Goal: Communication & Community: Share content

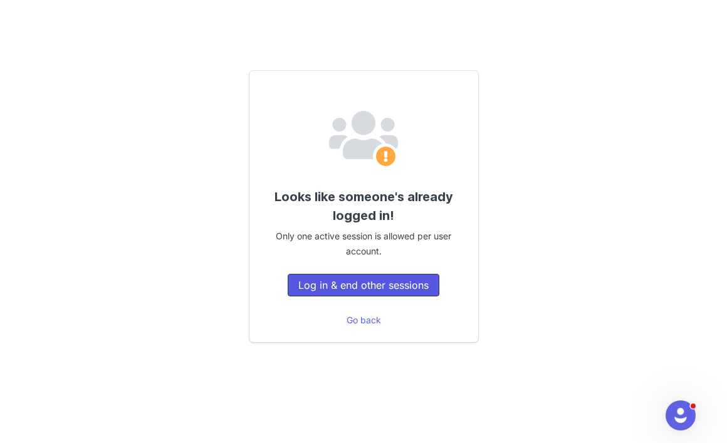
click at [361, 284] on button "Log in & end other sessions" at bounding box center [363, 285] width 152 height 23
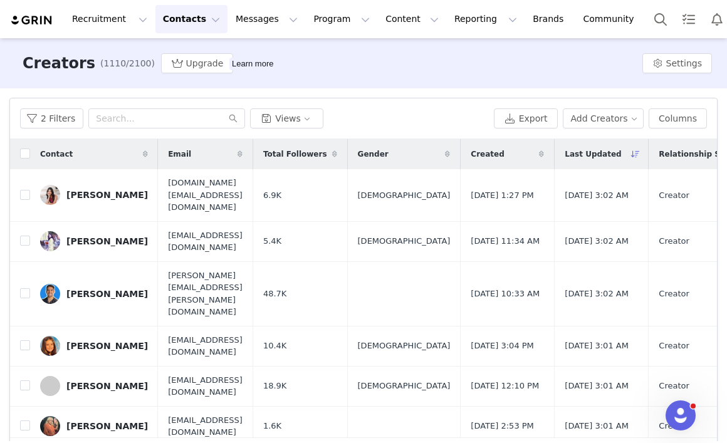
click at [177, 22] on button "Contacts Contacts" at bounding box center [191, 19] width 72 height 28
click at [178, 22] on button "Contacts Contacts" at bounding box center [191, 19] width 72 height 28
click at [310, 16] on button "Program Program" at bounding box center [341, 19] width 71 height 28
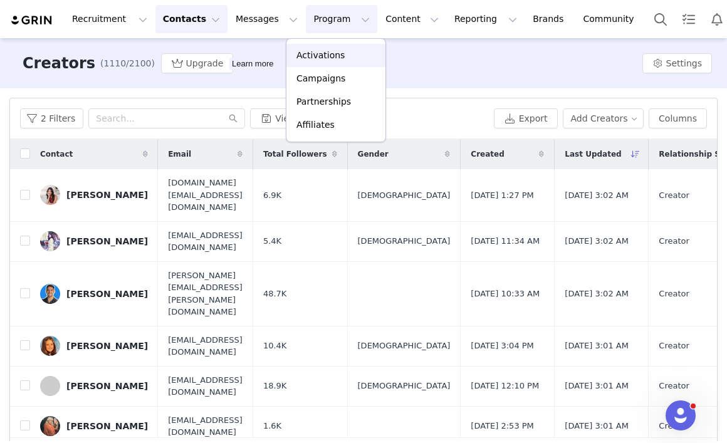
click at [323, 53] on p "Activations" at bounding box center [320, 55] width 48 height 13
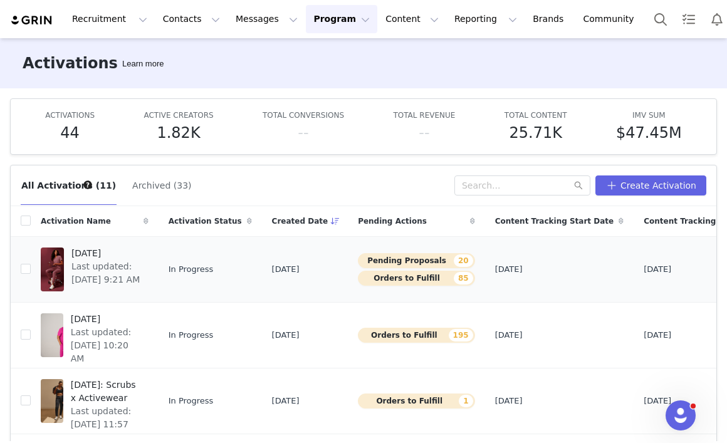
click at [121, 252] on span "[DATE]" at bounding box center [106, 253] width 70 height 13
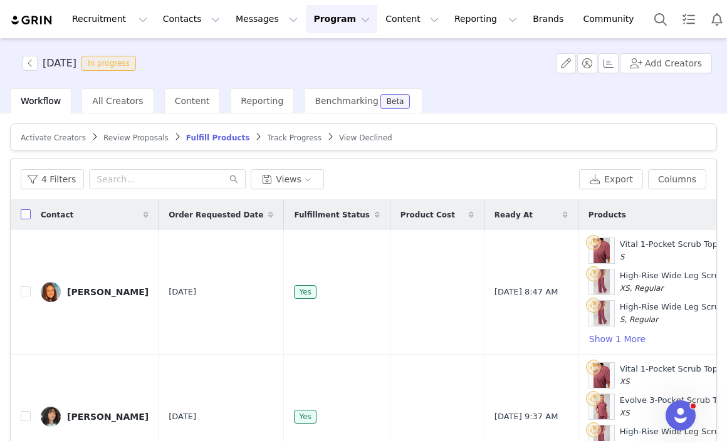
click at [26, 216] on input "checkbox" at bounding box center [26, 214] width 10 height 10
checkbox input "true"
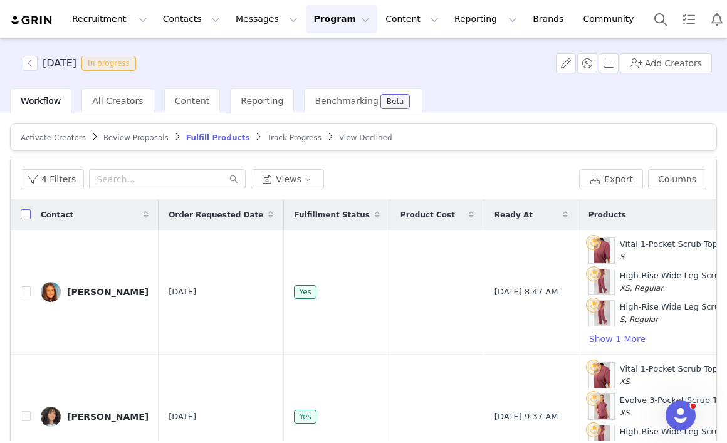
checkbox input "true"
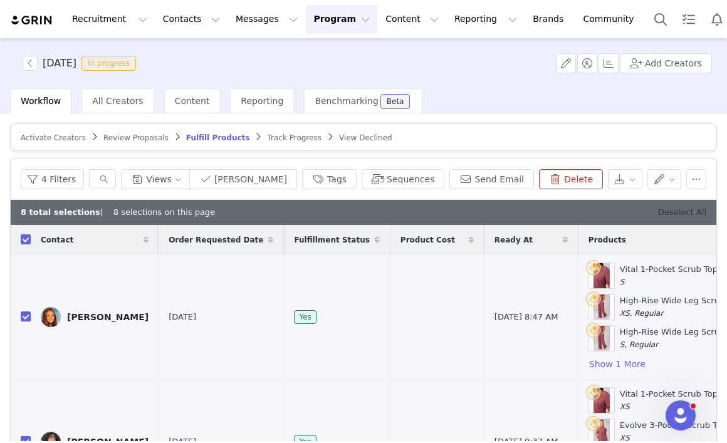
click at [665, 210] on link "Deselect All" at bounding box center [682, 211] width 48 height 9
checkbox input "false"
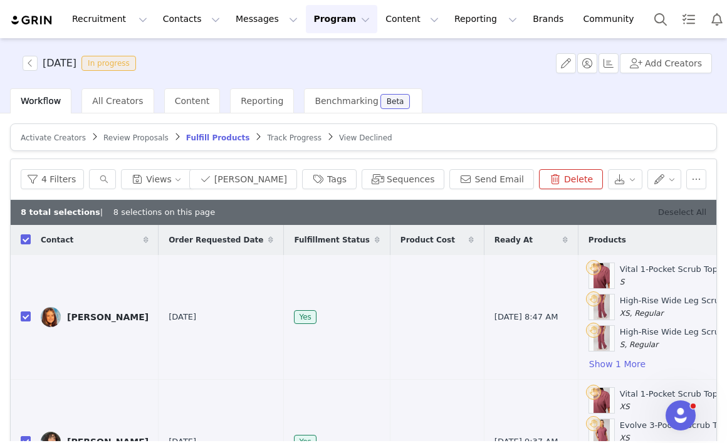
checkbox input "false"
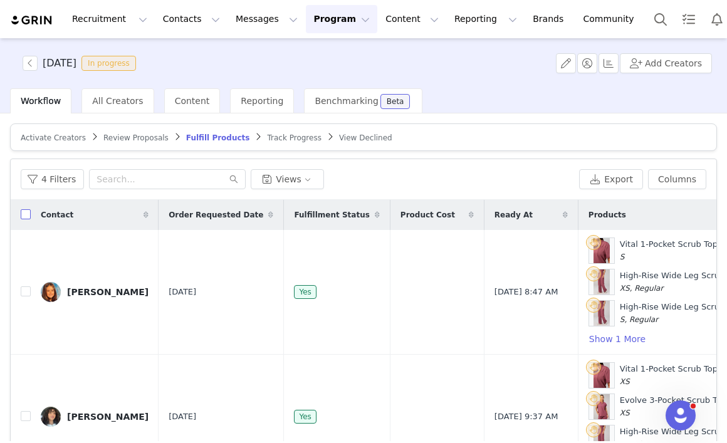
click at [26, 212] on input "checkbox" at bounding box center [26, 214] width 10 height 10
checkbox input "true"
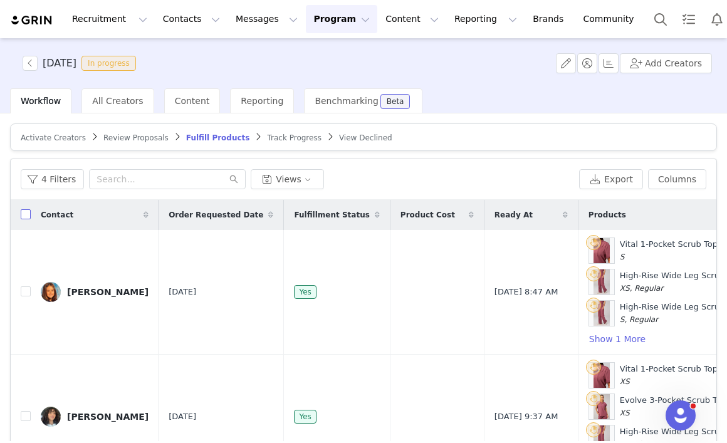
checkbox input "true"
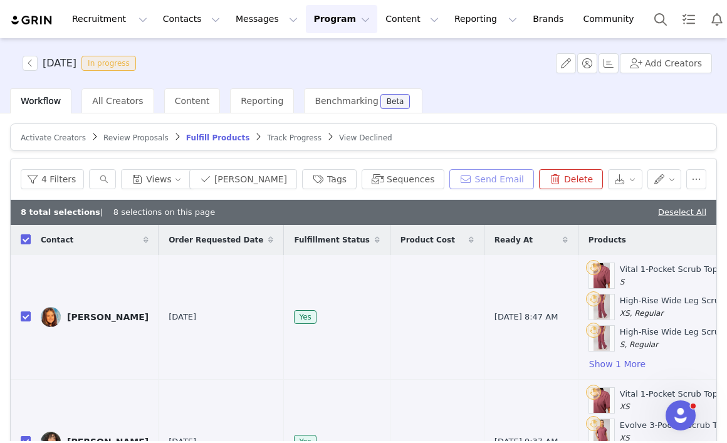
click at [474, 184] on button "Send Email" at bounding box center [491, 179] width 85 height 20
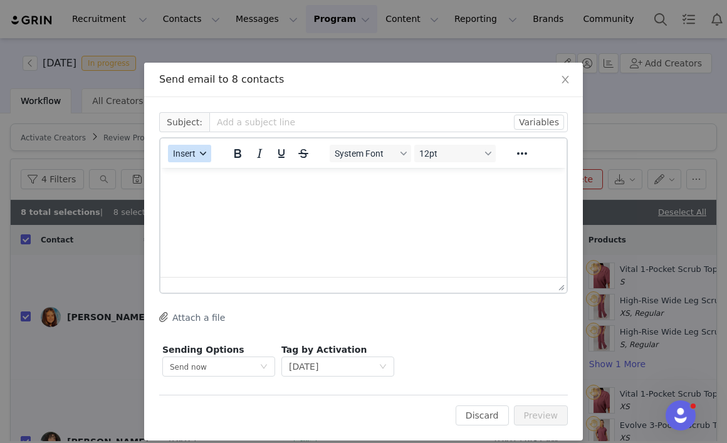
click at [184, 155] on span "Insert" at bounding box center [184, 153] width 23 height 10
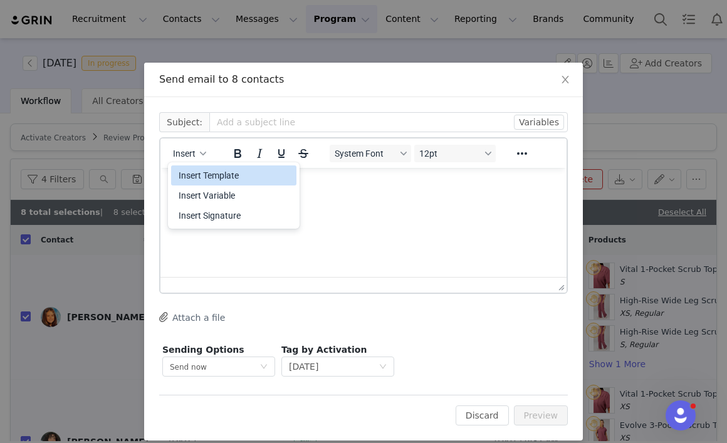
click at [197, 177] on div "Insert Template" at bounding box center [235, 175] width 113 height 15
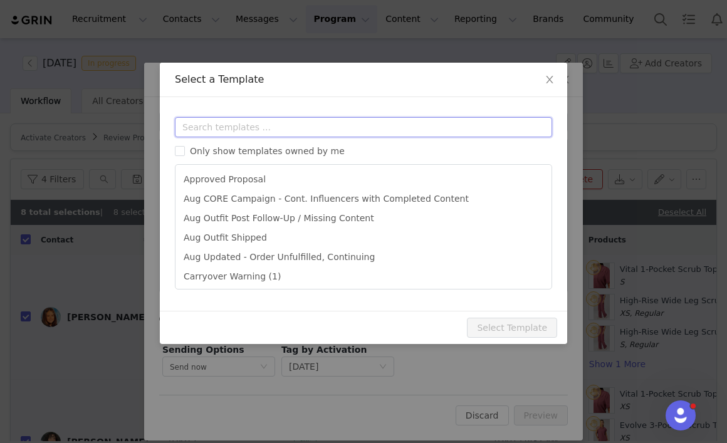
click at [226, 123] on input "text" at bounding box center [363, 127] width 377 height 20
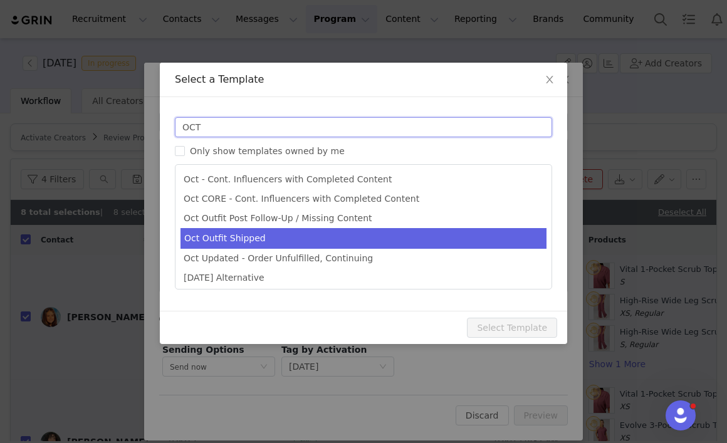
type input "OCT"
click at [247, 237] on li "Oct Outfit Shipped" at bounding box center [363, 238] width 366 height 21
type input "📦 October's Outfit Is On The Way! | Fabletics Scrubs"
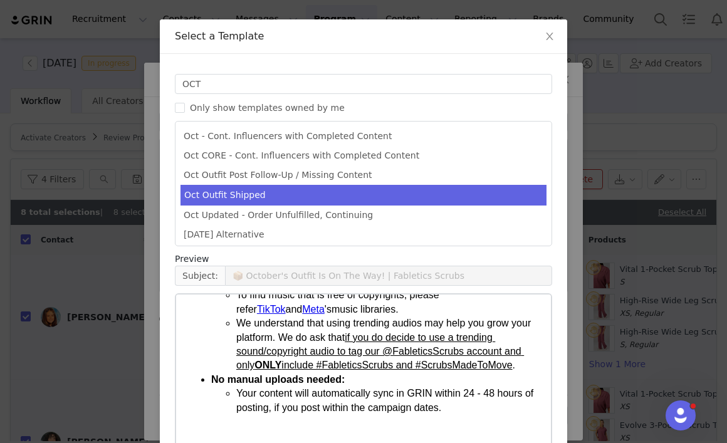
scroll to position [113, 0]
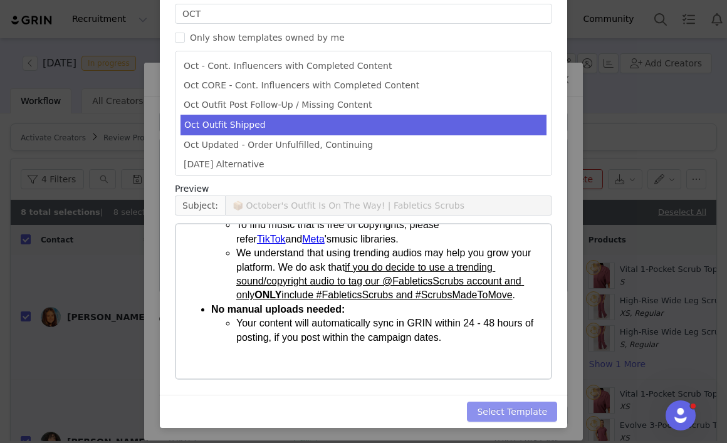
click at [496, 417] on button "Select Template" at bounding box center [512, 411] width 90 height 20
type input "📦 October's Outfit Is On The Way! | Fabletics Scrubs"
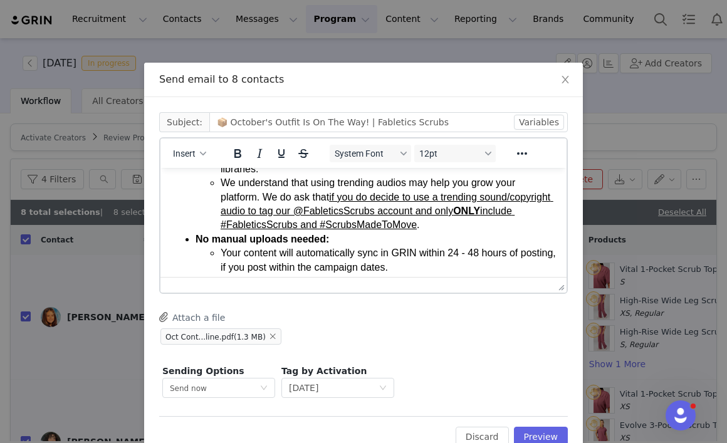
scroll to position [379, 0]
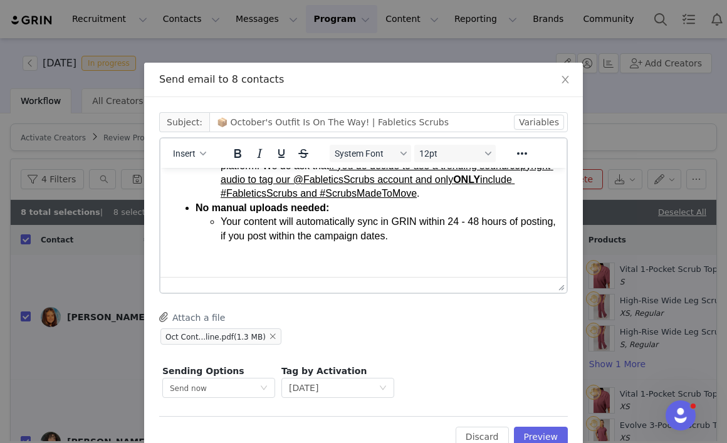
click at [297, 254] on p "Rich Text Area. Press ALT-0 for help." at bounding box center [363, 260] width 386 height 14
click at [269, 259] on p "Rich Text Area. Press ALT-0 for help." at bounding box center [363, 260] width 386 height 14
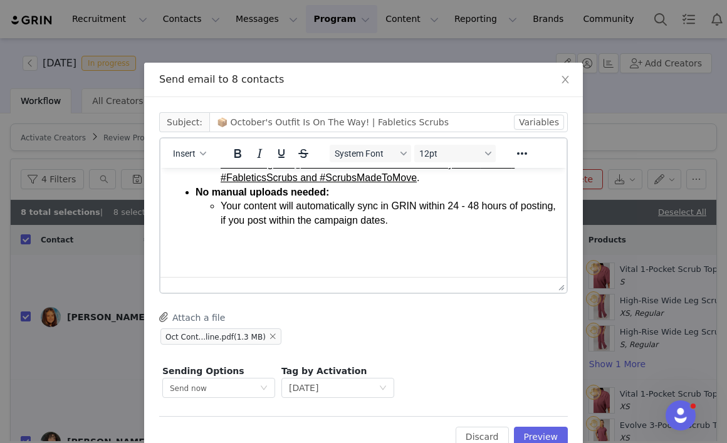
click at [200, 141] on div "Insert" at bounding box center [189, 153] width 59 height 24
click at [200, 149] on button "Insert" at bounding box center [189, 154] width 43 height 18
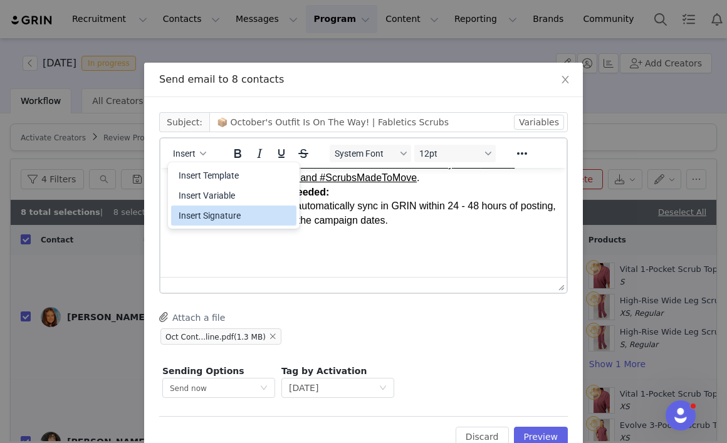
click at [200, 212] on div "Insert Signature" at bounding box center [235, 215] width 113 height 15
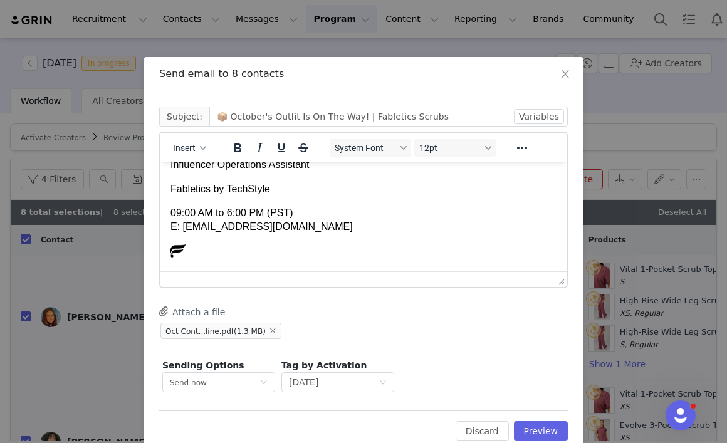
scroll to position [7, 0]
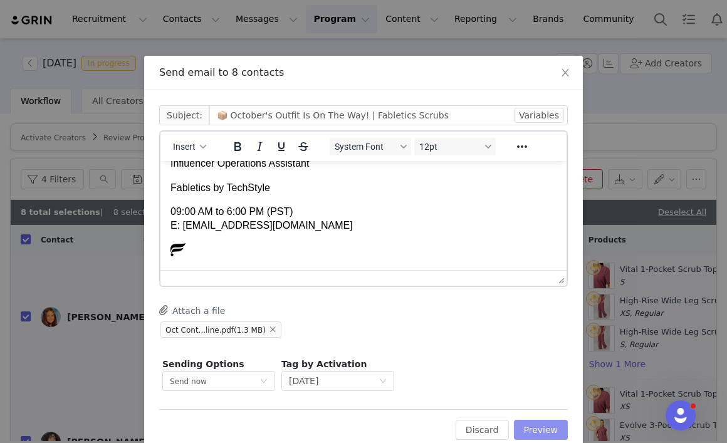
click at [548, 430] on button "Preview" at bounding box center [541, 430] width 54 height 20
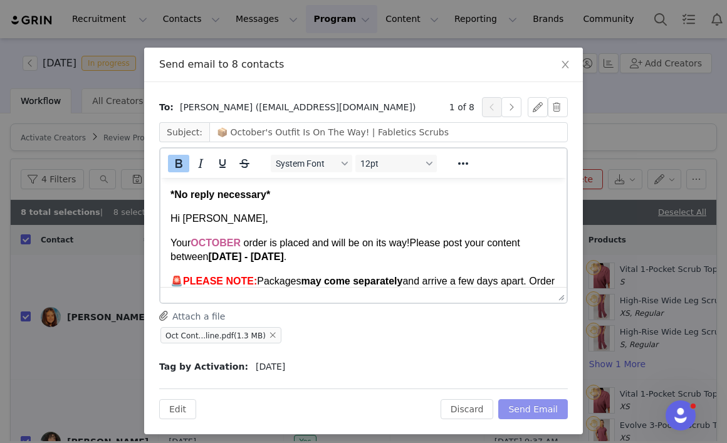
scroll to position [21, 0]
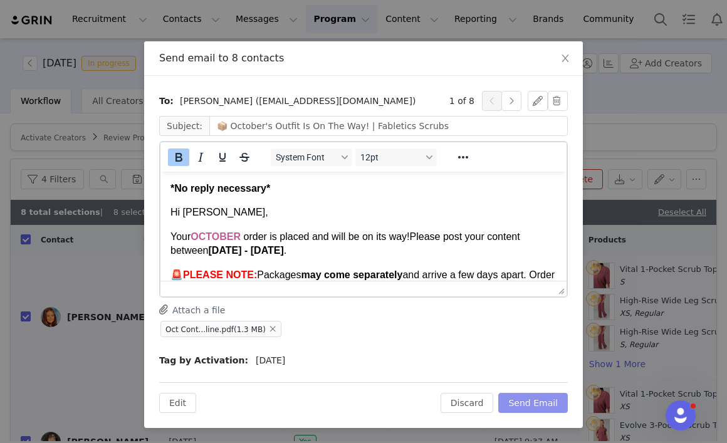
click at [534, 400] on button "Send Email" at bounding box center [533, 403] width 70 height 20
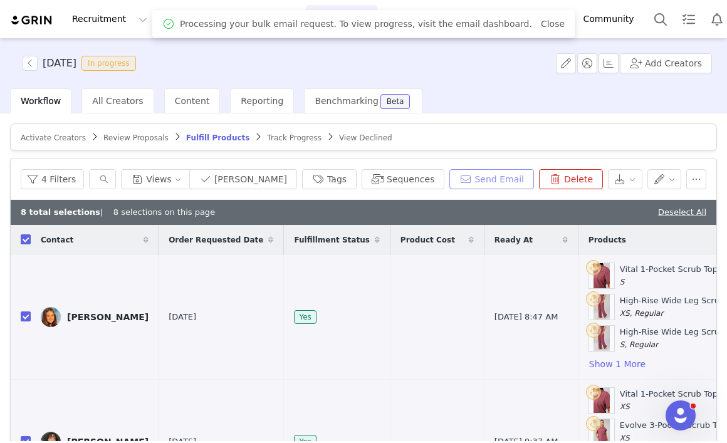
scroll to position [0, 0]
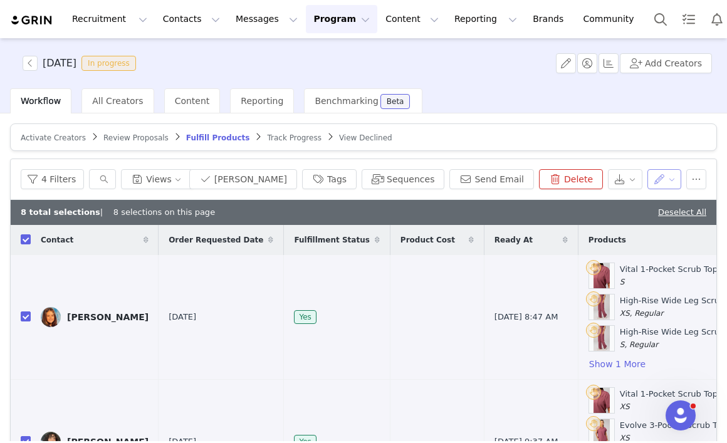
click at [665, 180] on button "button" at bounding box center [664, 179] width 34 height 20
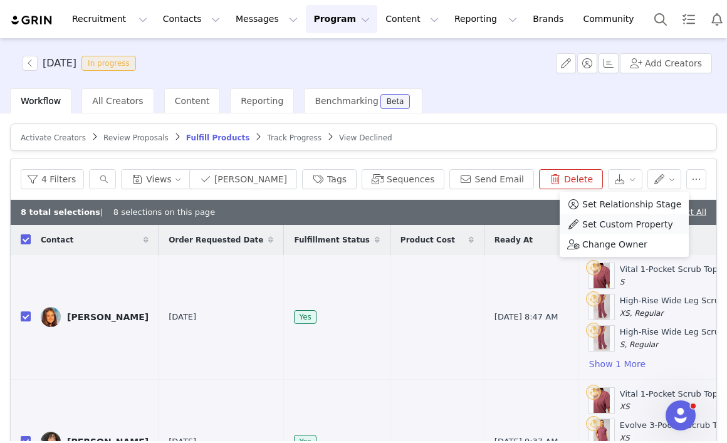
click at [641, 227] on span "Set Custom Property" at bounding box center [627, 224] width 91 height 14
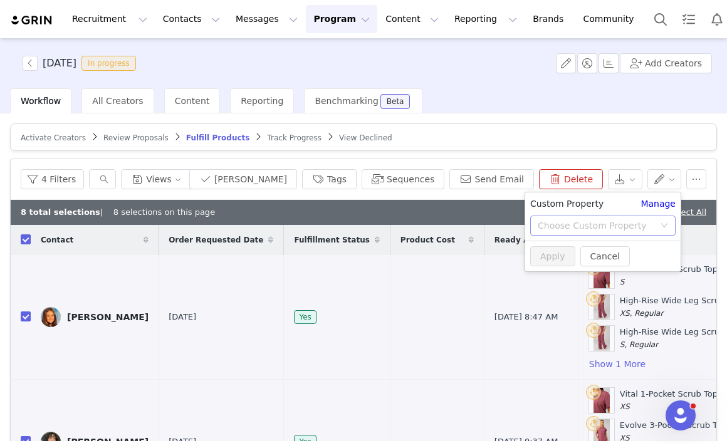
click at [589, 230] on div "Choose Custom Property" at bounding box center [595, 225] width 117 height 13
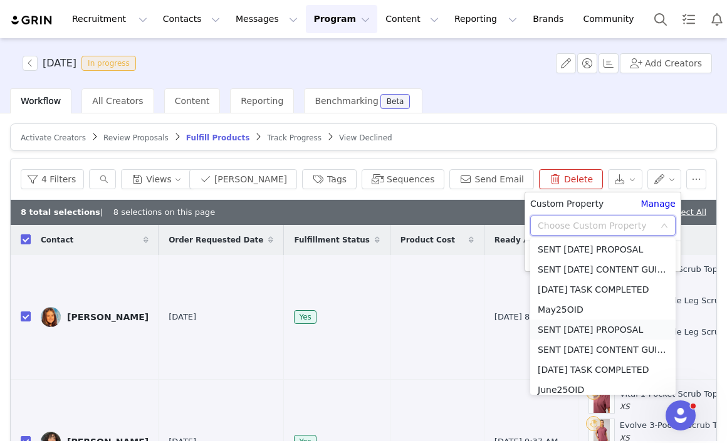
scroll to position [1753, 0]
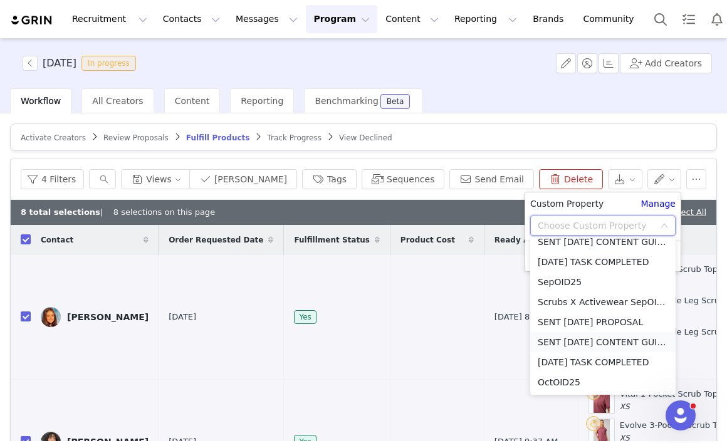
click at [581, 344] on li "SENT OCT'25 CONTENT GUIDELINES" at bounding box center [602, 342] width 145 height 20
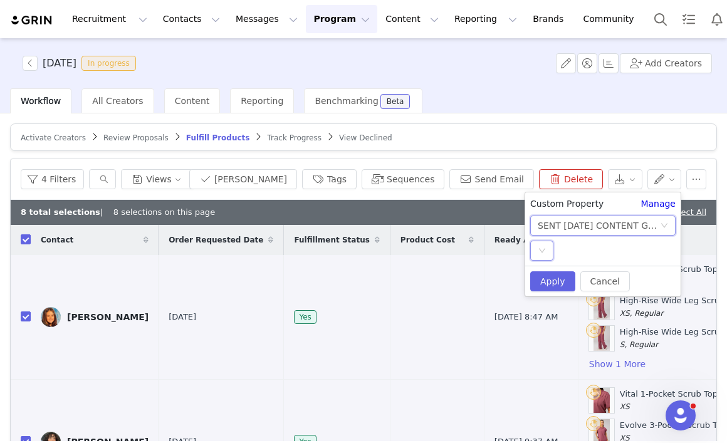
click at [545, 248] on icon "icon: down" at bounding box center [542, 251] width 8 height 8
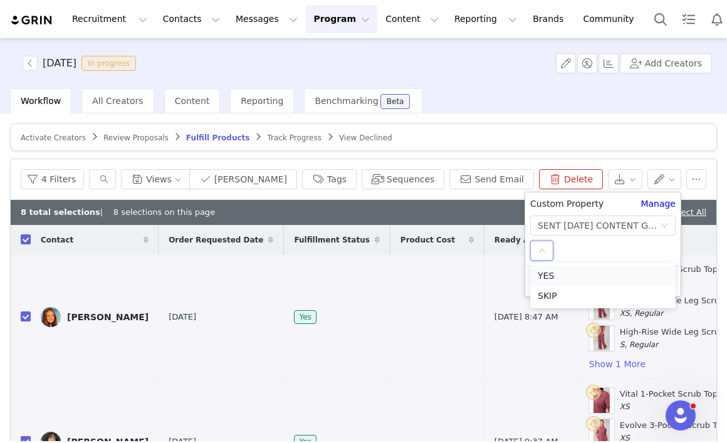
click at [548, 277] on li "YES" at bounding box center [602, 276] width 145 height 20
click at [554, 283] on button "Apply" at bounding box center [552, 281] width 45 height 20
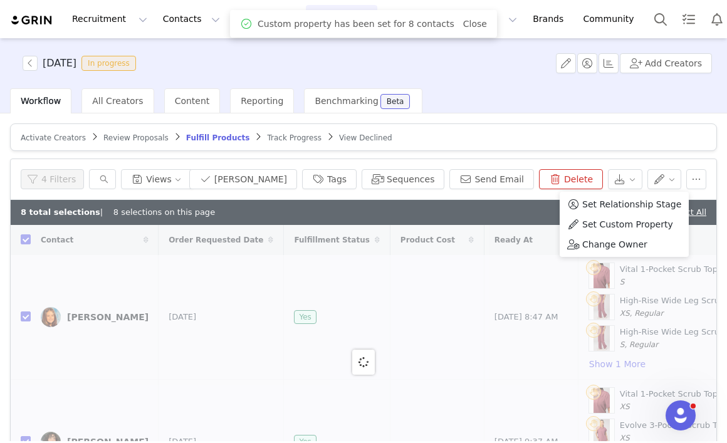
checkbox input "false"
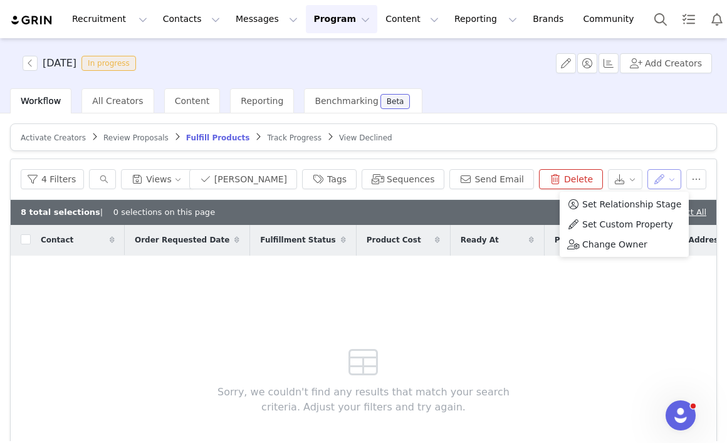
click at [665, 179] on button "button" at bounding box center [664, 179] width 34 height 20
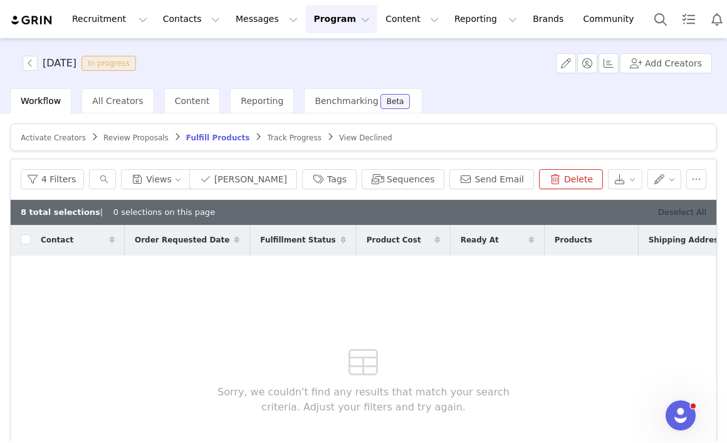
click at [679, 215] on link "Deselect All" at bounding box center [682, 211] width 48 height 9
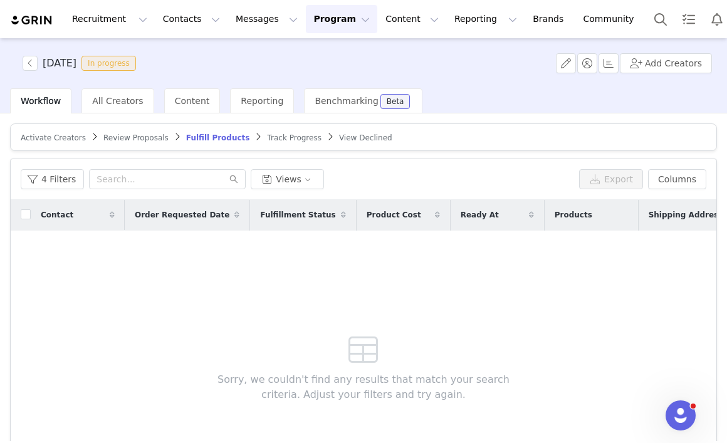
click at [118, 141] on span "Review Proposals" at bounding box center [135, 137] width 65 height 9
click at [51, 138] on span "Activate Creators" at bounding box center [53, 137] width 65 height 9
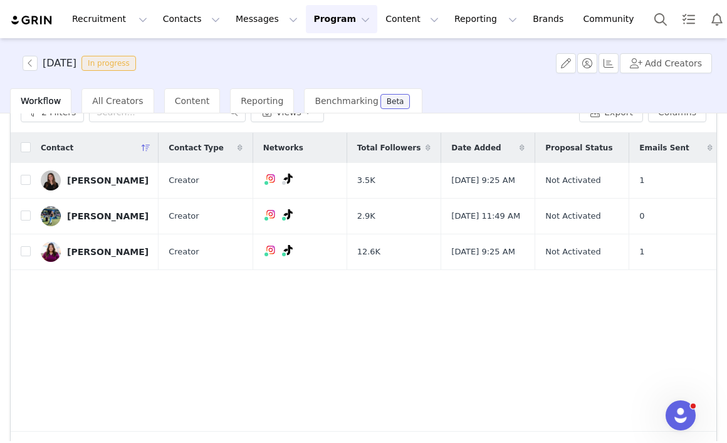
scroll to position [52, 0]
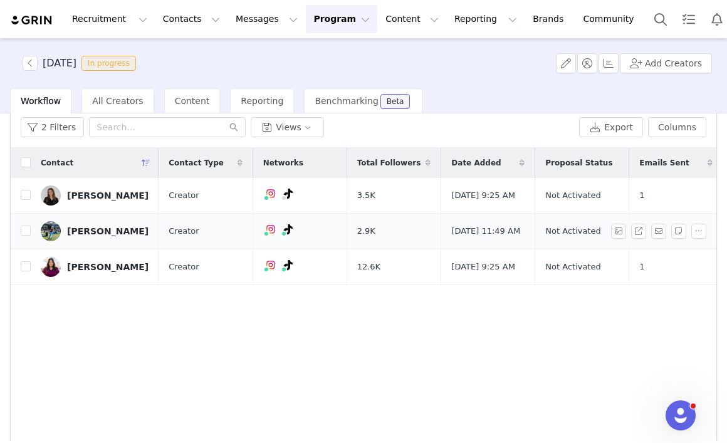
click at [95, 236] on div "[PERSON_NAME]" at bounding box center [107, 231] width 81 height 10
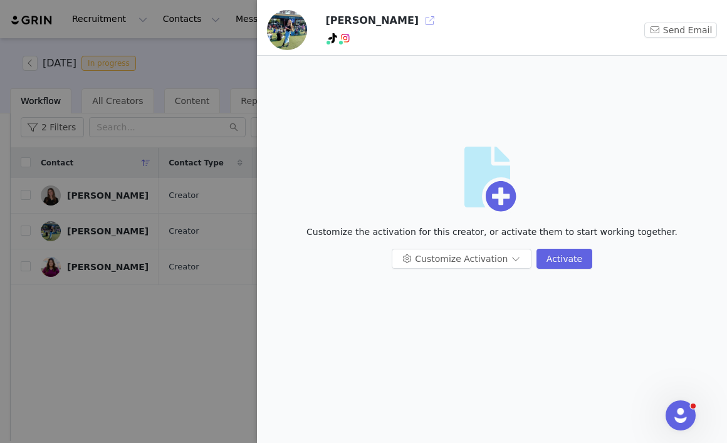
click at [420, 17] on button "button" at bounding box center [430, 21] width 20 height 20
click at [196, 69] on div at bounding box center [363, 221] width 727 height 443
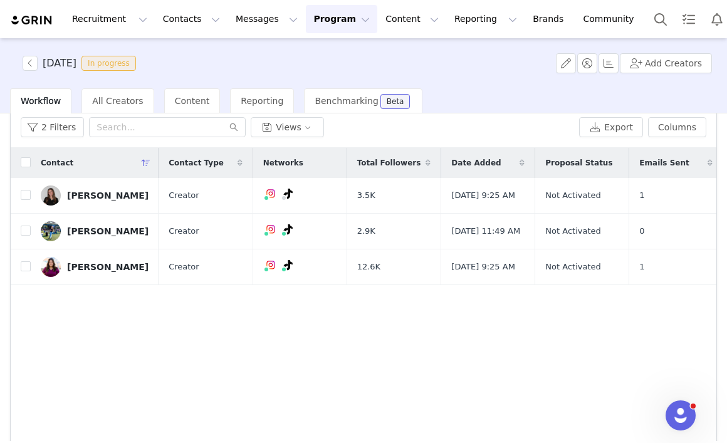
click at [318, 21] on button "Program Program" at bounding box center [341, 19] width 71 height 28
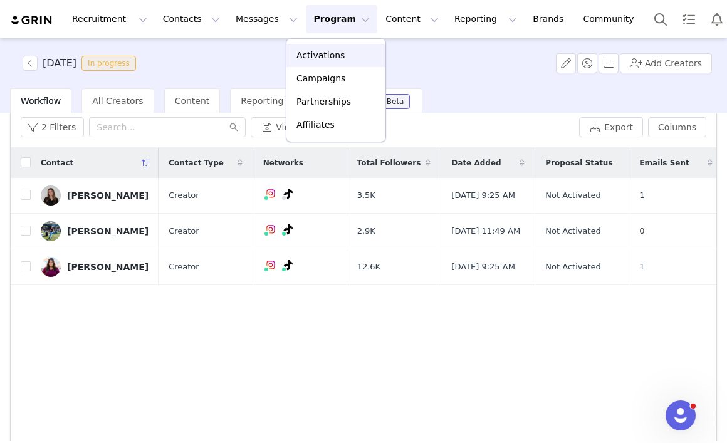
click at [335, 56] on p "Activations" at bounding box center [320, 55] width 48 height 13
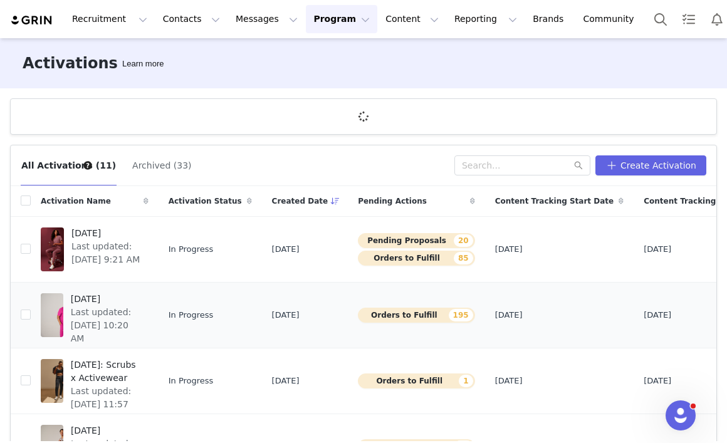
click at [110, 298] on span "SEPTEMBER 2025" at bounding box center [106, 299] width 70 height 13
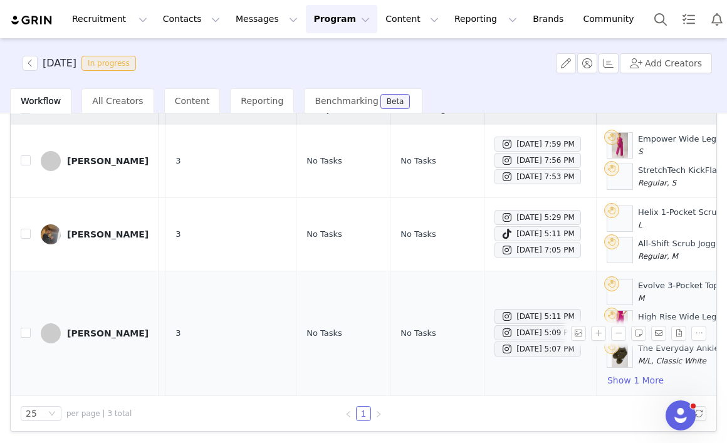
scroll to position [0, 195]
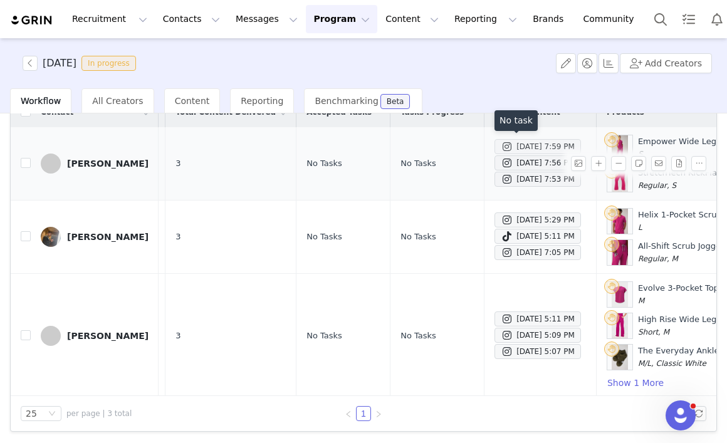
click at [521, 147] on div "Sep 29, 2025 7:59 PM" at bounding box center [537, 146] width 74 height 15
click at [522, 162] on div "Sep 29, 2025 7:56 PM" at bounding box center [537, 162] width 74 height 15
click at [524, 180] on div "Sep 29, 2025 7:53 PM" at bounding box center [537, 179] width 74 height 15
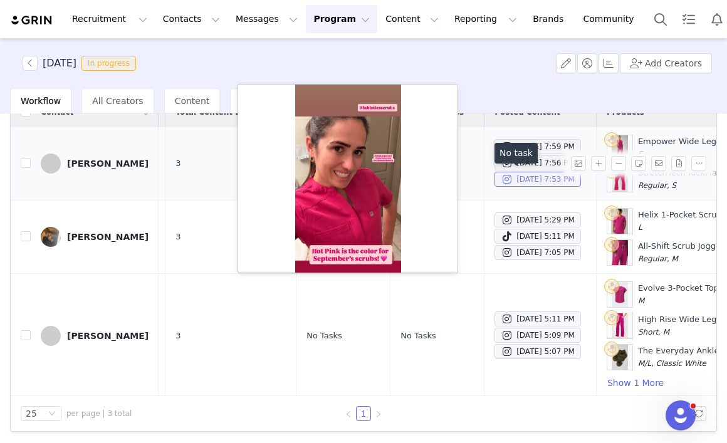
click at [524, 180] on div "Sep 29, 2025 7:53 PM" at bounding box center [537, 179] width 74 height 15
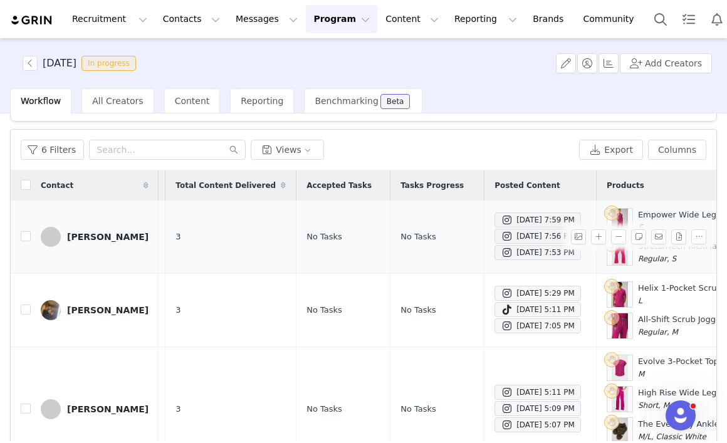
scroll to position [0, 0]
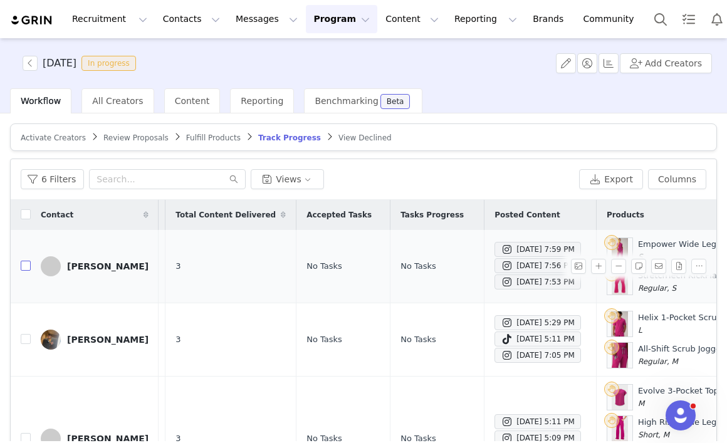
click at [24, 267] on input "checkbox" at bounding box center [26, 266] width 10 height 10
checkbox input "true"
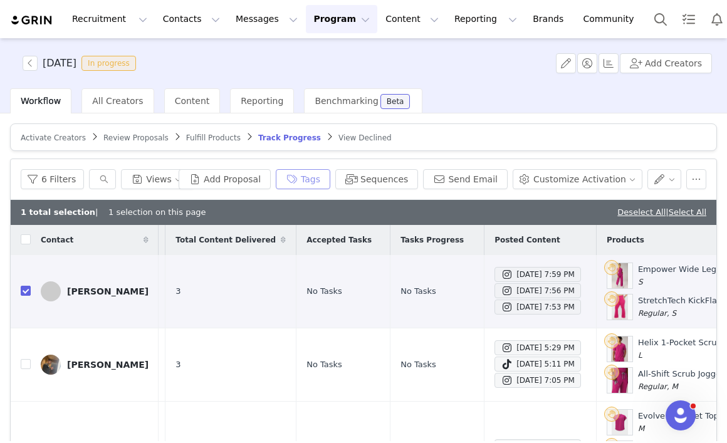
click at [308, 187] on button "Tags" at bounding box center [303, 179] width 54 height 20
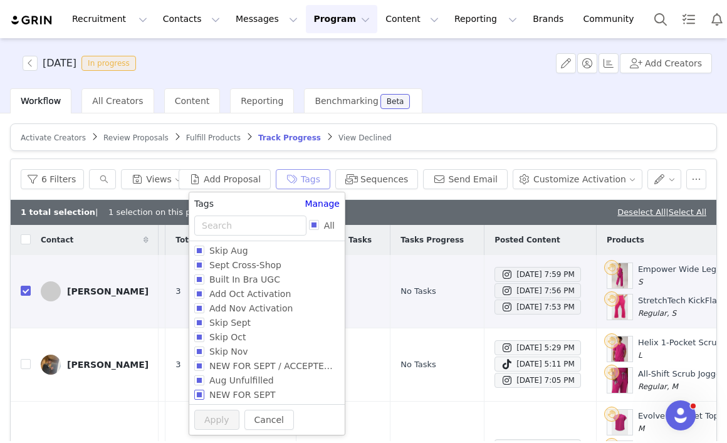
scroll to position [575, 0]
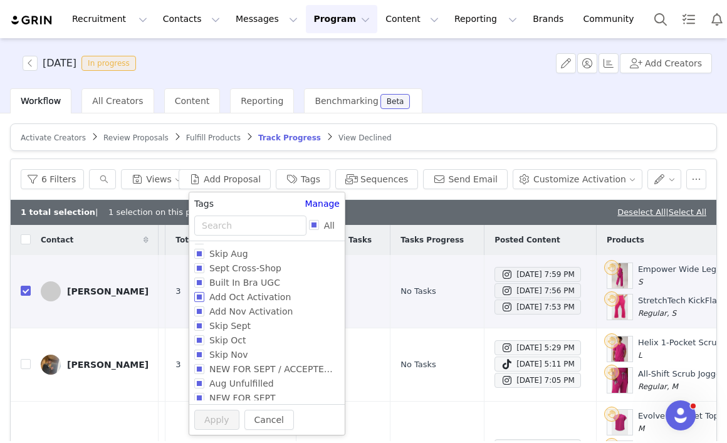
click at [199, 300] on input "Add Oct Activation" at bounding box center [199, 297] width 10 height 10
checkbox input "true"
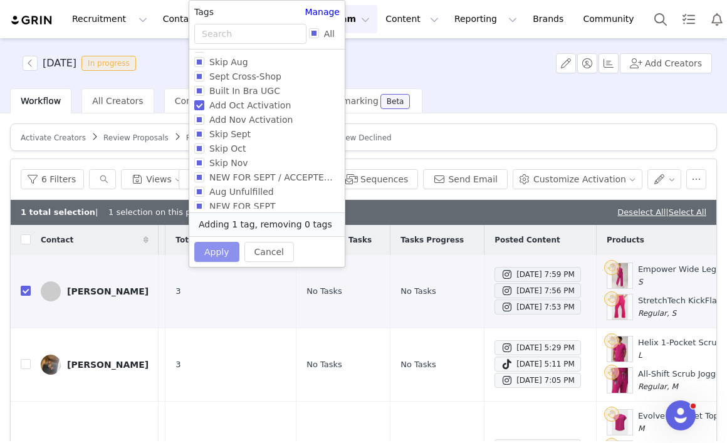
click at [217, 254] on button "Apply" at bounding box center [216, 252] width 45 height 20
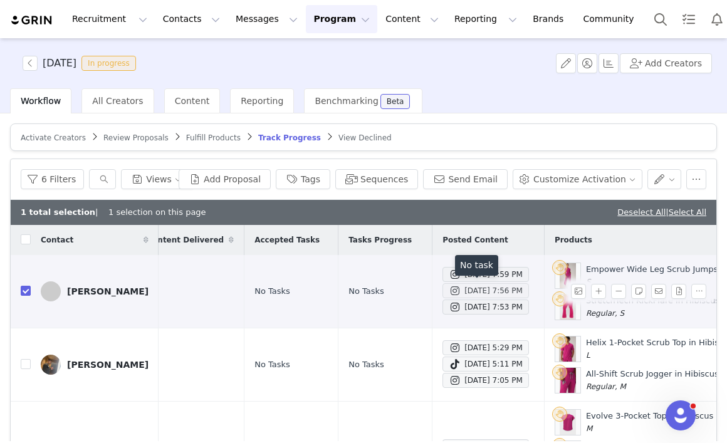
scroll to position [0, 254]
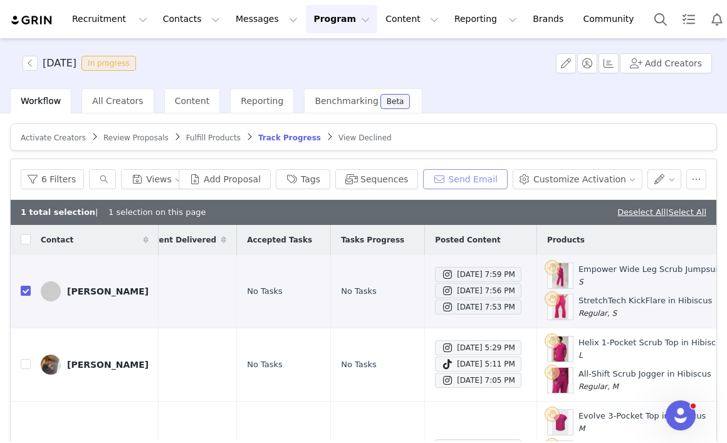
click at [490, 180] on button "Send Email" at bounding box center [465, 179] width 85 height 20
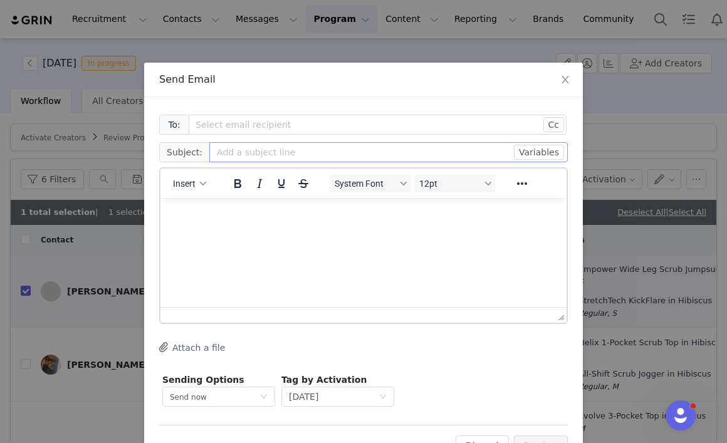
scroll to position [0, 0]
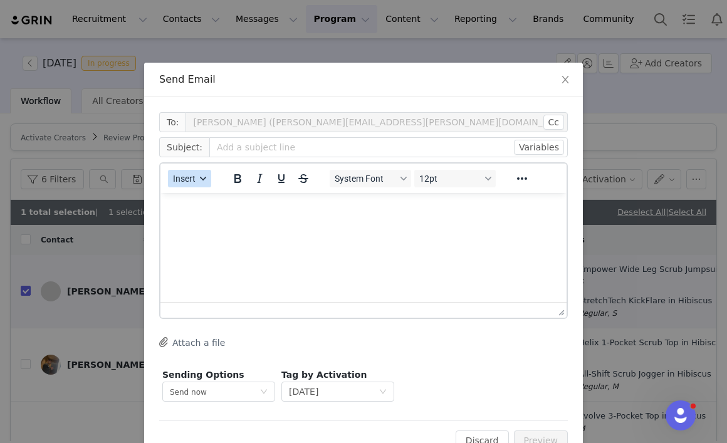
click at [192, 180] on span "Insert" at bounding box center [184, 179] width 23 height 10
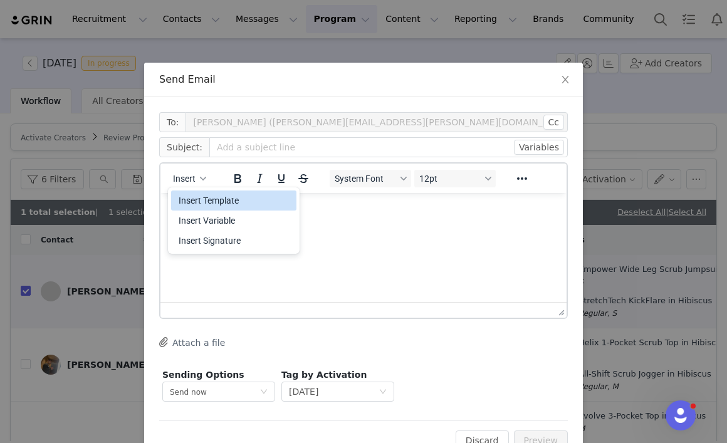
click at [199, 202] on div "Insert Template" at bounding box center [235, 200] width 113 height 15
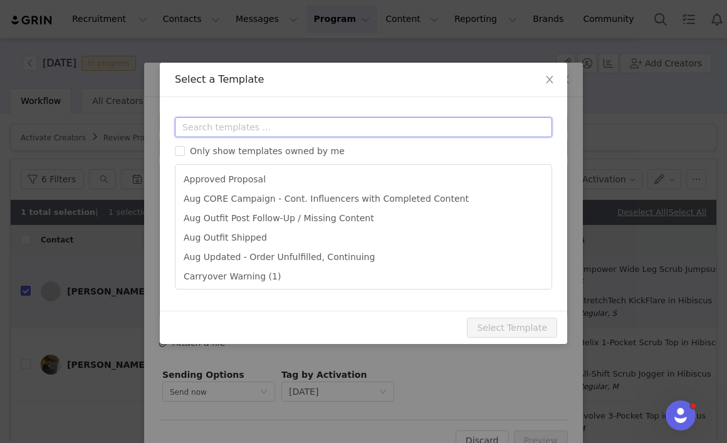
click at [242, 124] on input "text" at bounding box center [363, 127] width 377 height 20
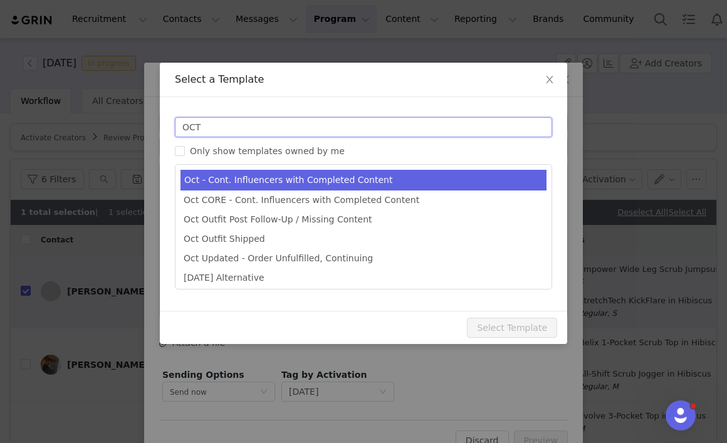
type input "OCT"
type input "October Campaign: Moonlight Mauve is Back! | Fabletics Scrubs"
click at [255, 182] on li "Oct - Cont. Influencers with Completed Content" at bounding box center [363, 180] width 366 height 21
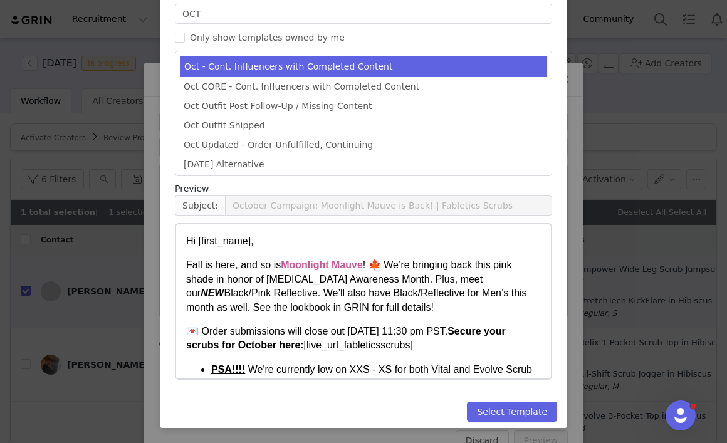
scroll to position [207, 0]
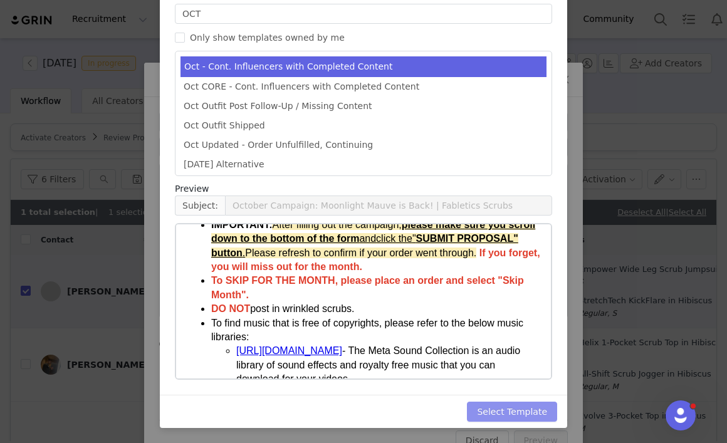
click at [500, 411] on button "Select Template" at bounding box center [512, 411] width 90 height 20
type input "October Campaign: Moonlight Mauve is Back! | Fabletics Scrubs"
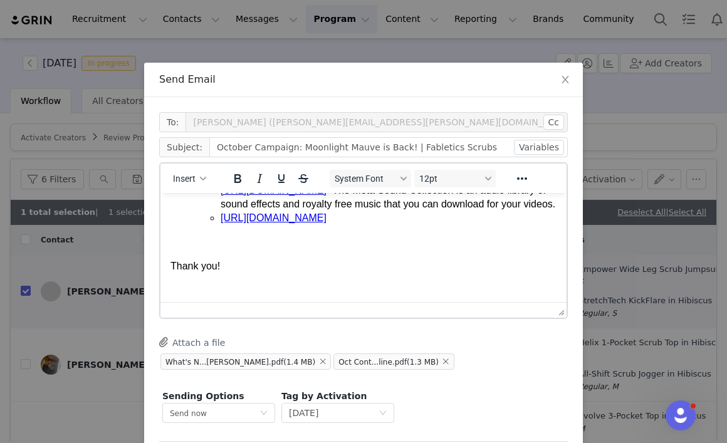
scroll to position [342, 0]
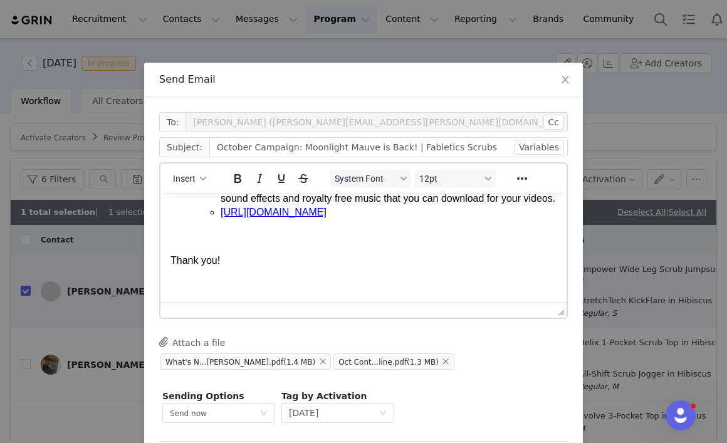
click at [227, 286] on p "Rich Text Area. Press ALT-0 for help." at bounding box center [363, 285] width 386 height 14
click at [195, 177] on span "Insert" at bounding box center [184, 179] width 23 height 10
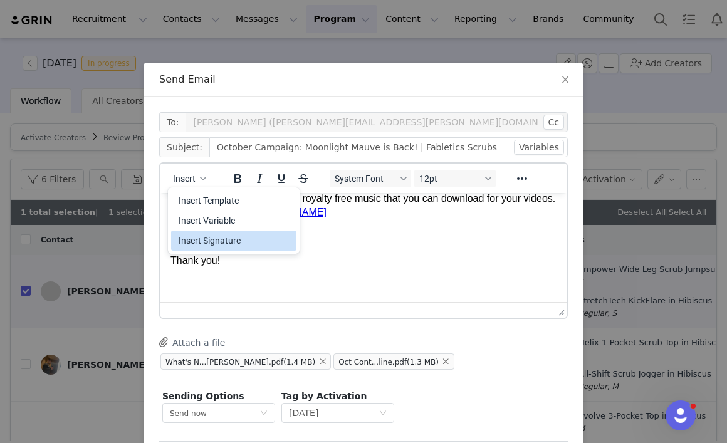
drag, startPoint x: 204, startPoint y: 244, endPoint x: 43, endPoint y: 50, distance: 251.3
click at [204, 244] on div "Insert Signature" at bounding box center [235, 240] width 113 height 15
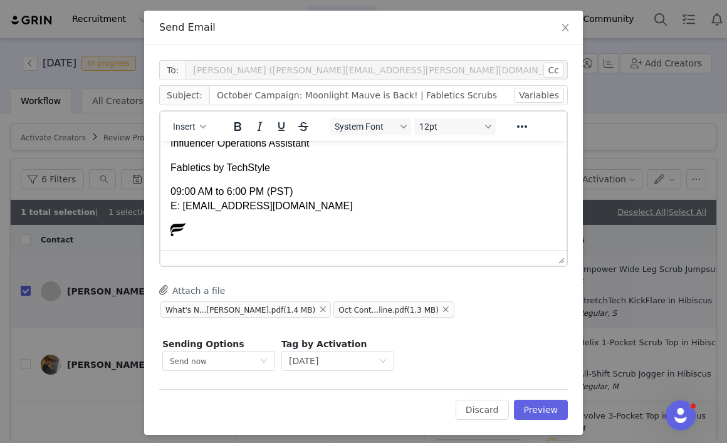
scroll to position [59, 0]
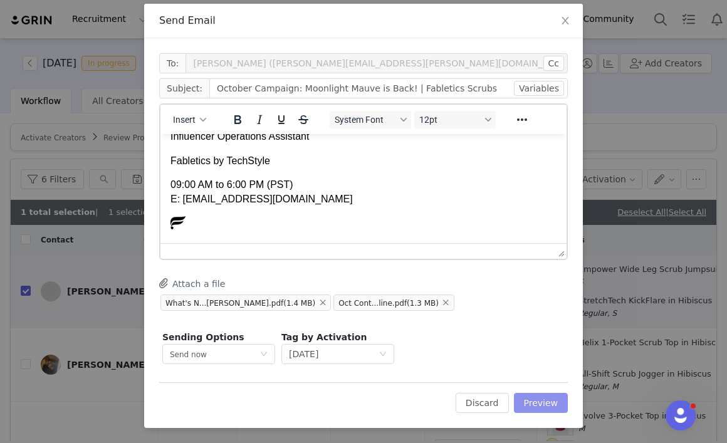
click at [536, 405] on button "Preview" at bounding box center [541, 403] width 54 height 20
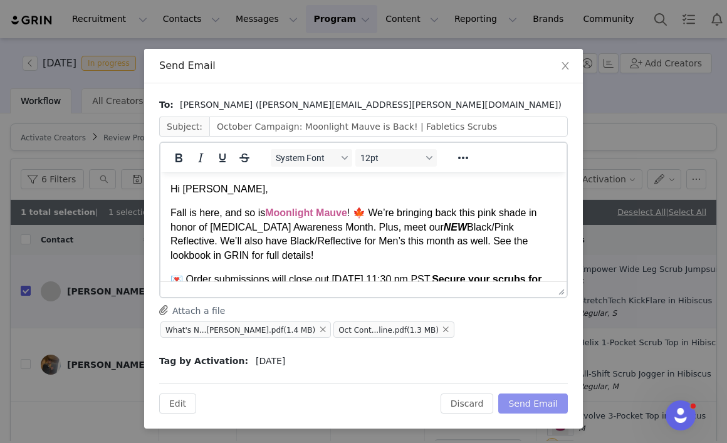
scroll to position [14, 0]
click at [541, 405] on button "Send Email" at bounding box center [533, 403] width 70 height 20
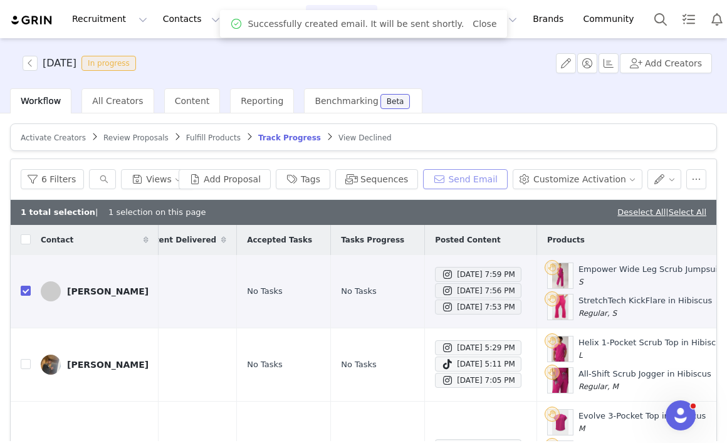
scroll to position [0, 0]
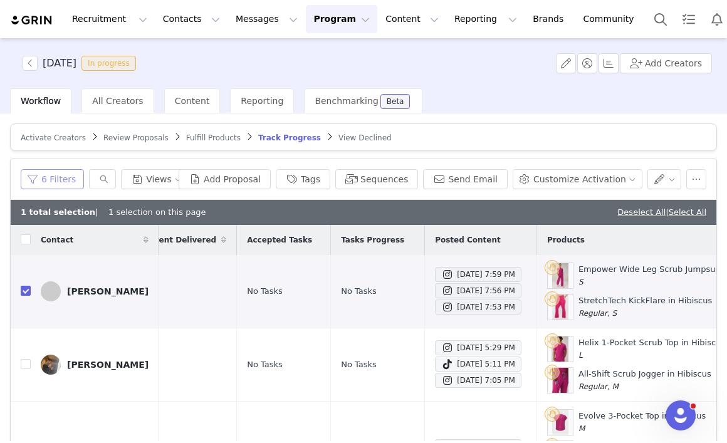
click at [44, 177] on button "6 Filters" at bounding box center [52, 179] width 63 height 20
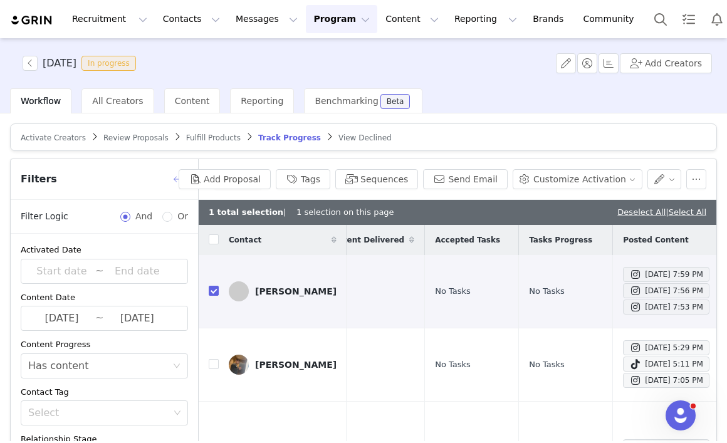
click at [180, 179] on button "button" at bounding box center [178, 179] width 20 height 20
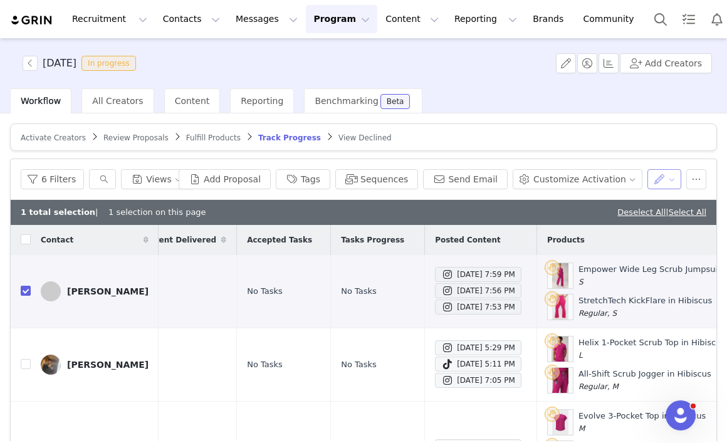
click at [658, 183] on button "button" at bounding box center [664, 179] width 34 height 20
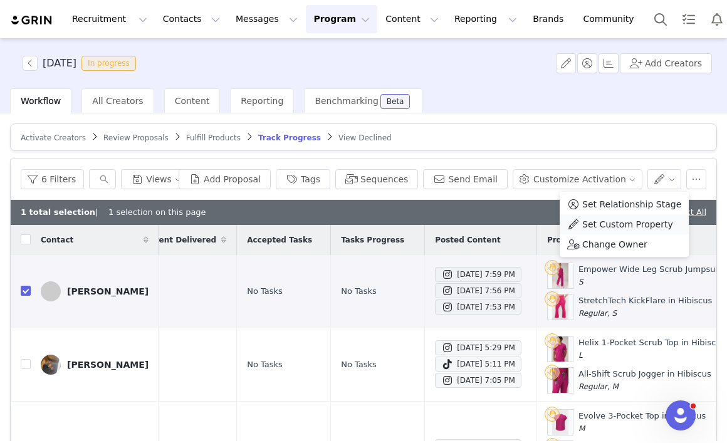
click at [636, 224] on span "Set Custom Property" at bounding box center [627, 224] width 91 height 14
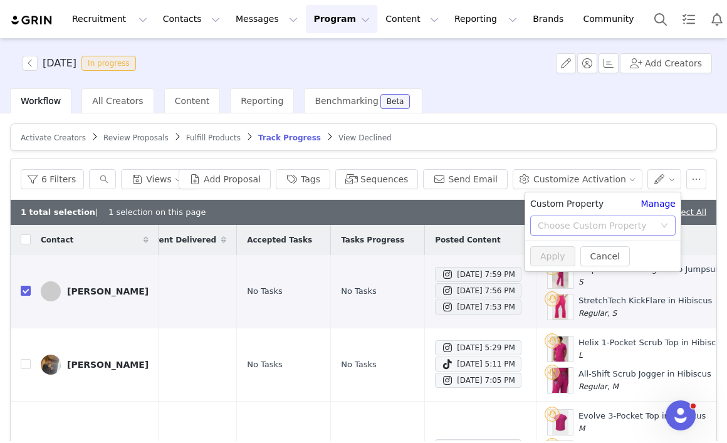
click at [638, 225] on div "Choose Custom Property" at bounding box center [595, 225] width 117 height 13
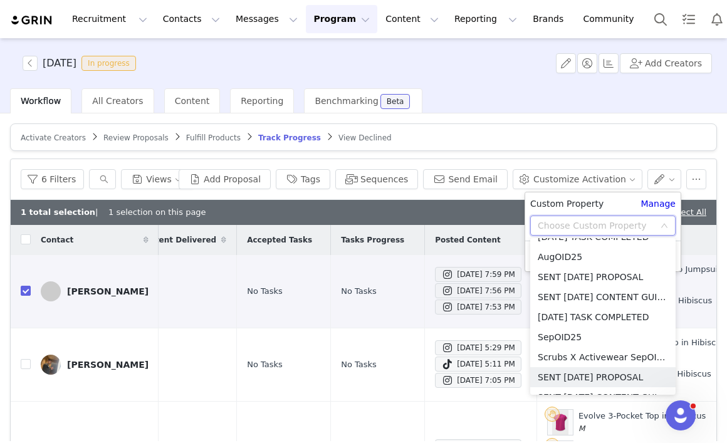
scroll to position [1695, 0]
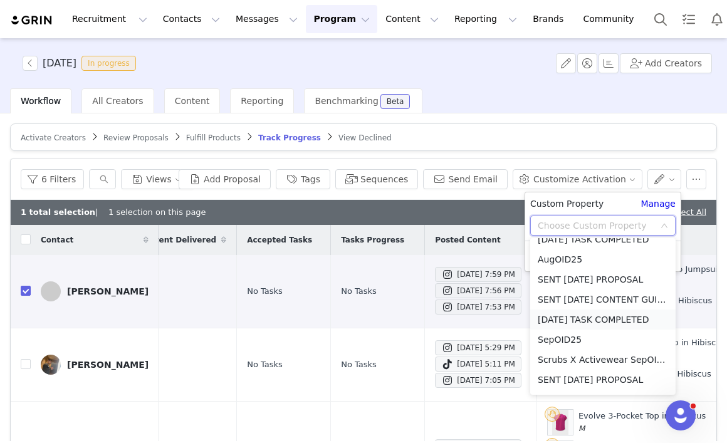
click at [603, 319] on li "SEP'25 TASK COMPLETED" at bounding box center [602, 319] width 145 height 20
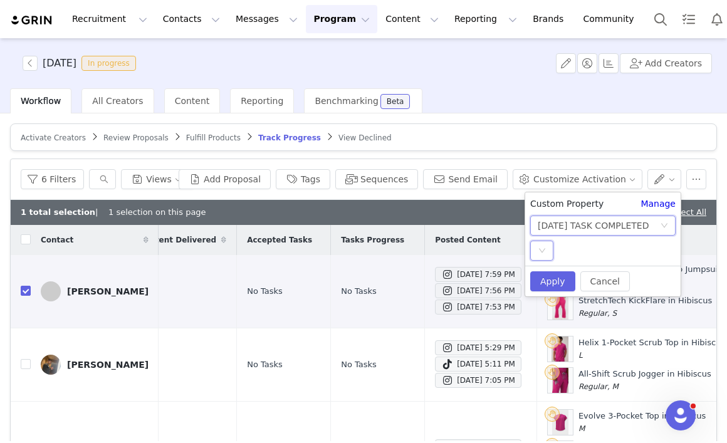
click at [547, 246] on div "Select" at bounding box center [541, 251] width 23 height 20
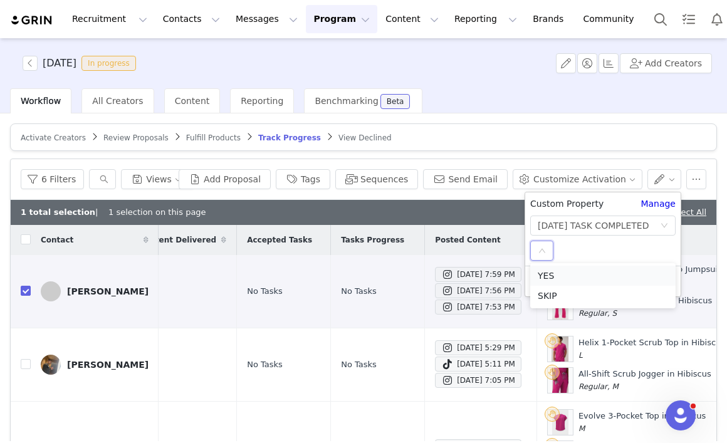
click at [556, 271] on li "YES" at bounding box center [602, 276] width 145 height 20
click at [556, 283] on button "Apply" at bounding box center [552, 281] width 45 height 20
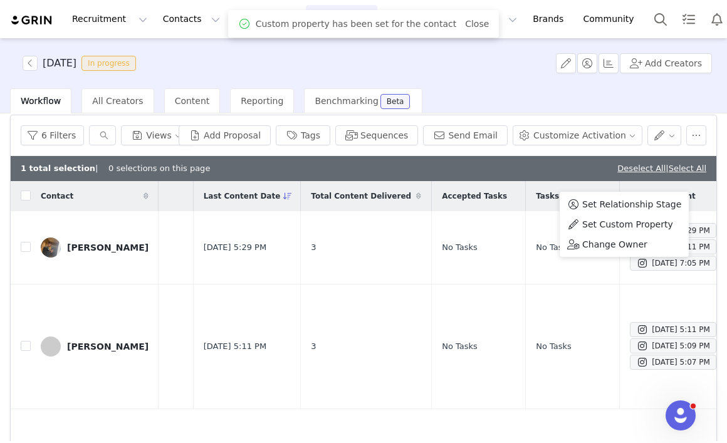
scroll to position [0, 70]
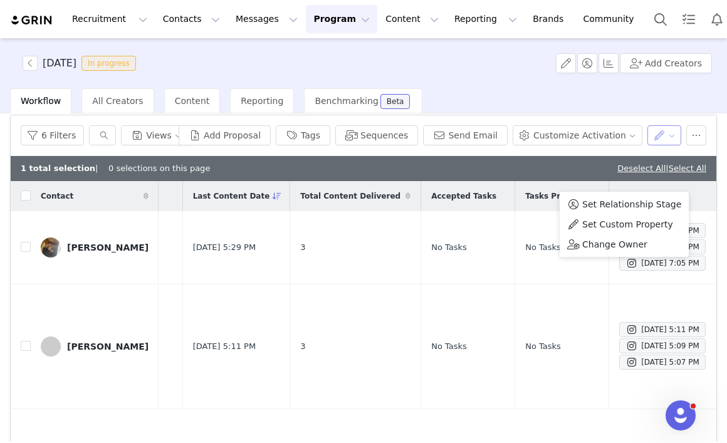
click at [667, 135] on button "button" at bounding box center [664, 135] width 34 height 20
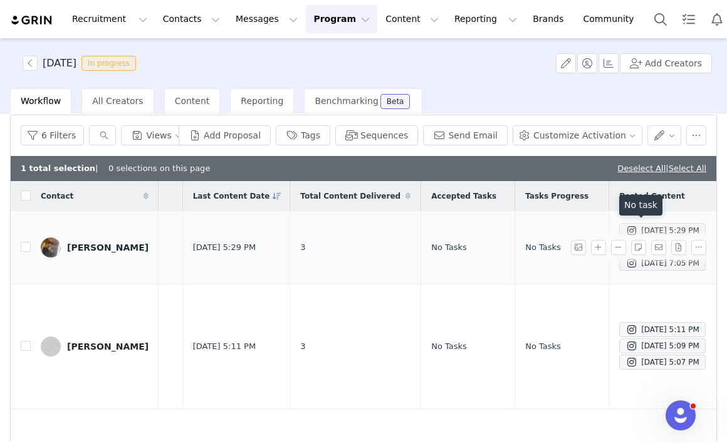
click at [625, 230] on div "Sep 26, 2025 5:29 PM" at bounding box center [662, 230] width 74 height 15
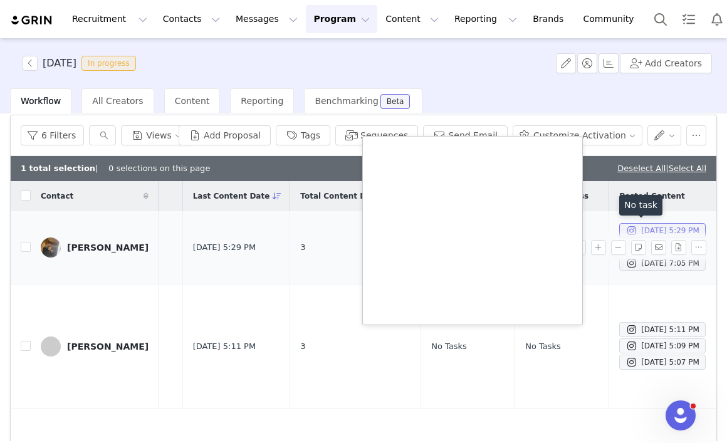
click at [640, 229] on div "Sep 26, 2025 5:29 PM" at bounding box center [662, 230] width 74 height 15
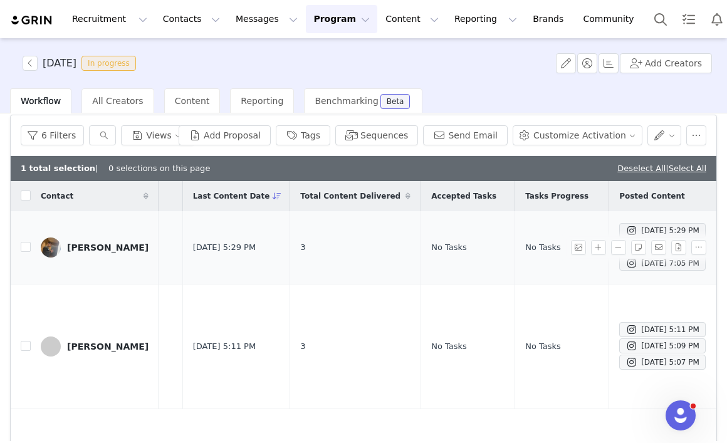
click at [92, 247] on div "[PERSON_NAME]" at bounding box center [107, 247] width 81 height 10
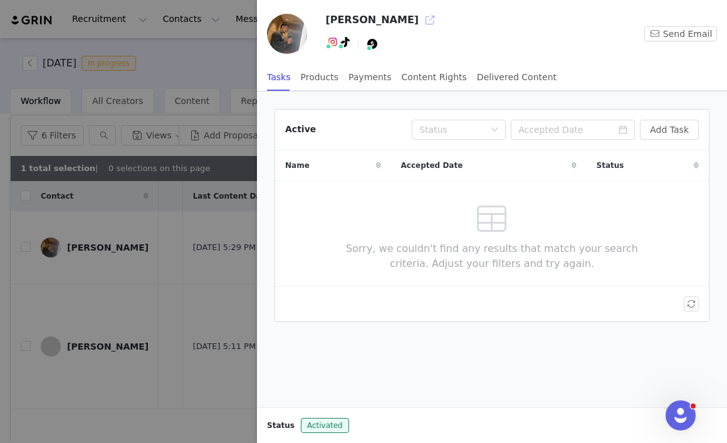
click at [420, 19] on button "button" at bounding box center [430, 20] width 20 height 20
click at [143, 227] on div at bounding box center [363, 221] width 727 height 443
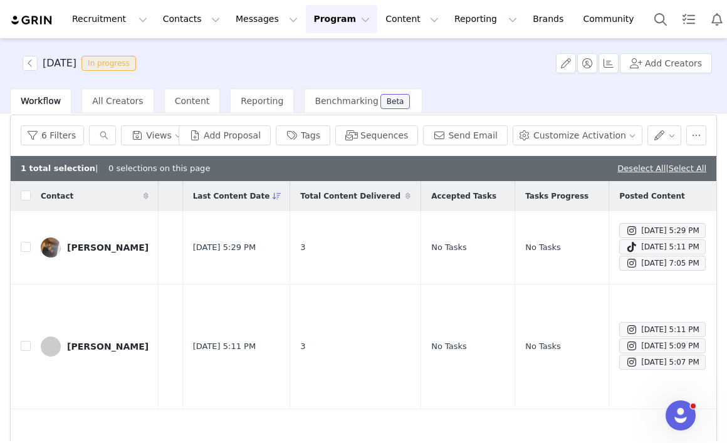
scroll to position [0, 0]
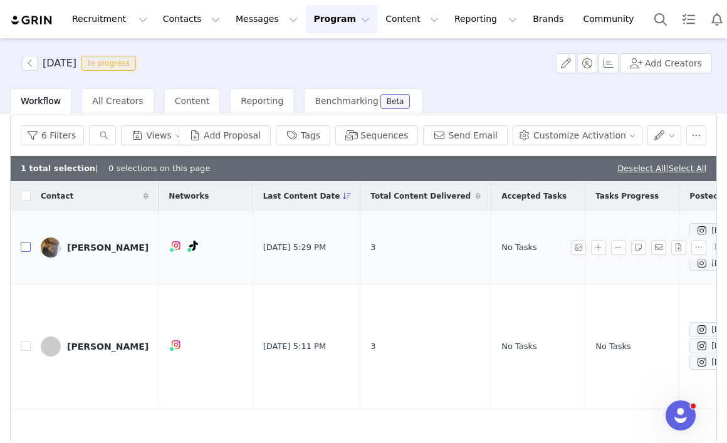
click at [22, 249] on input "checkbox" at bounding box center [26, 247] width 10 height 10
checkbox input "true"
click at [330, 132] on button "Tags" at bounding box center [303, 135] width 54 height 20
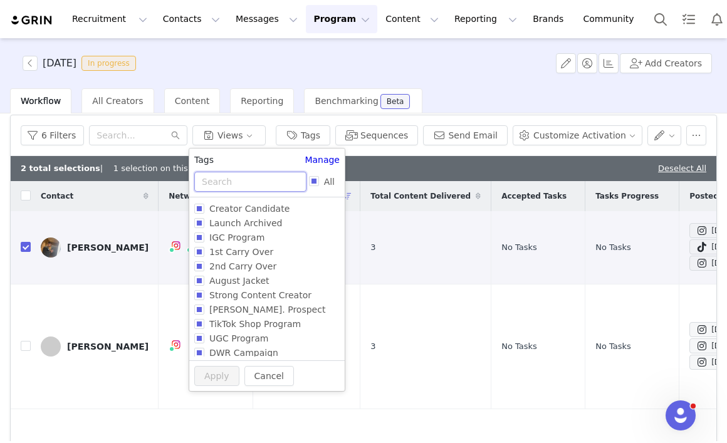
click at [263, 185] on input "text" at bounding box center [250, 182] width 112 height 20
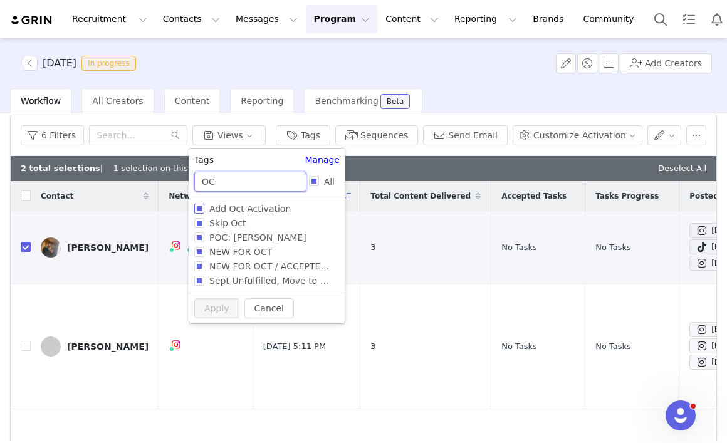
type input "OC"
click at [199, 205] on input "Add Oct Activation" at bounding box center [199, 209] width 10 height 10
checkbox input "true"
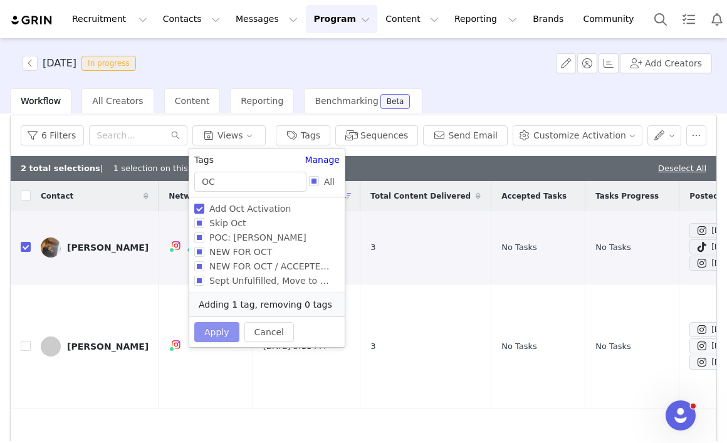
click at [224, 336] on button "Apply" at bounding box center [216, 332] width 45 height 20
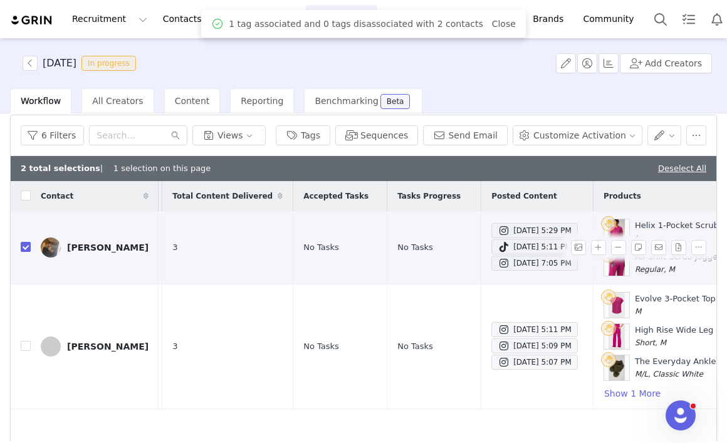
scroll to position [0, 281]
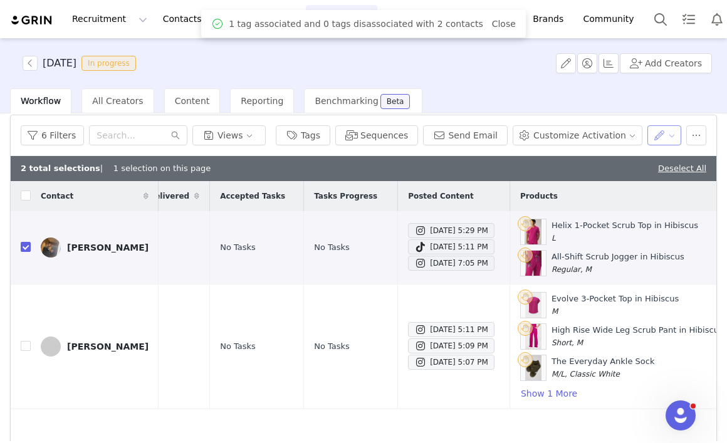
click at [671, 137] on button "button" at bounding box center [664, 135] width 34 height 20
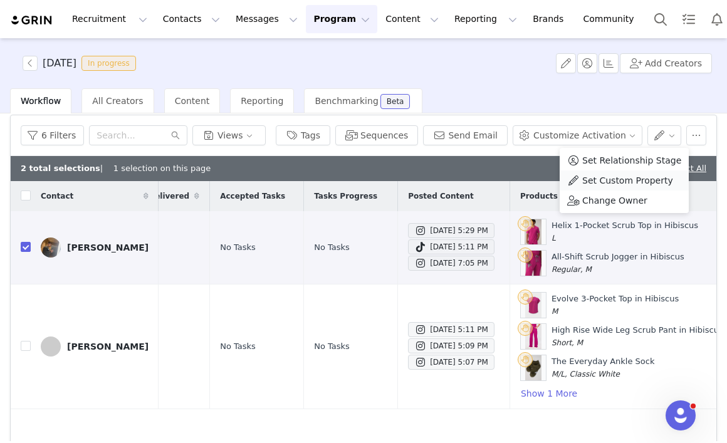
click at [650, 179] on span "Set Custom Property" at bounding box center [627, 181] width 91 height 14
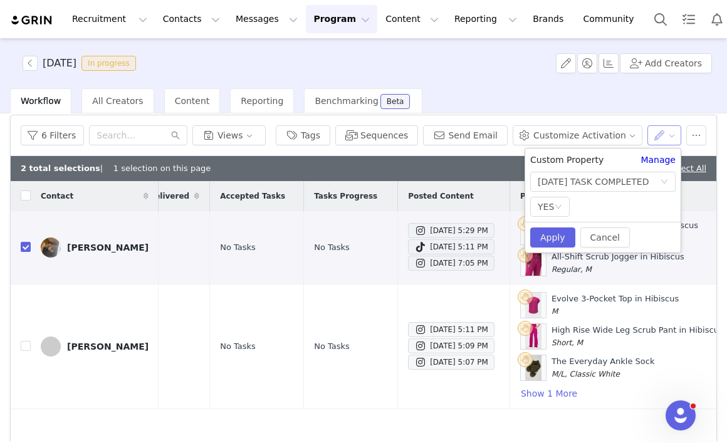
click at [664, 132] on button "button" at bounding box center [664, 135] width 34 height 20
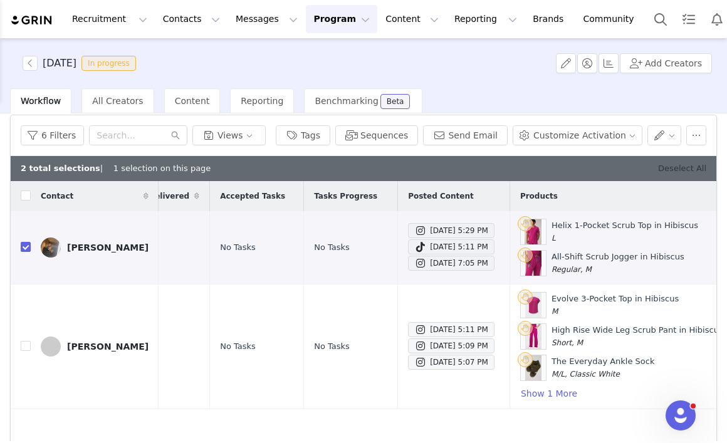
click at [703, 170] on link "Deselect All" at bounding box center [682, 167] width 48 height 9
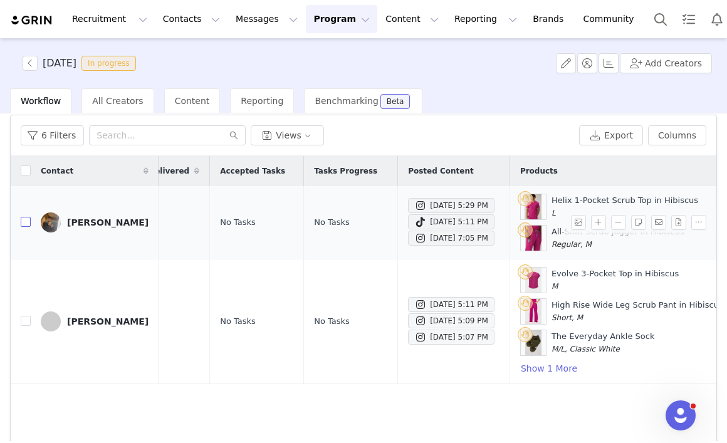
click at [25, 220] on input "checkbox" at bounding box center [26, 222] width 10 height 10
checkbox input "true"
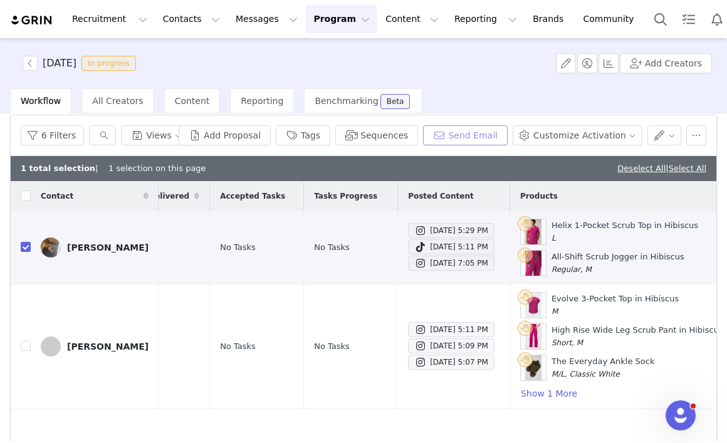
click at [464, 137] on button "Send Email" at bounding box center [465, 135] width 85 height 20
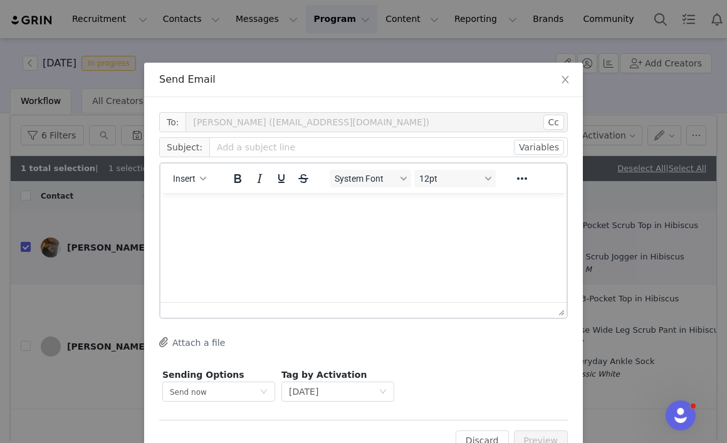
scroll to position [0, 0]
click at [197, 176] on button "Insert" at bounding box center [189, 179] width 43 height 18
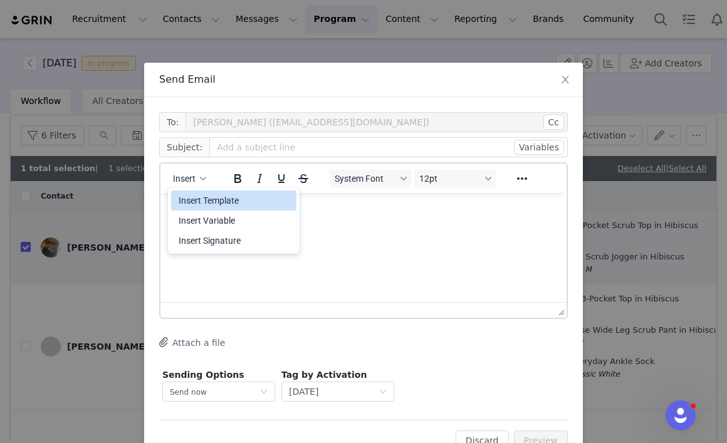
click at [197, 201] on div "Insert Template" at bounding box center [235, 200] width 113 height 15
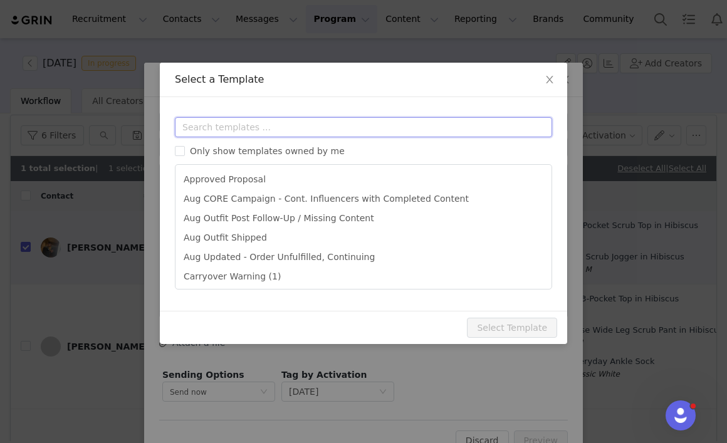
click at [241, 133] on input "text" at bounding box center [363, 127] width 377 height 20
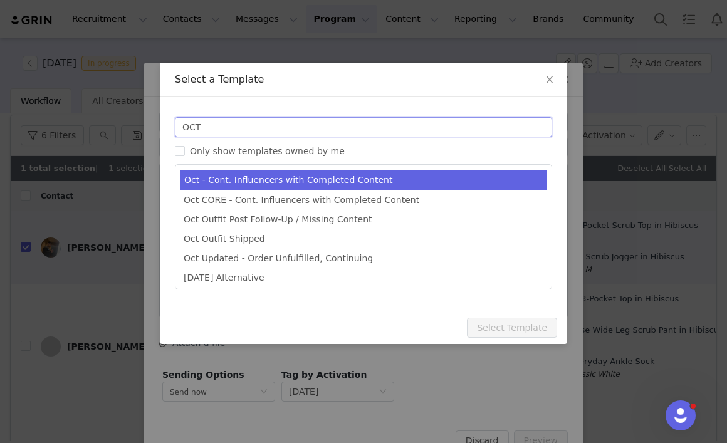
type input "OCT"
type input "October Campaign: Moonlight Mauve is Back! | Fabletics Scrubs"
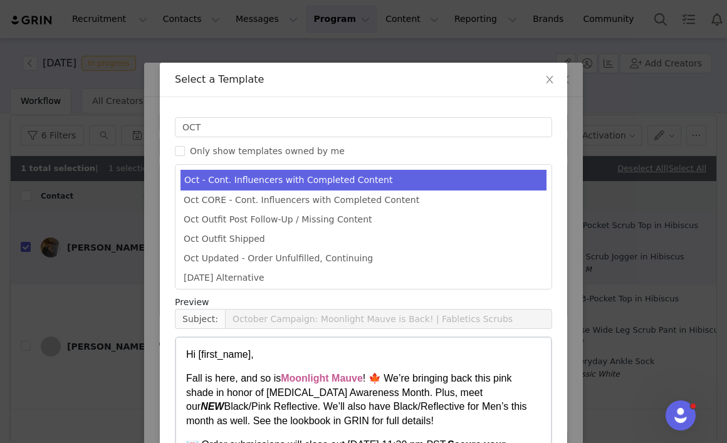
click at [250, 182] on li "Oct - Cont. Influencers with Completed Content" at bounding box center [363, 180] width 366 height 21
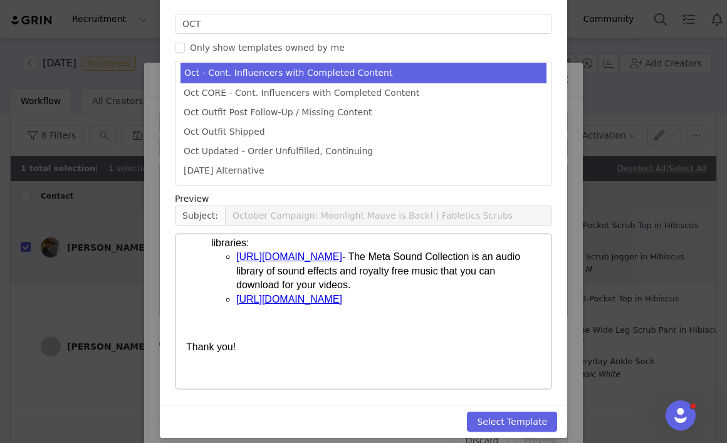
scroll to position [113, 0]
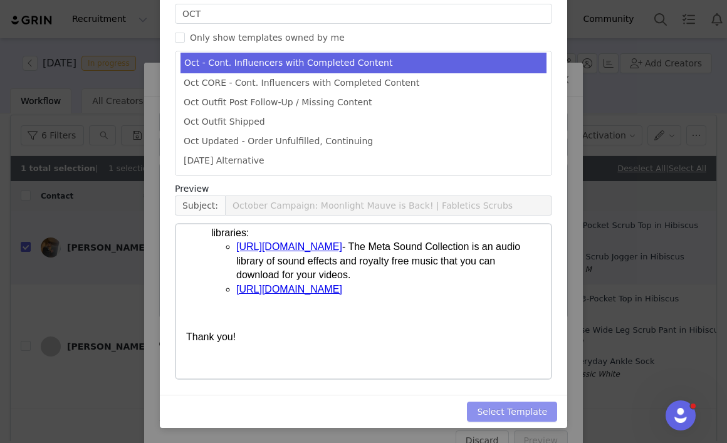
click at [513, 409] on button "Select Template" at bounding box center [512, 411] width 90 height 20
type input "October Campaign: Moonlight Mauve is Back! | Fabletics Scrubs"
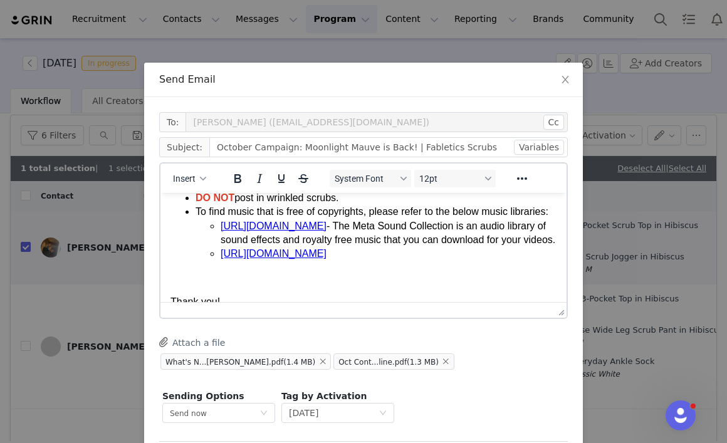
scroll to position [342, 0]
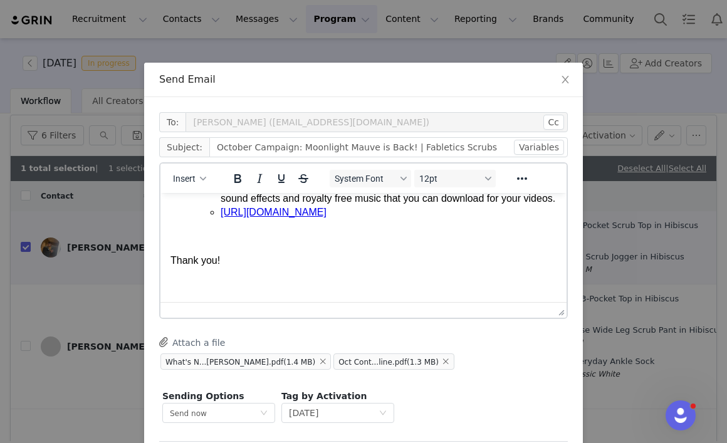
click at [231, 285] on p "Rich Text Area. Press ALT-0 for help." at bounding box center [363, 285] width 386 height 14
click at [203, 282] on p "Rich Text Area. Press ALT-0 for help." at bounding box center [363, 285] width 386 height 14
click at [197, 175] on button "Insert" at bounding box center [189, 179] width 43 height 18
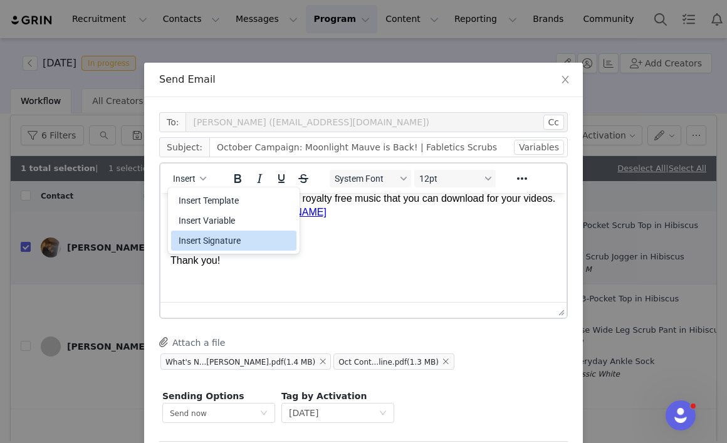
click at [202, 241] on div "Insert Signature" at bounding box center [235, 240] width 113 height 15
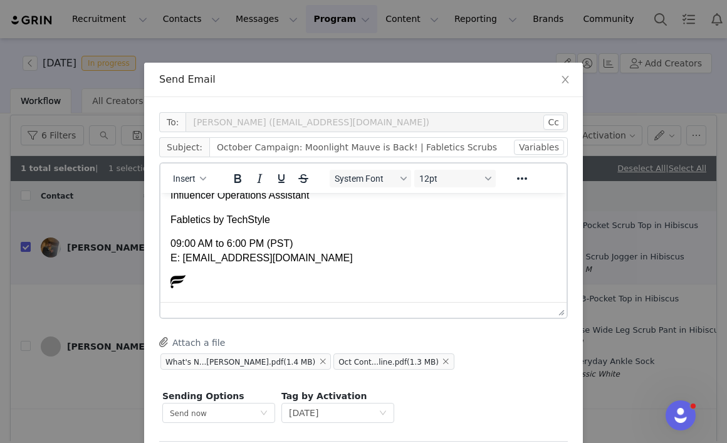
scroll to position [59, 0]
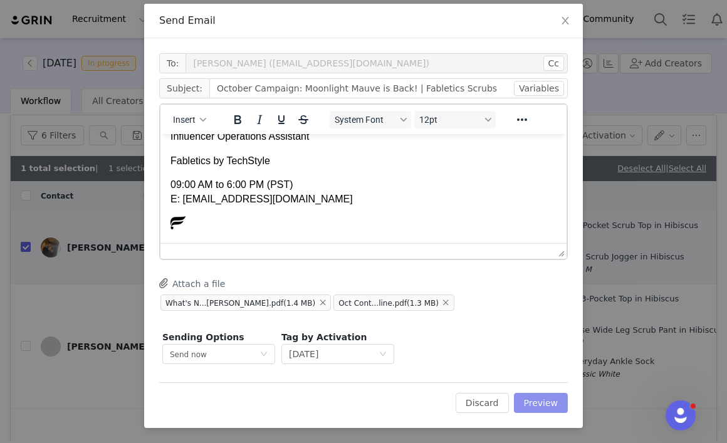
click at [537, 401] on button "Preview" at bounding box center [541, 403] width 54 height 20
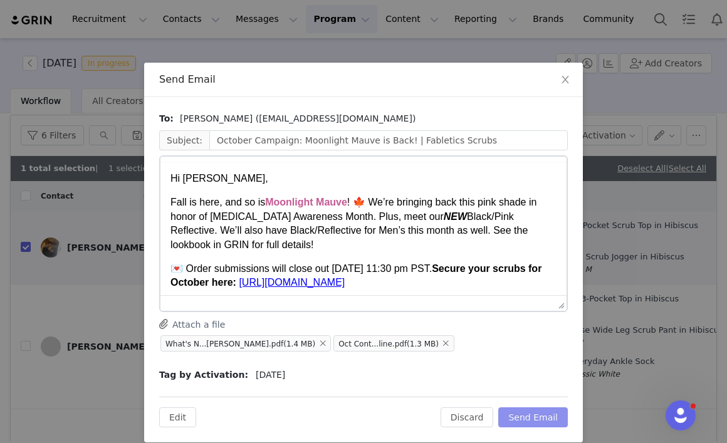
scroll to position [0, 0]
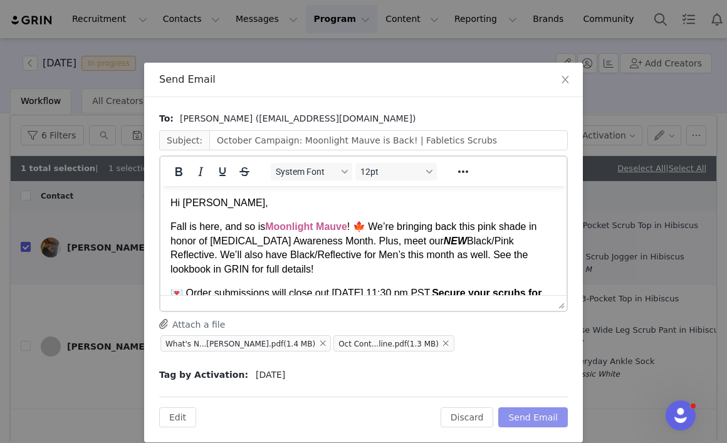
click at [537, 418] on button "Send Email" at bounding box center [533, 417] width 70 height 20
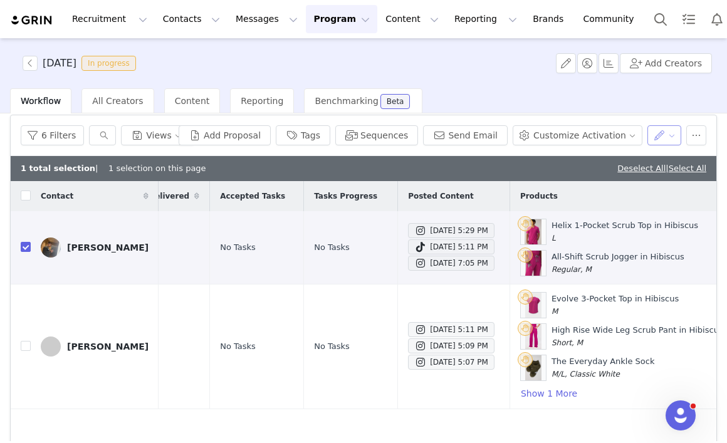
click at [663, 138] on button "button" at bounding box center [664, 135] width 34 height 20
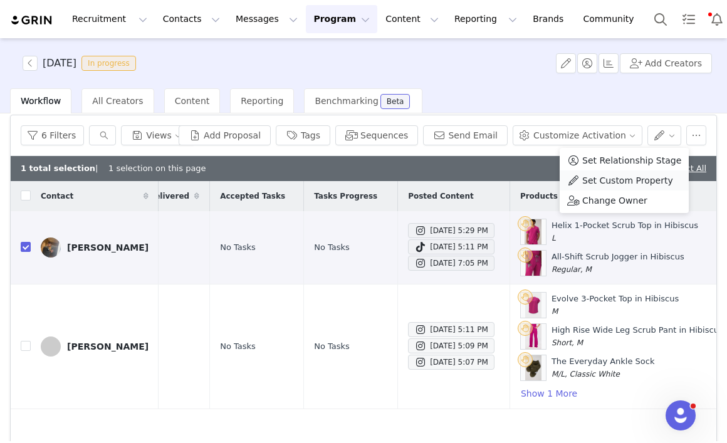
click at [637, 180] on span "Set Custom Property" at bounding box center [627, 181] width 91 height 14
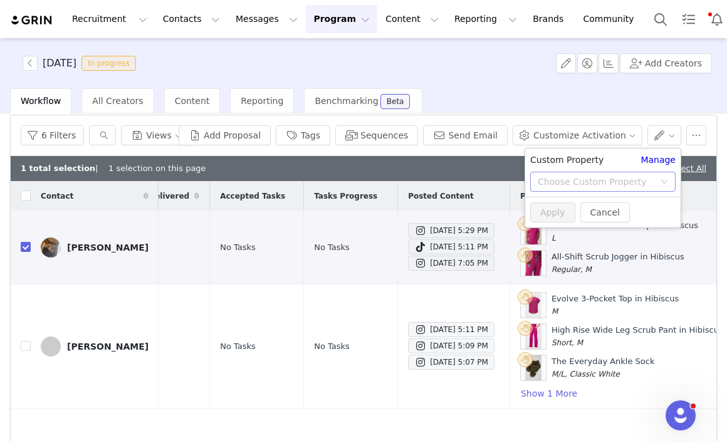
click at [616, 181] on div "Choose Custom Property" at bounding box center [595, 181] width 117 height 13
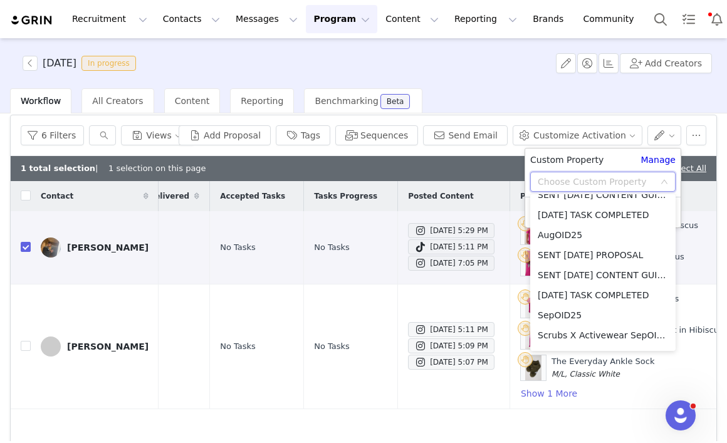
scroll to position [1676, 0]
click at [591, 294] on li "SEP'25 TASK COMPLETED" at bounding box center [602, 295] width 145 height 20
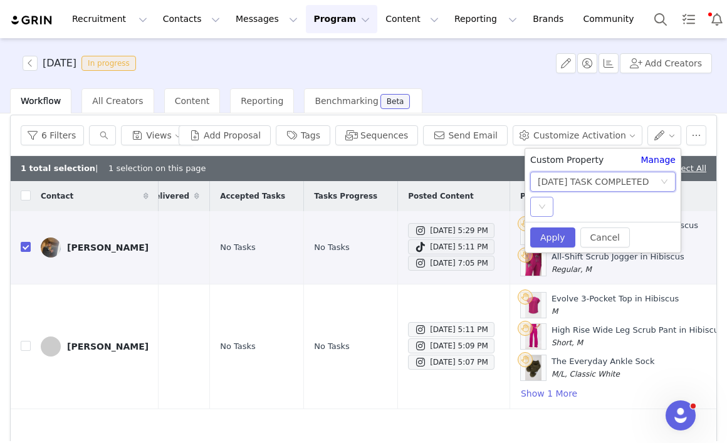
click at [549, 209] on div "Select" at bounding box center [541, 207] width 23 height 20
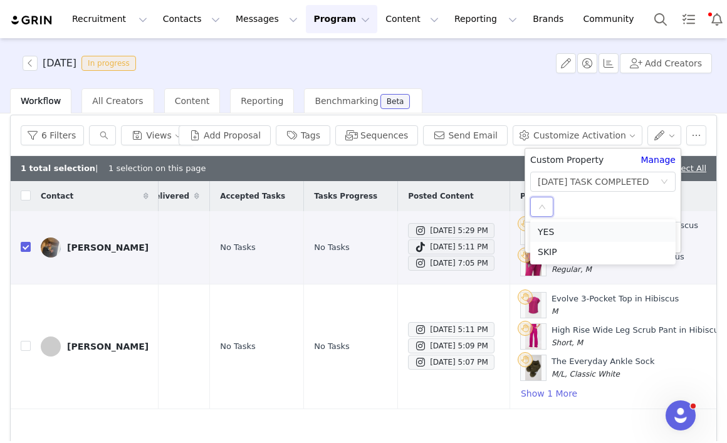
click at [564, 233] on li "YES" at bounding box center [602, 232] width 145 height 20
click at [559, 239] on button "Apply" at bounding box center [552, 237] width 45 height 20
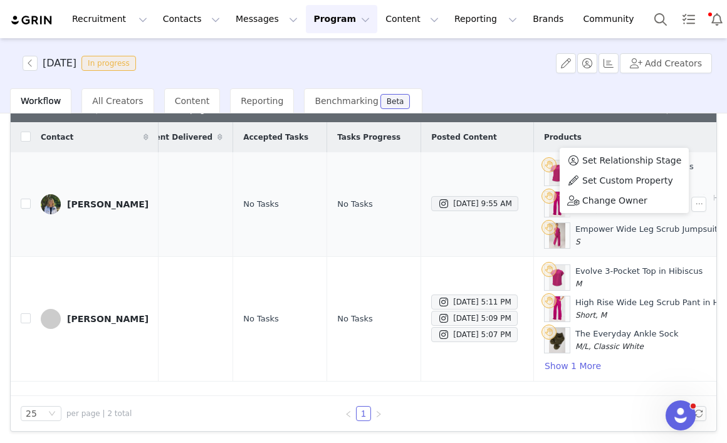
scroll to position [0, 292]
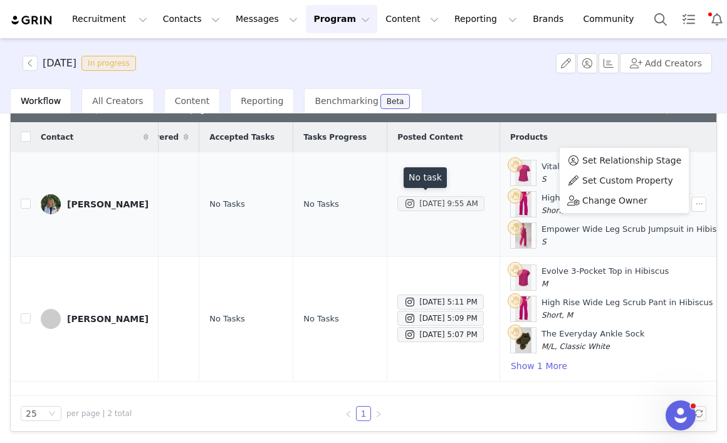
click at [420, 200] on div "Sep 30, 2025 9:55 AM" at bounding box center [440, 203] width 75 height 15
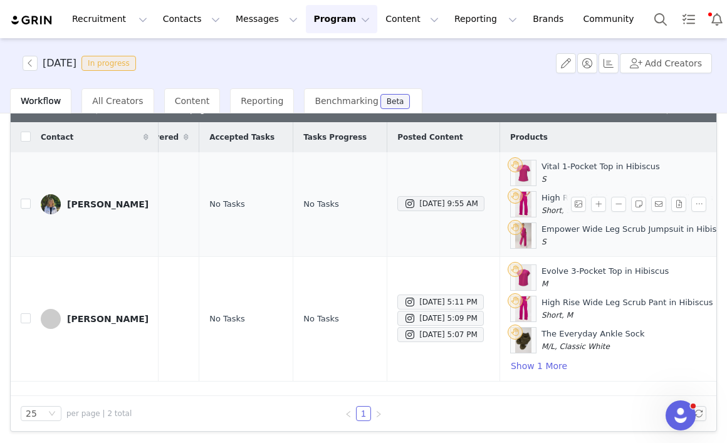
click at [423, 233] on td "Sep 30, 2025 9:55 AM" at bounding box center [443, 204] width 113 height 105
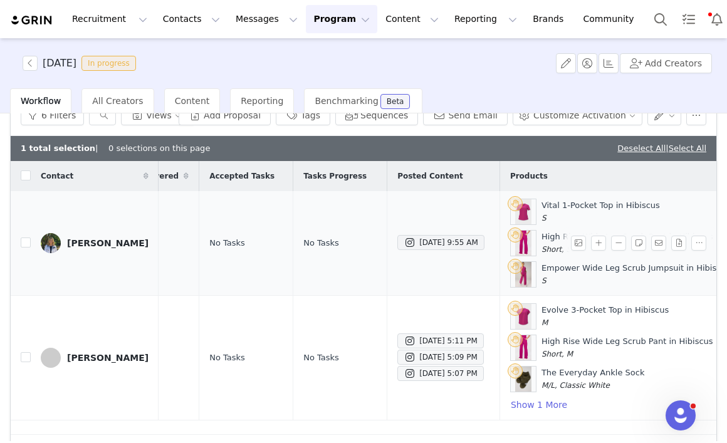
scroll to position [103, 0]
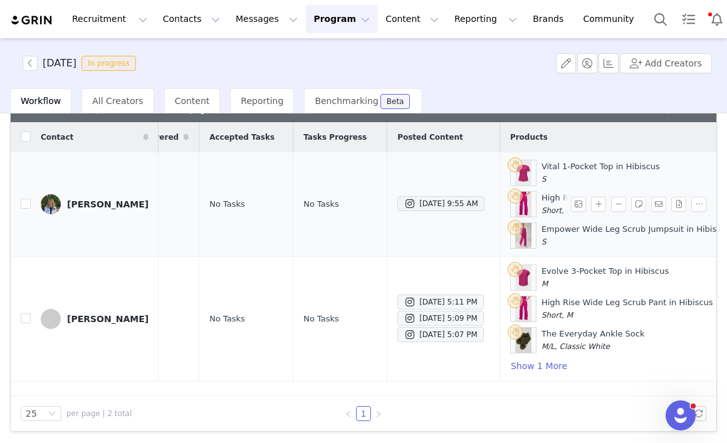
click at [114, 200] on div "[PERSON_NAME]" at bounding box center [107, 204] width 81 height 10
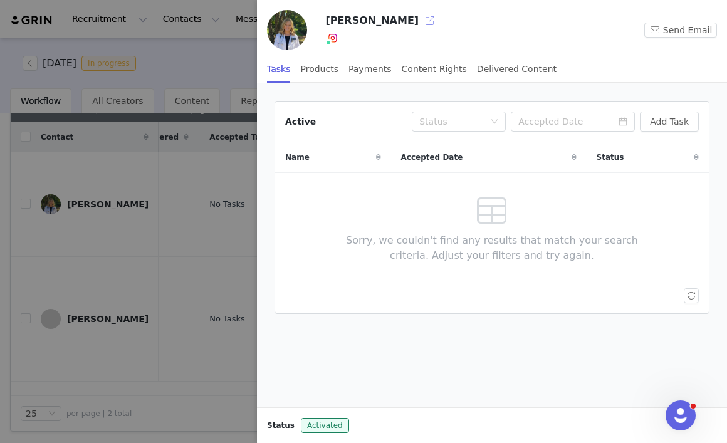
click at [423, 18] on button "button" at bounding box center [430, 21] width 20 height 20
click at [204, 167] on div at bounding box center [363, 221] width 727 height 443
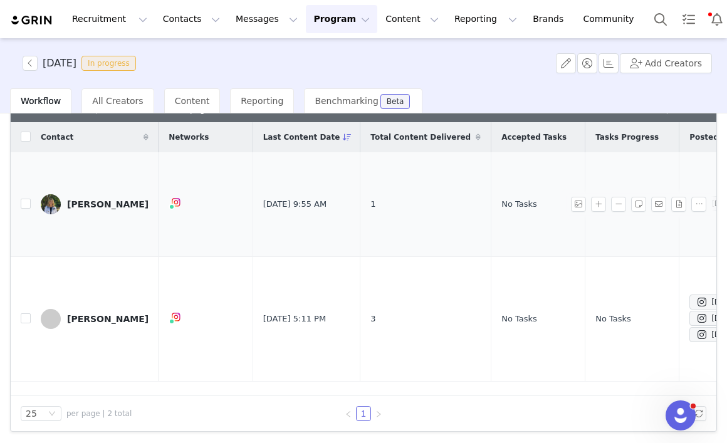
scroll to position [0, 0]
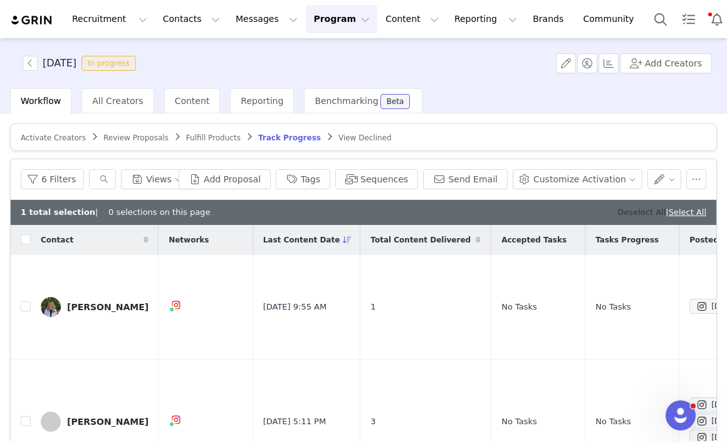
click at [627, 210] on link "Deselect All" at bounding box center [641, 211] width 48 height 9
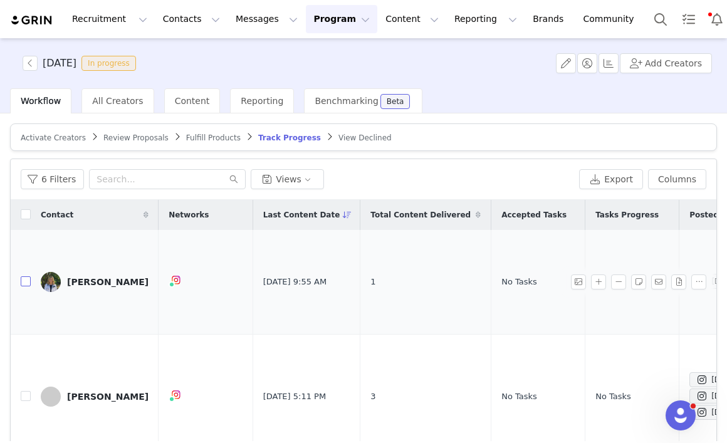
click at [25, 281] on input "checkbox" at bounding box center [26, 281] width 10 height 10
checkbox input "true"
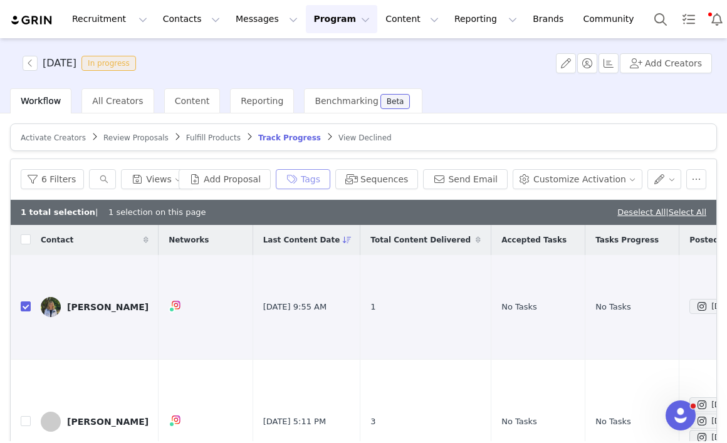
click at [313, 174] on button "Tags" at bounding box center [303, 179] width 54 height 20
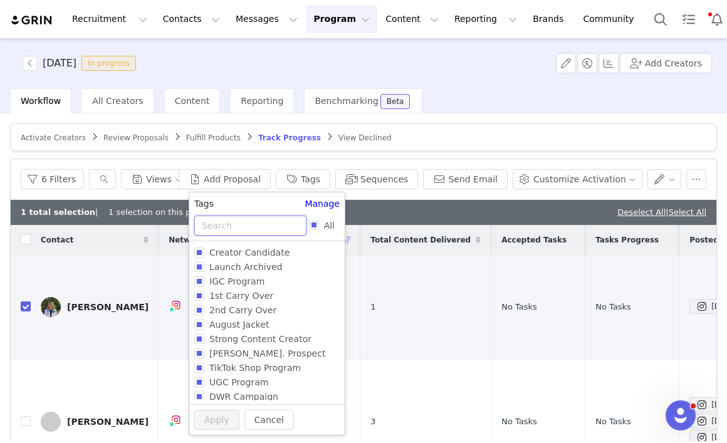
click at [257, 224] on input "text" at bounding box center [250, 225] width 112 height 20
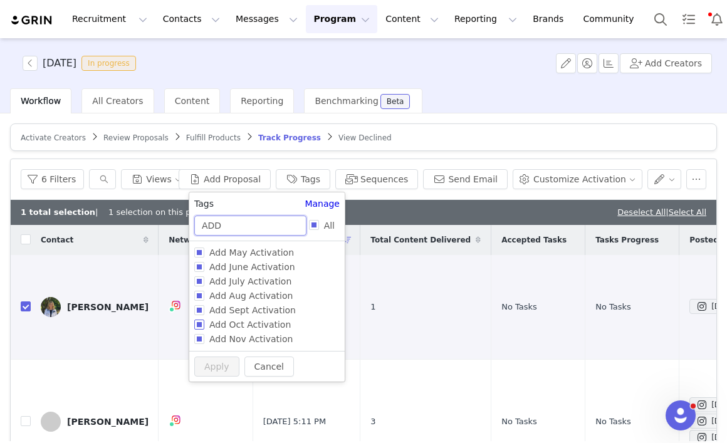
type input "ADD"
click at [202, 326] on input "Add Oct Activation" at bounding box center [199, 324] width 10 height 10
checkbox input "true"
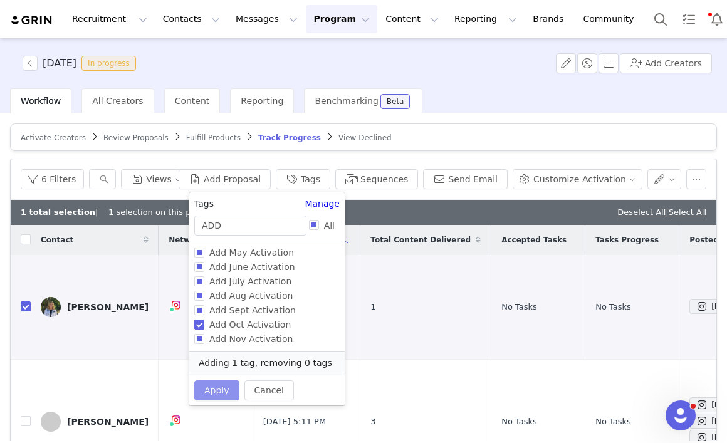
click at [212, 393] on button "Apply" at bounding box center [216, 390] width 45 height 20
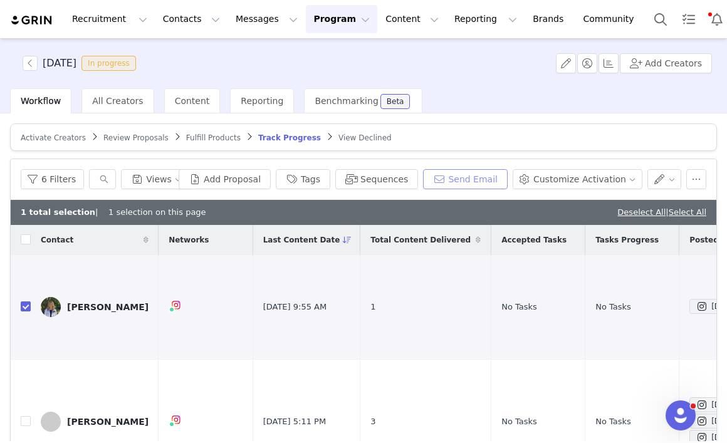
click at [464, 181] on button "Send Email" at bounding box center [465, 179] width 85 height 20
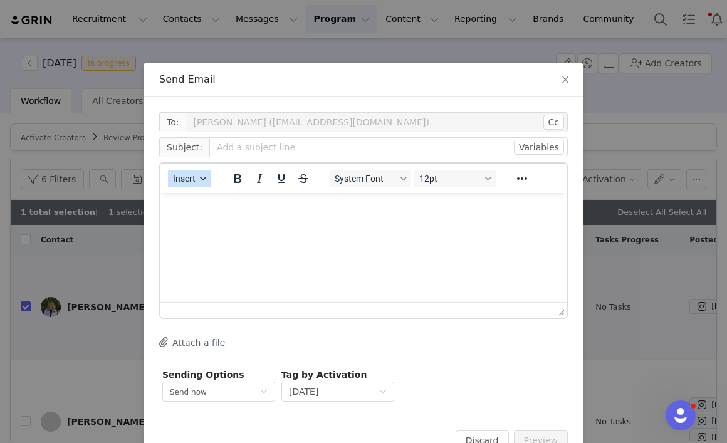
click at [182, 180] on span "Insert" at bounding box center [184, 179] width 23 height 10
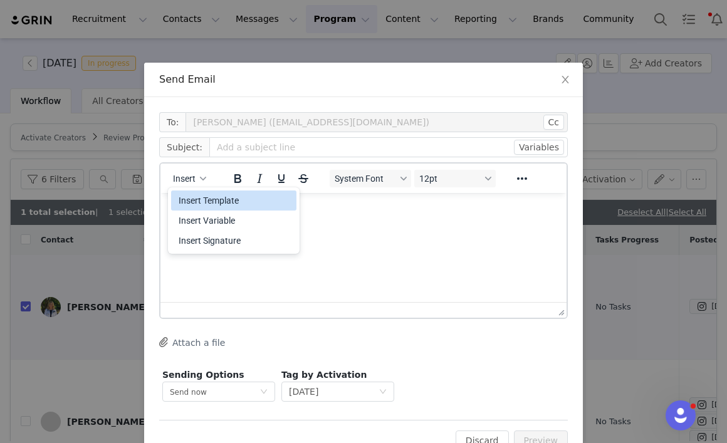
click at [197, 202] on div "Insert Template" at bounding box center [235, 200] width 113 height 15
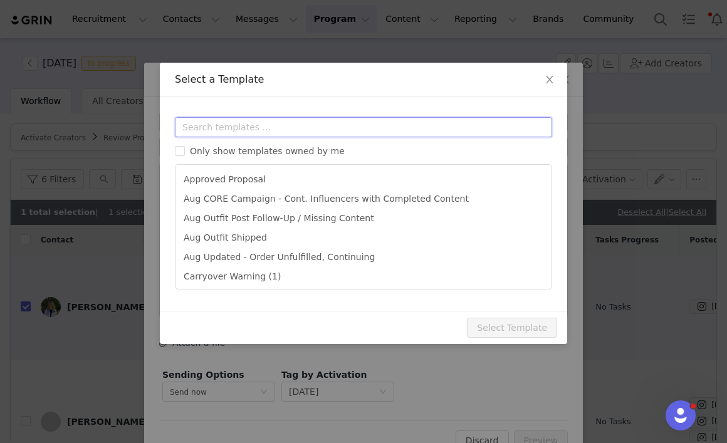
click at [242, 127] on input "text" at bounding box center [363, 127] width 377 height 20
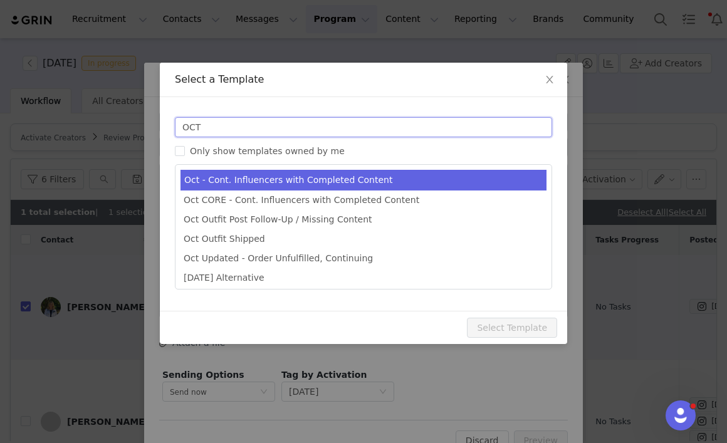
type input "OCT"
type input "October Campaign: Moonlight Mauve is Back! | Fabletics Scrubs"
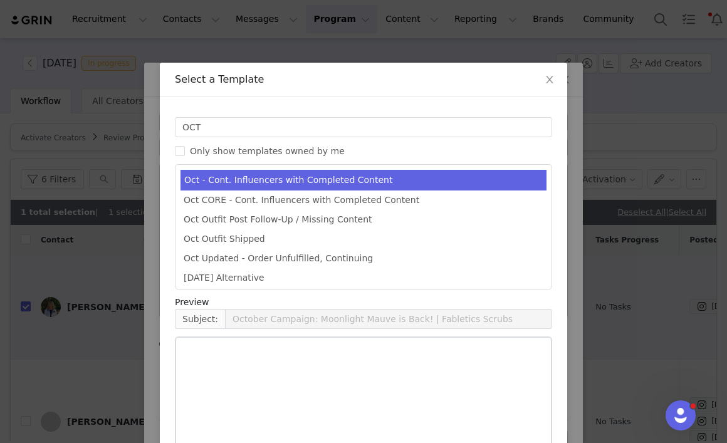
click at [253, 181] on li "Oct - Cont. Influencers with Completed Content" at bounding box center [363, 180] width 366 height 21
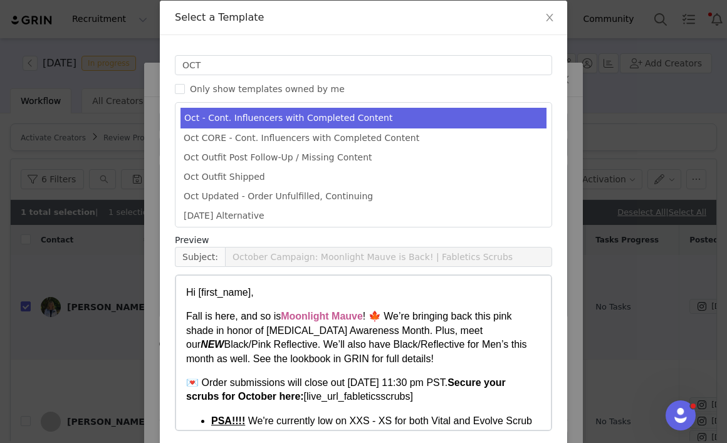
scroll to position [113, 0]
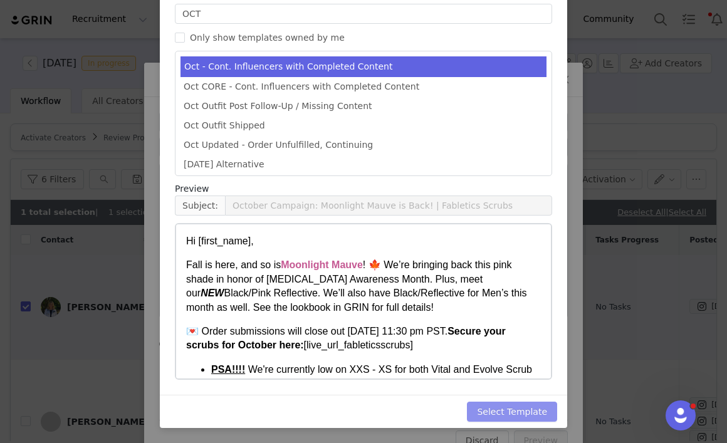
click at [507, 416] on button "Select Template" at bounding box center [512, 411] width 90 height 20
type input "October Campaign: Moonlight Mauve is Back! | Fabletics Scrubs"
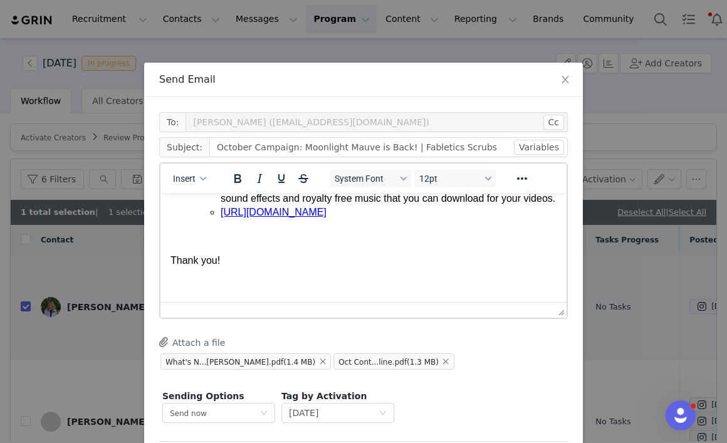
scroll to position [59, 0]
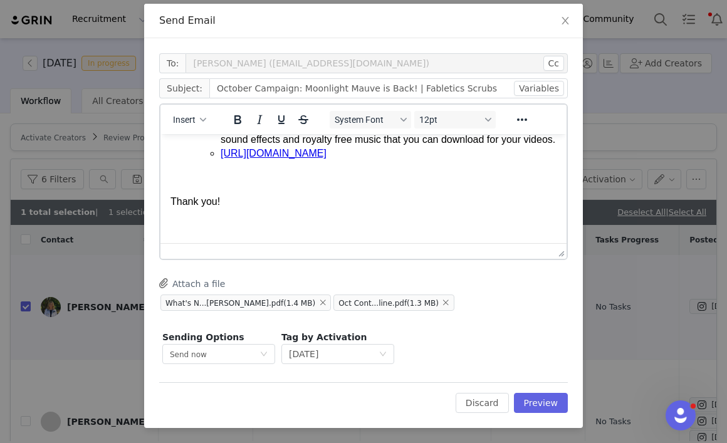
click at [186, 214] on body "Hi [first_name], Fall is here, and so is Moonlight Mauve ! 🍁 We’re bringing bac…" at bounding box center [363, 31] width 386 height 403
click at [187, 227] on p "Rich Text Area. Press ALT-0 for help." at bounding box center [363, 226] width 386 height 14
click at [185, 117] on span "Insert" at bounding box center [184, 120] width 23 height 10
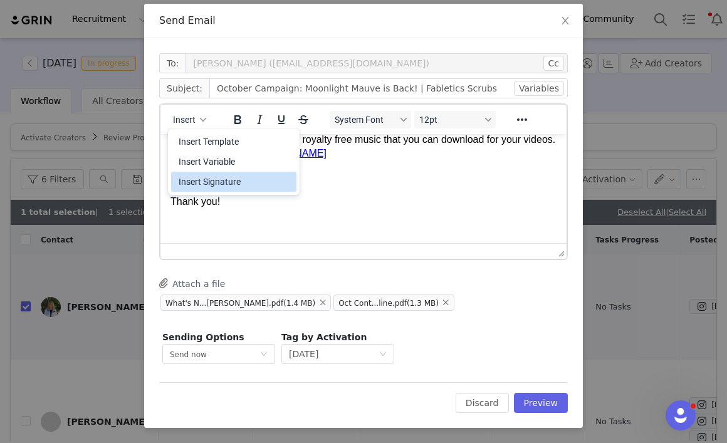
click at [195, 182] on div "Insert Signature" at bounding box center [235, 181] width 113 height 15
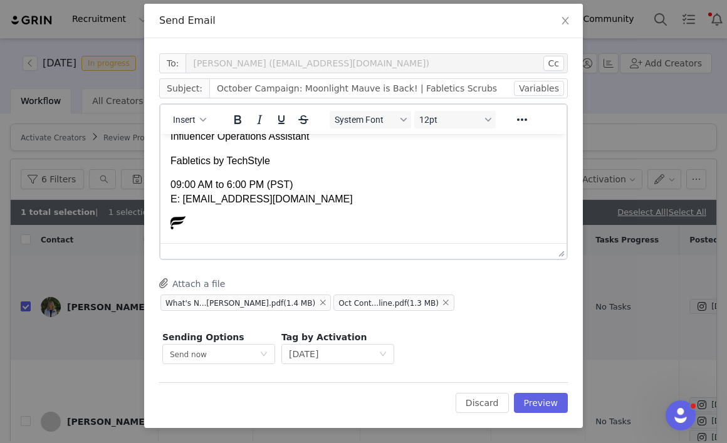
scroll to position [479, 0]
click at [546, 402] on button "Preview" at bounding box center [541, 403] width 54 height 20
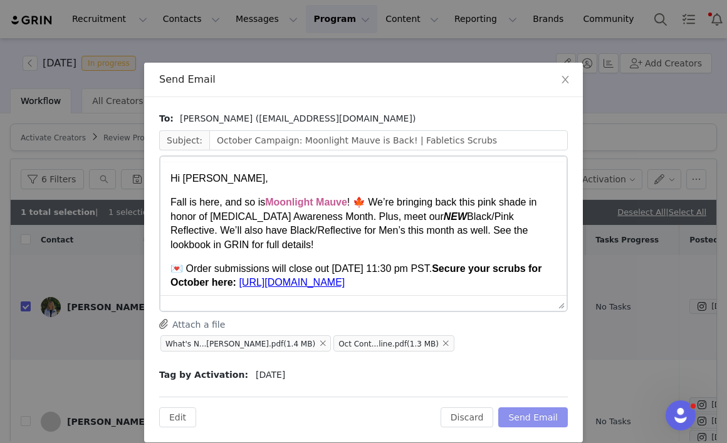
scroll to position [0, 0]
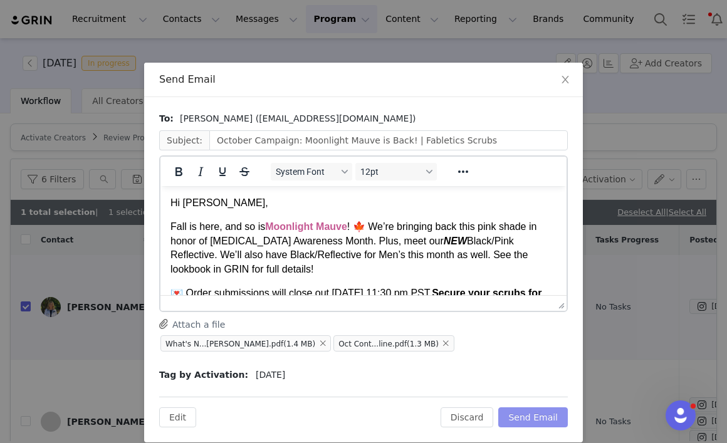
click at [529, 417] on button "Send Email" at bounding box center [533, 417] width 70 height 20
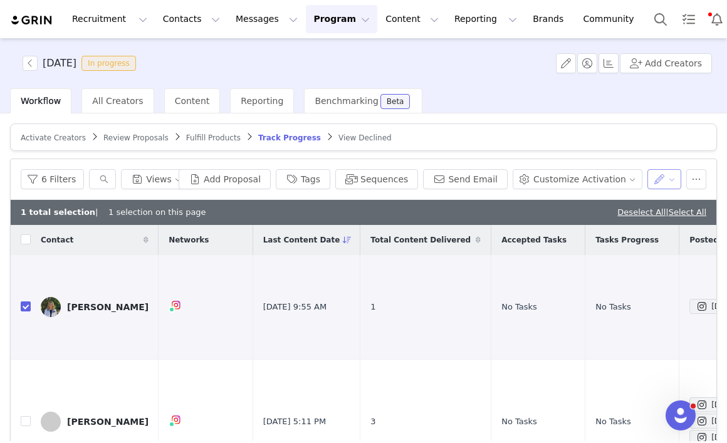
click at [663, 178] on button "button" at bounding box center [664, 179] width 34 height 20
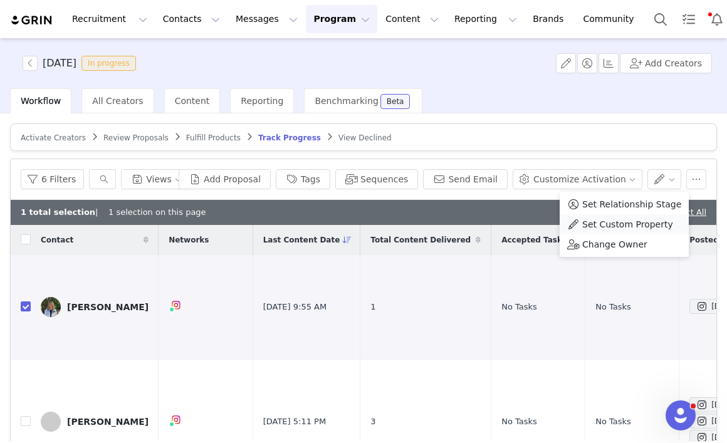
click at [614, 227] on span "Set Custom Property" at bounding box center [627, 224] width 91 height 14
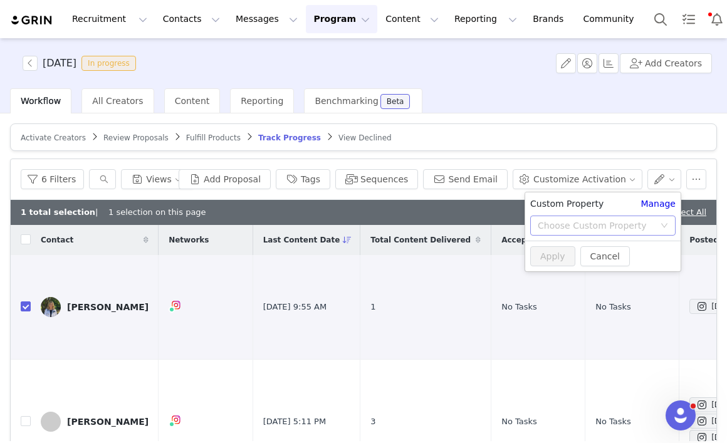
click at [584, 226] on div "Choose Custom Property" at bounding box center [595, 225] width 117 height 13
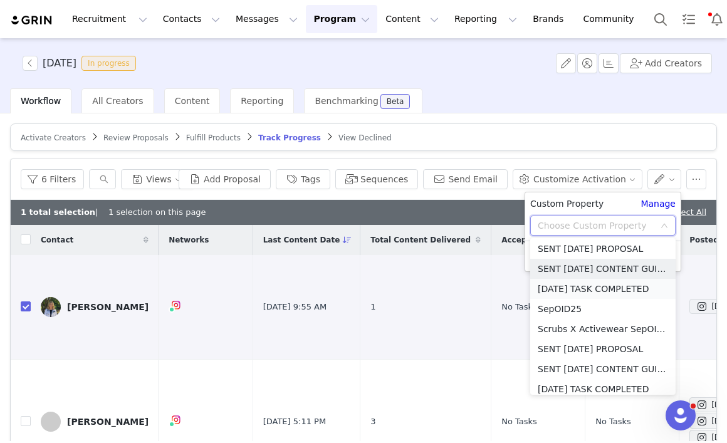
scroll to position [1753, 0]
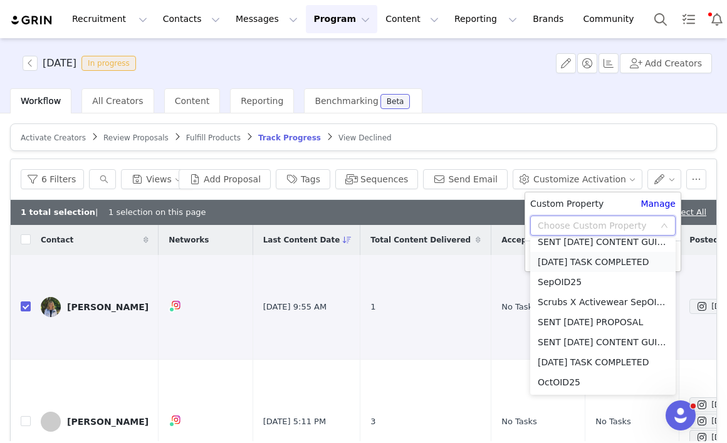
click at [602, 264] on li "SEP'25 TASK COMPLETED" at bounding box center [602, 262] width 145 height 20
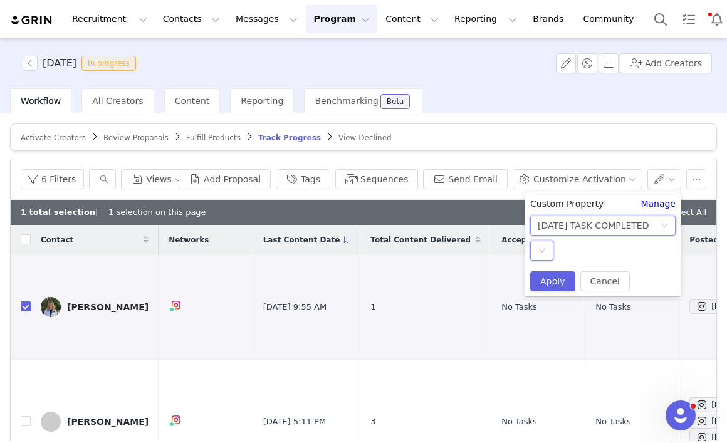
click at [547, 249] on div "Select" at bounding box center [541, 251] width 23 height 20
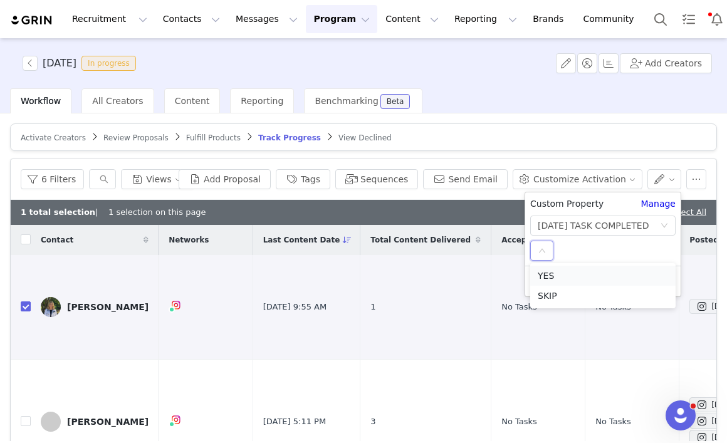
click at [549, 277] on li "YES" at bounding box center [602, 276] width 145 height 20
click at [554, 287] on button "Apply" at bounding box center [552, 281] width 45 height 20
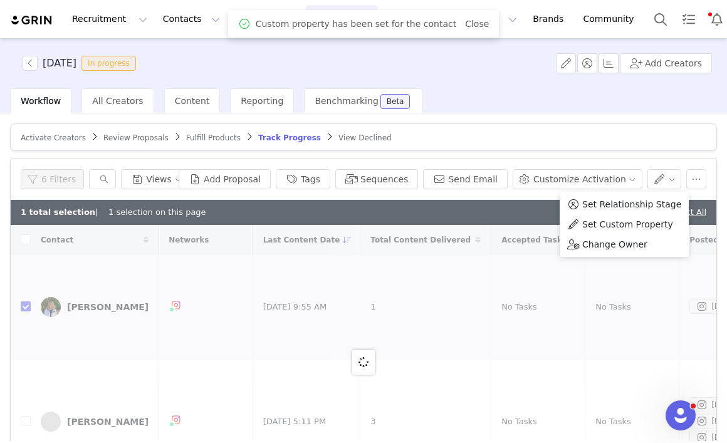
checkbox input "false"
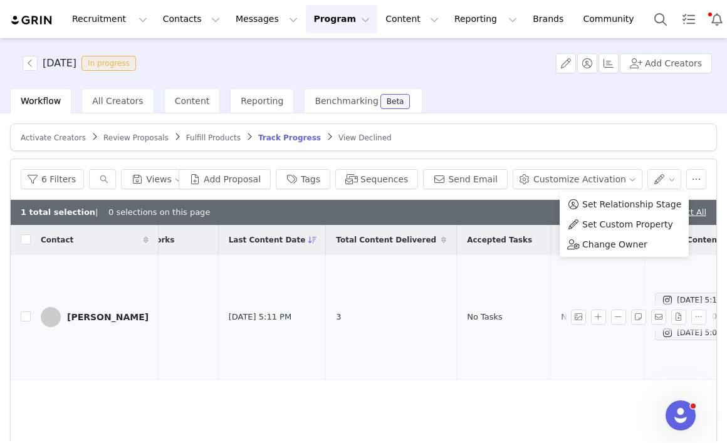
scroll to position [0, 0]
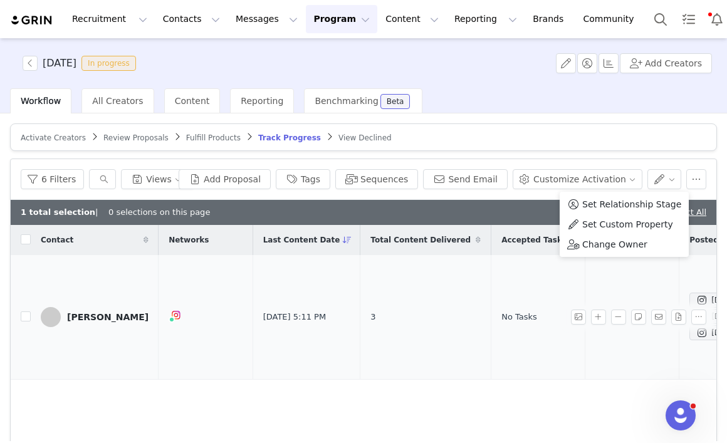
click at [100, 318] on div "Nina Guimz" at bounding box center [107, 317] width 81 height 10
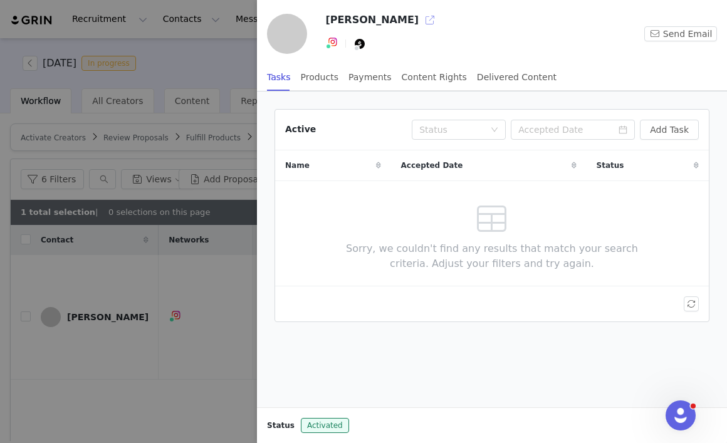
click at [420, 19] on button "button" at bounding box center [430, 20] width 20 height 20
click at [214, 64] on div at bounding box center [363, 221] width 727 height 443
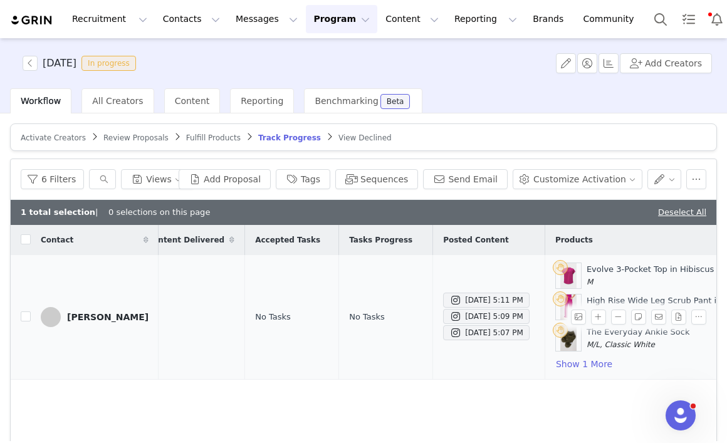
scroll to position [0, 262]
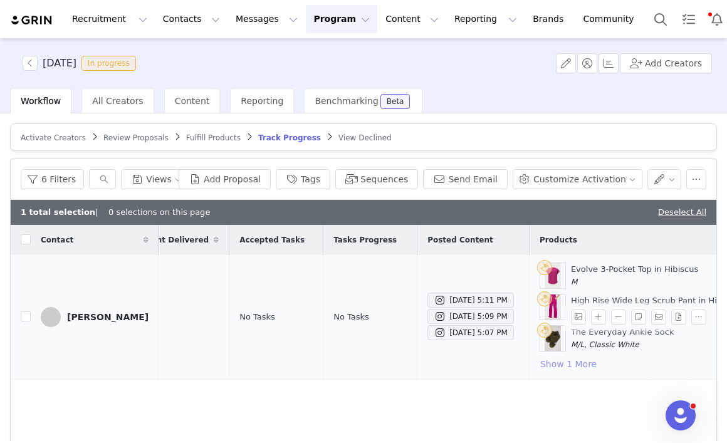
click at [539, 363] on button "Show 1 More" at bounding box center [568, 363] width 58 height 15
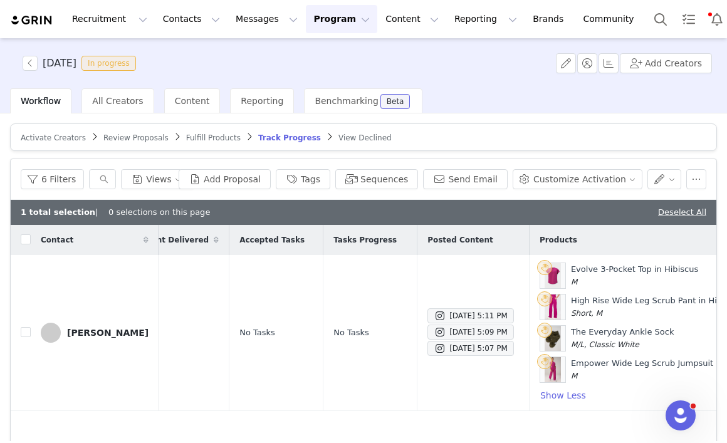
click at [54, 136] on span "Activate Creators" at bounding box center [53, 137] width 65 height 9
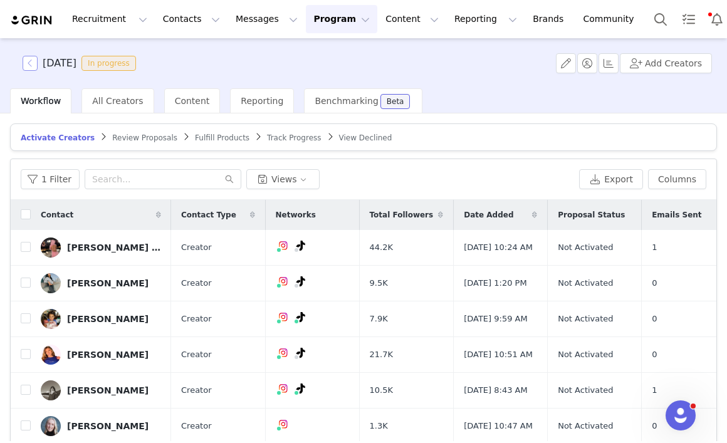
click at [31, 59] on button "button" at bounding box center [30, 63] width 15 height 15
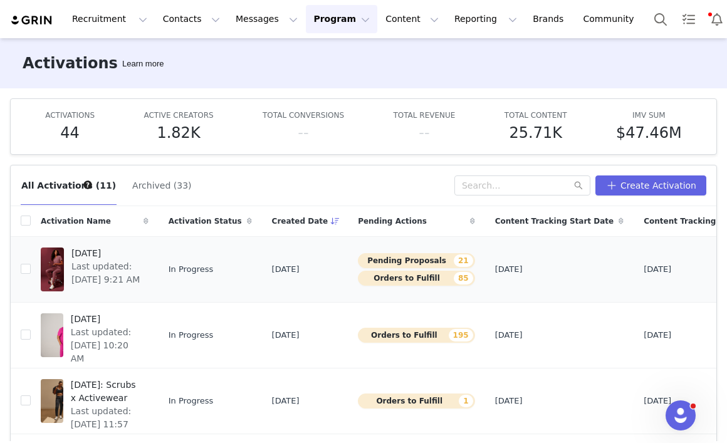
click at [101, 250] on span "[DATE]" at bounding box center [106, 253] width 70 height 13
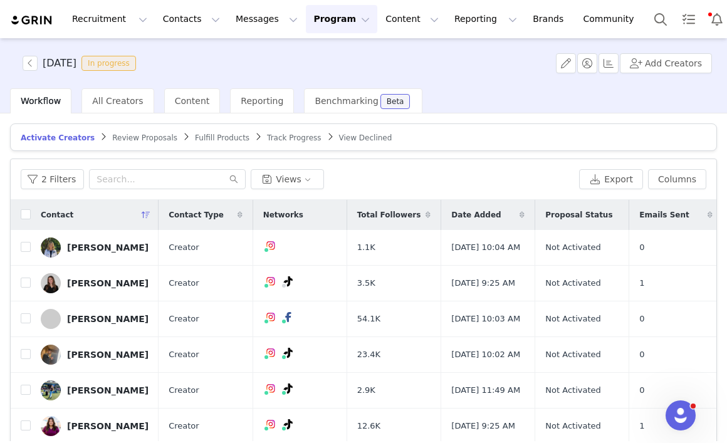
click at [140, 140] on span "Review Proposals" at bounding box center [144, 137] width 65 height 9
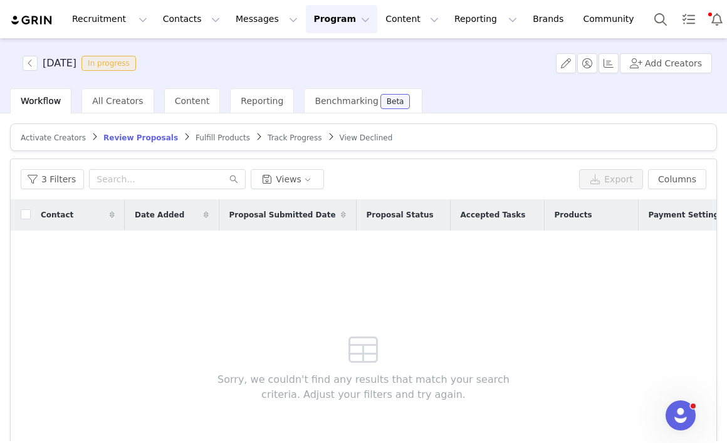
click at [195, 138] on span "Fulfill Products" at bounding box center [222, 137] width 54 height 9
click at [291, 136] on span "Track Progress" at bounding box center [294, 137] width 54 height 9
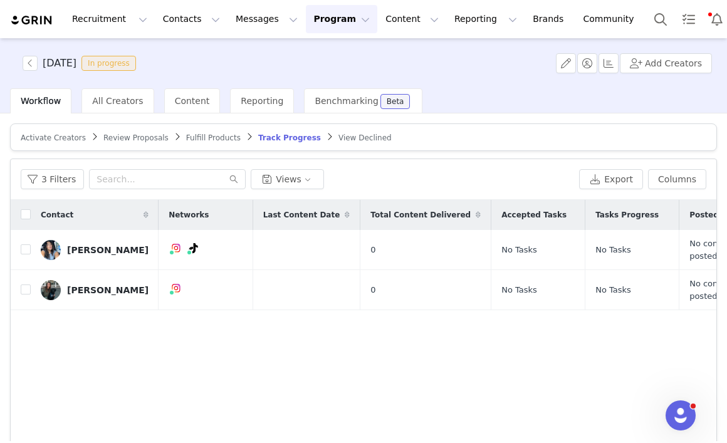
scroll to position [2, 0]
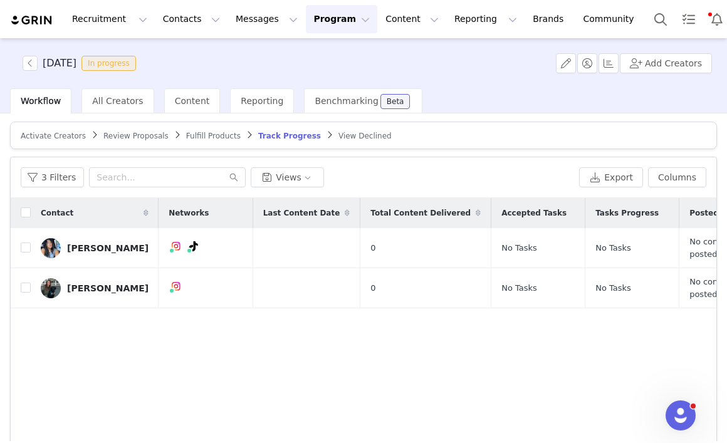
click at [456, 83] on div "OCTOBER 2025 In progress Add Creators" at bounding box center [363, 63] width 727 height 50
click at [456, 85] on div "OCTOBER 2025 In progress Add Creators" at bounding box center [363, 63] width 727 height 50
click at [703, 24] on button "Notifications" at bounding box center [717, 19] width 28 height 28
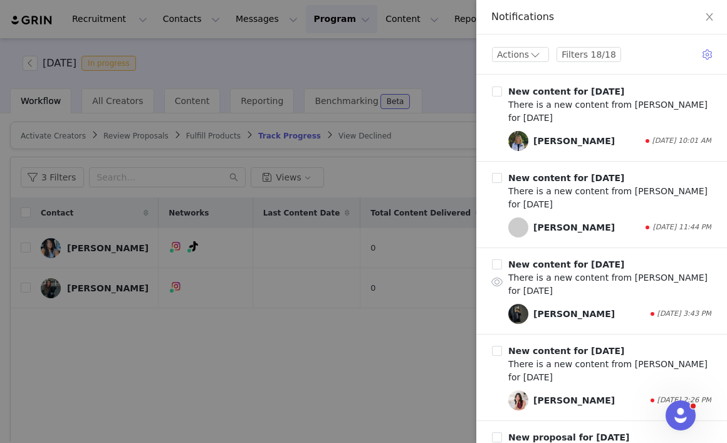
click at [549, 314] on div "Matthew Yu" at bounding box center [573, 314] width 81 height 13
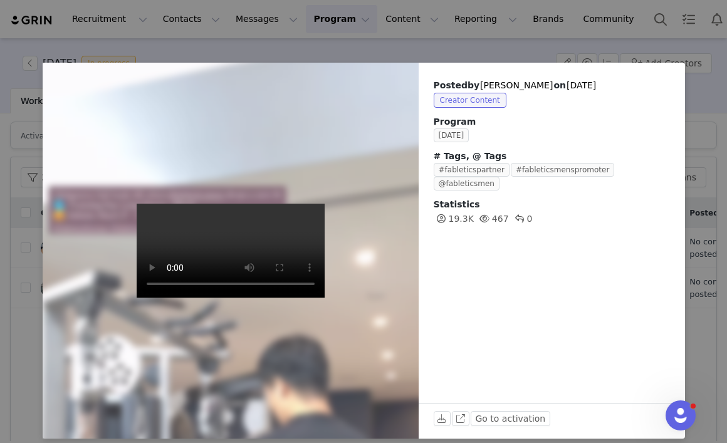
click at [646, 41] on div "Posted by Matthew Yu on Sep 28, 2025 Creator Content Program SEPTEMBER 2025 # T…" at bounding box center [363, 221] width 727 height 443
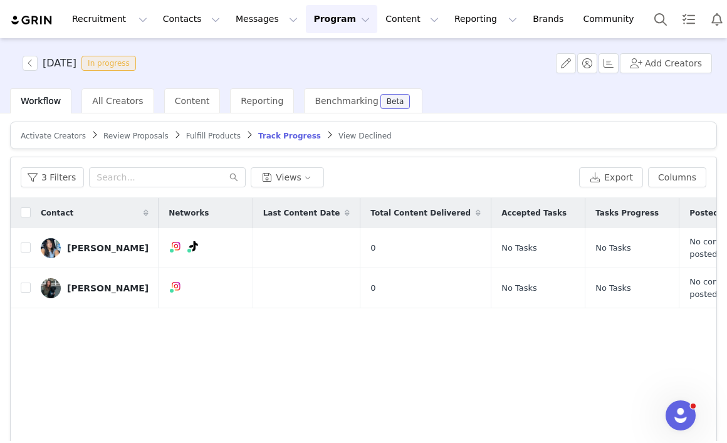
click at [212, 139] on span "Fulfill Products" at bounding box center [213, 136] width 54 height 9
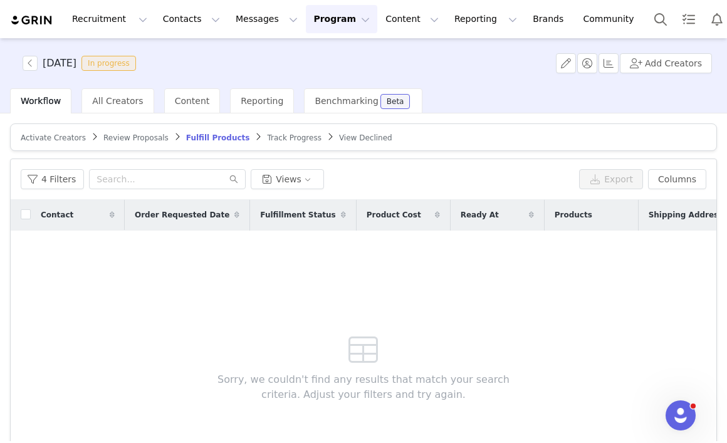
click at [138, 136] on span "Review Proposals" at bounding box center [135, 137] width 65 height 9
click at [199, 133] on span "Fulfill Products" at bounding box center [222, 137] width 54 height 9
click at [64, 136] on span "Activate Creators" at bounding box center [53, 137] width 65 height 9
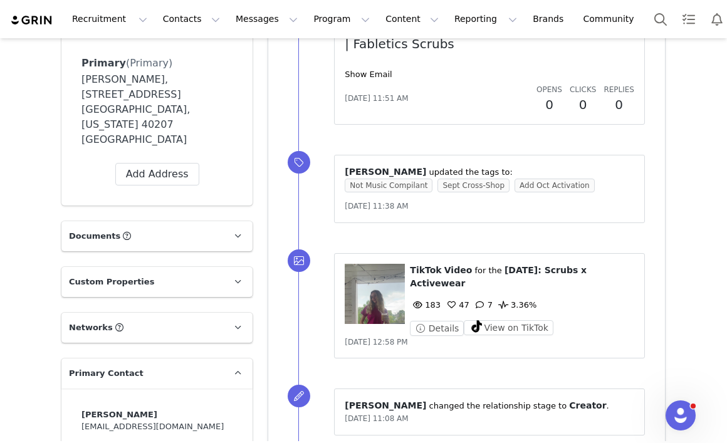
scroll to position [444, 0]
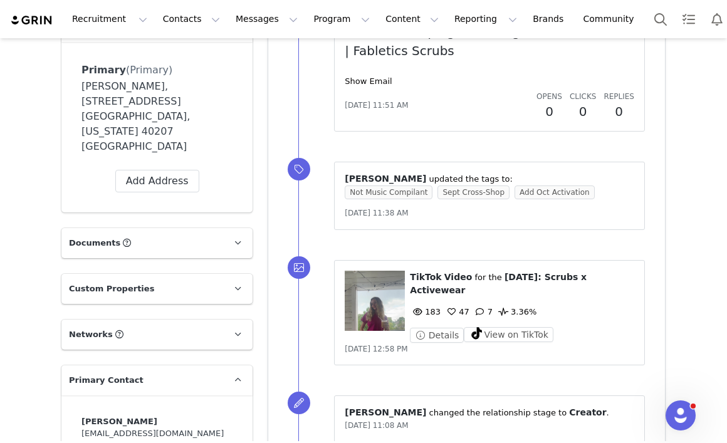
click at [388, 300] on figure at bounding box center [374, 301] width 60 height 60
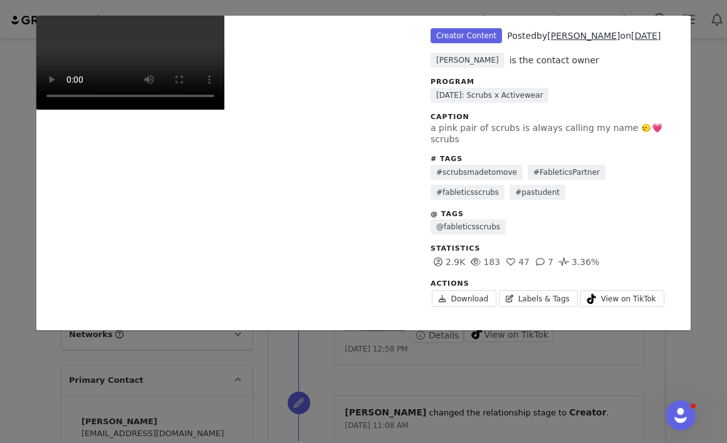
click at [697, 105] on div "Unlabeled Creator Content Posted by Morgan Blair on Sep 27, 2025 Danna Reboredo…" at bounding box center [363, 221] width 727 height 443
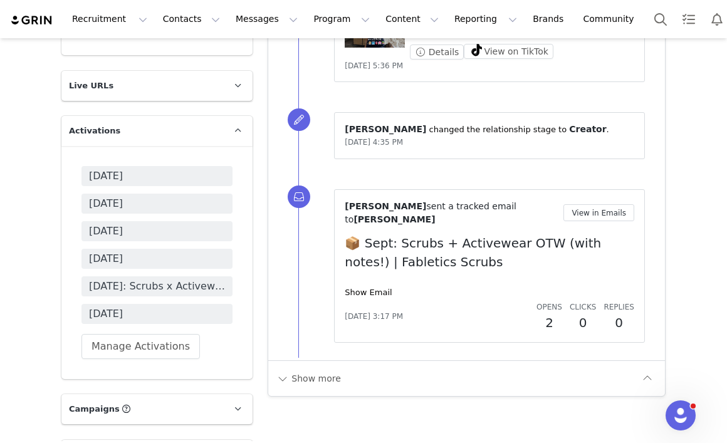
scroll to position [1278, 0]
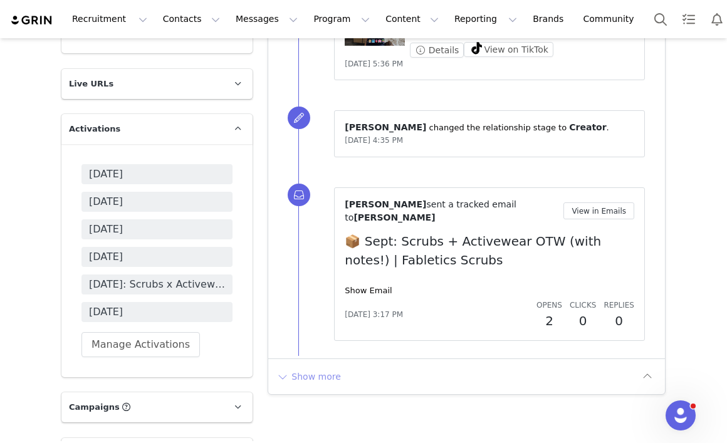
click at [323, 366] on button "Show more" at bounding box center [309, 376] width 66 height 20
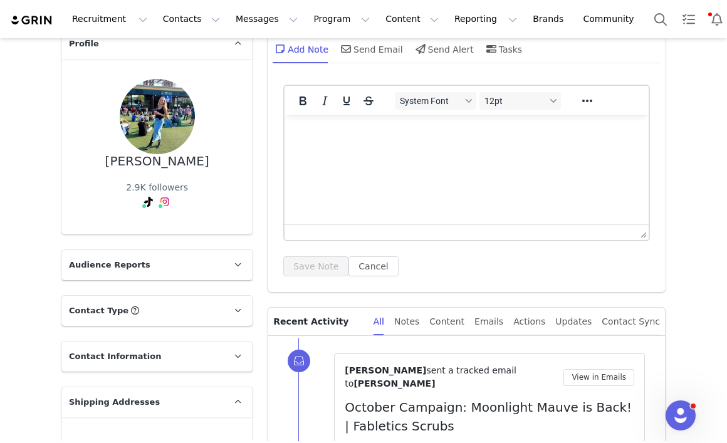
scroll to position [0, 0]
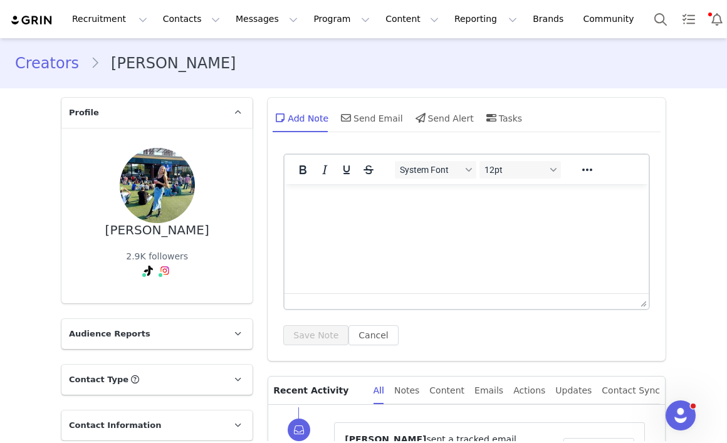
click at [513, 71] on div "Creators Morgan Blair" at bounding box center [363, 63] width 697 height 23
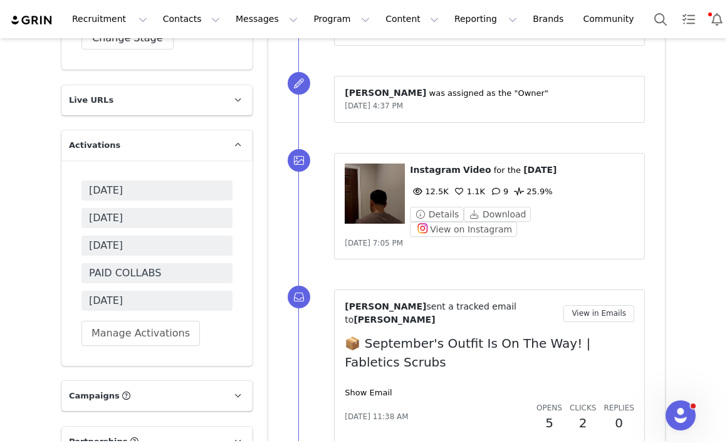
scroll to position [1283, 0]
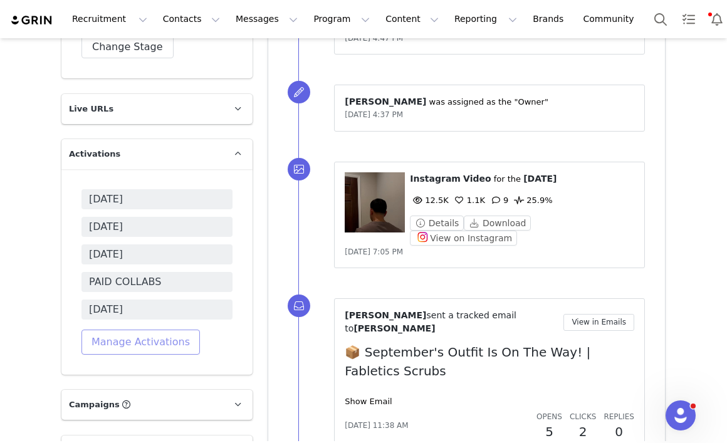
click at [171, 329] on button "Manage Activations" at bounding box center [140, 341] width 118 height 25
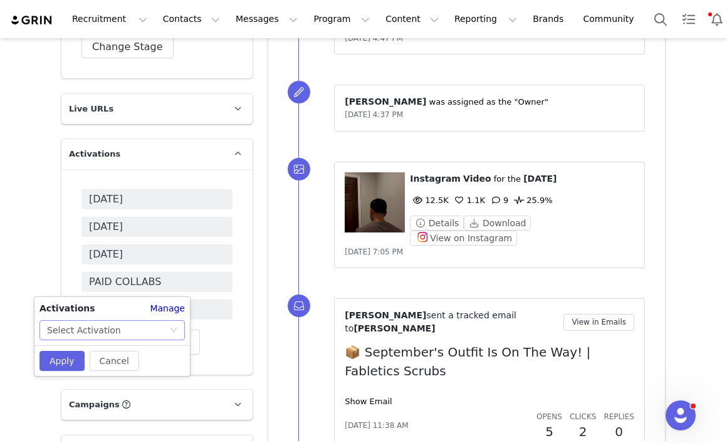
click at [139, 328] on div "Select Activation" at bounding box center [108, 330] width 122 height 19
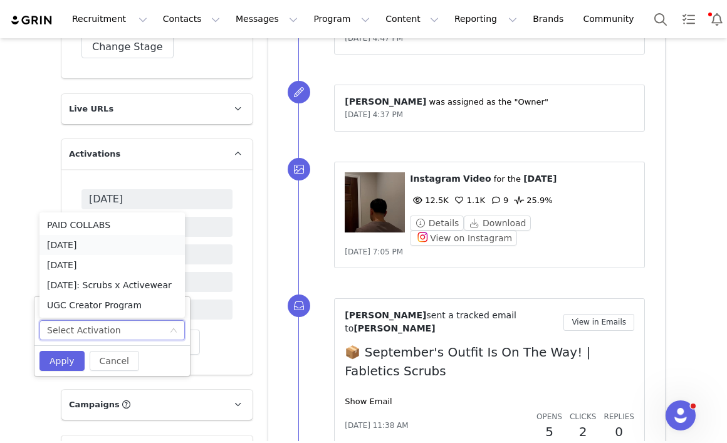
click at [113, 249] on li "[DATE]" at bounding box center [111, 245] width 145 height 20
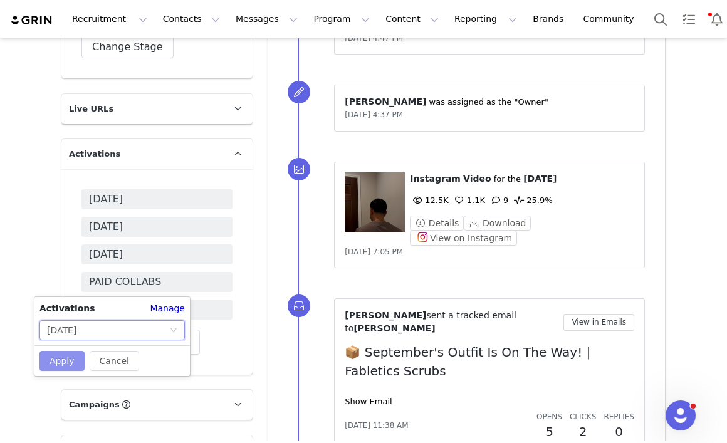
click at [64, 365] on button "Apply" at bounding box center [61, 361] width 45 height 20
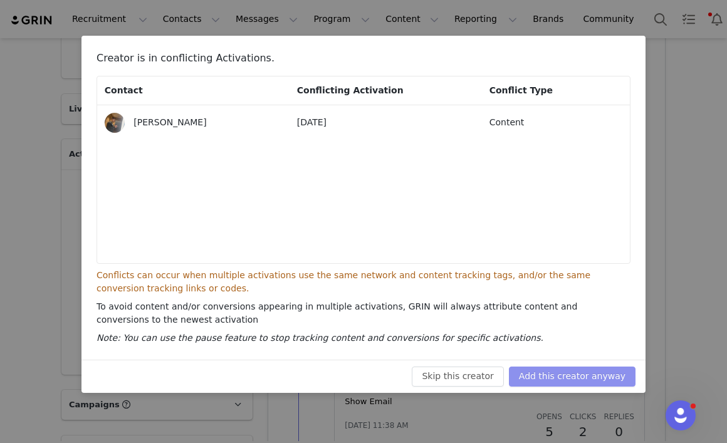
click at [591, 378] on button "Add this creator anyway" at bounding box center [572, 376] width 127 height 20
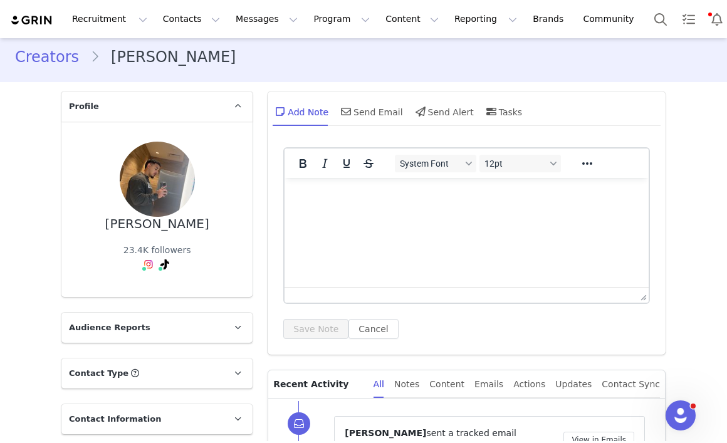
scroll to position [0, 0]
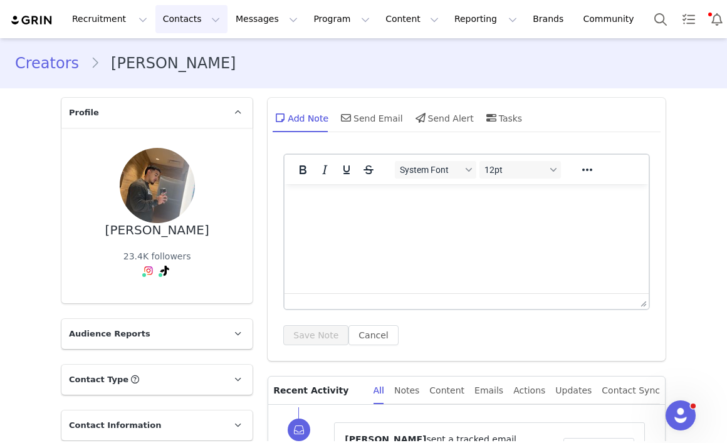
click at [202, 21] on button "Contacts Contacts" at bounding box center [191, 19] width 72 height 28
click at [198, 56] on div "Creators" at bounding box center [196, 55] width 84 height 13
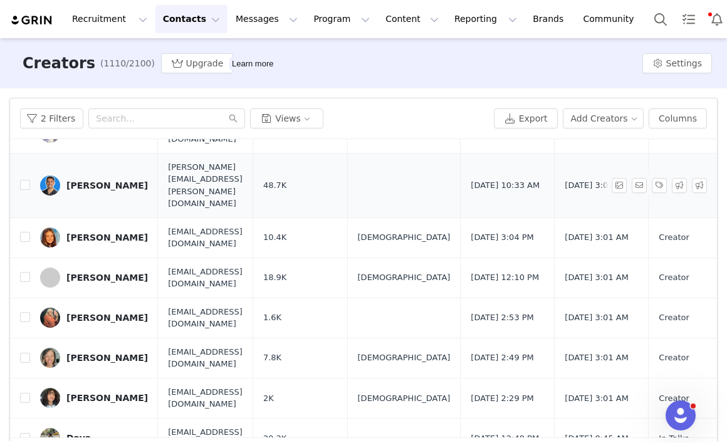
scroll to position [113, 0]
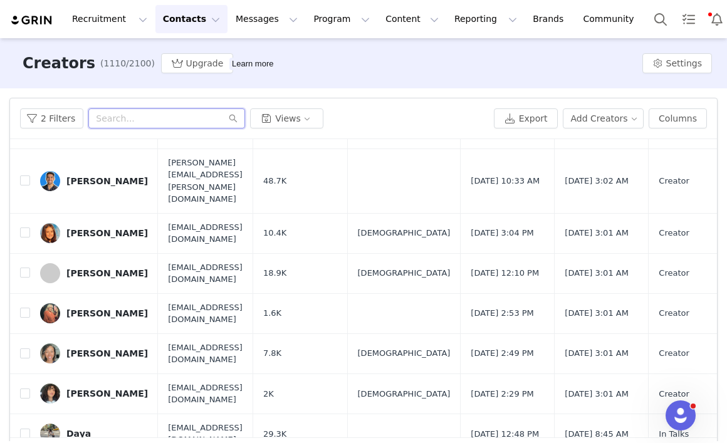
click at [175, 117] on input "text" at bounding box center [166, 118] width 157 height 20
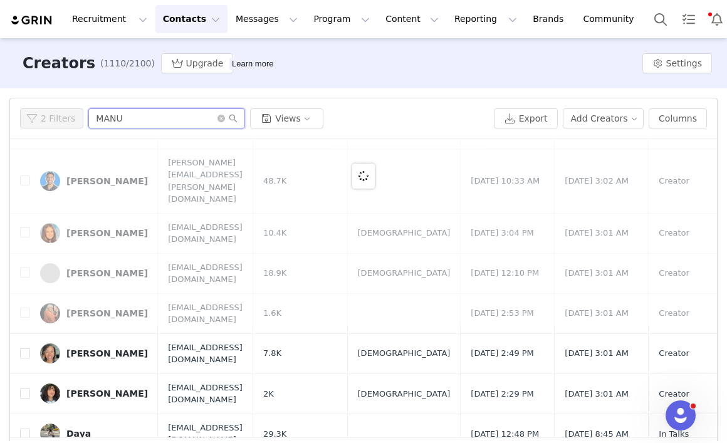
scroll to position [0, 0]
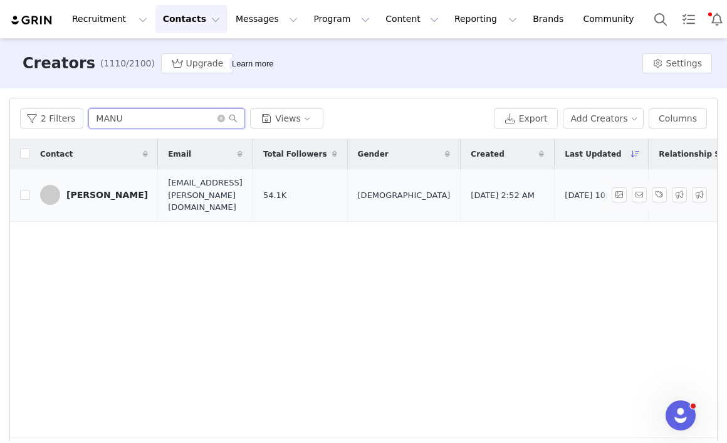
type input "MANU"
click at [115, 190] on div "Manuella Braga" at bounding box center [106, 195] width 81 height 10
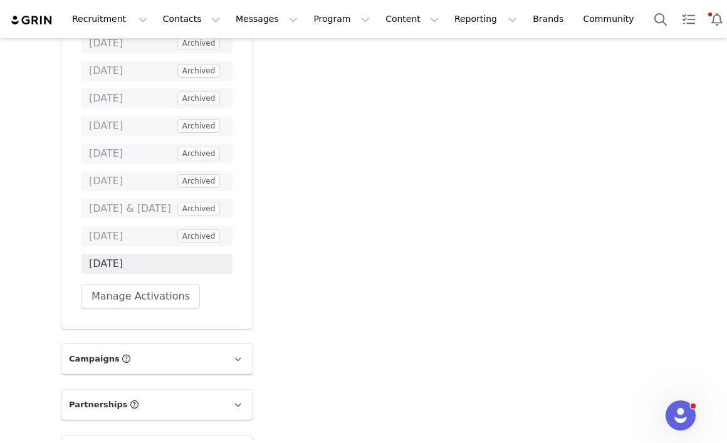
scroll to position [1926, 0]
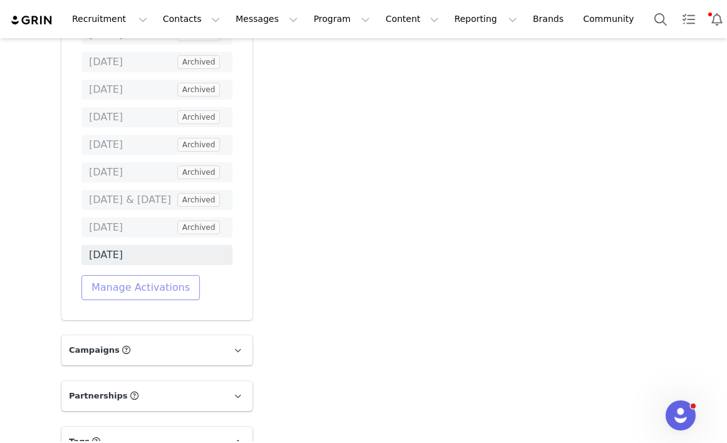
click at [174, 275] on button "Manage Activations" at bounding box center [140, 287] width 118 height 25
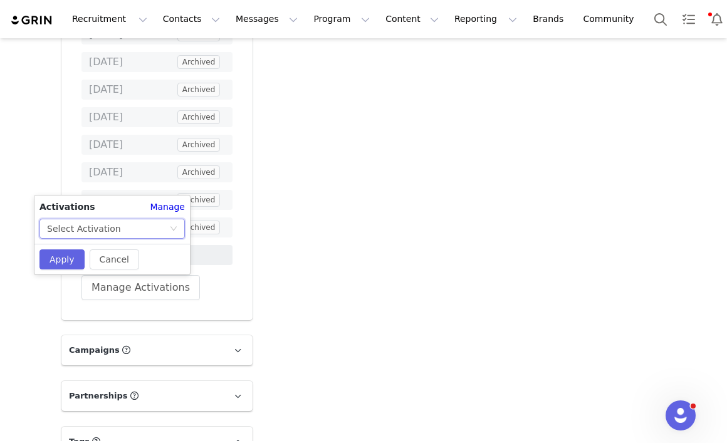
click at [142, 229] on div "Select Activation" at bounding box center [108, 228] width 122 height 19
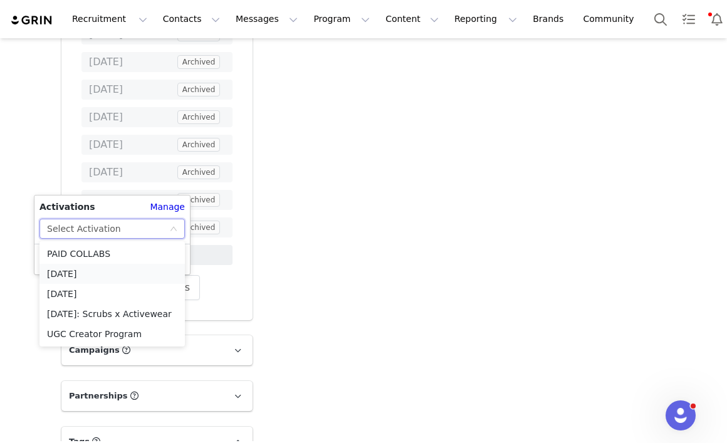
click at [120, 273] on li "[DATE]" at bounding box center [111, 274] width 145 height 20
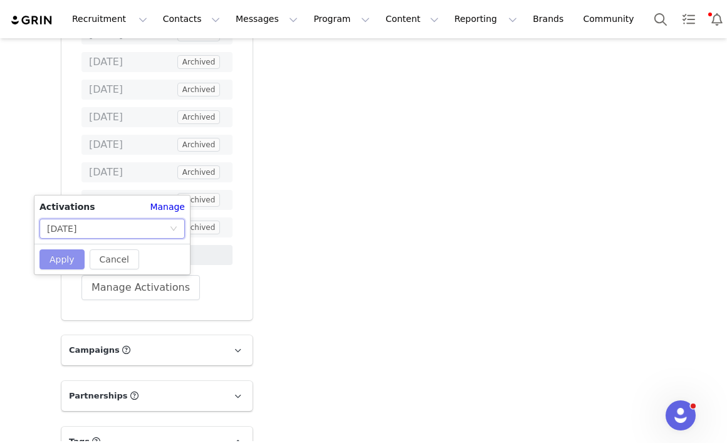
click at [63, 257] on button "Apply" at bounding box center [61, 259] width 45 height 20
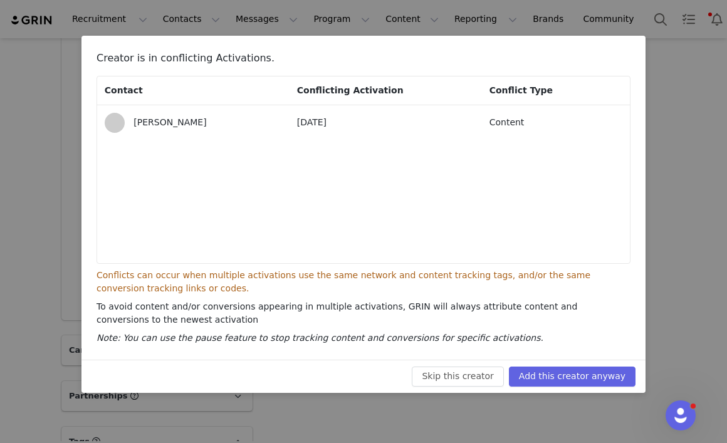
click at [268, 120] on div "Manuella Braga" at bounding box center [206, 122] width 146 height 13
click at [566, 379] on button "Add this creator anyway" at bounding box center [572, 376] width 127 height 20
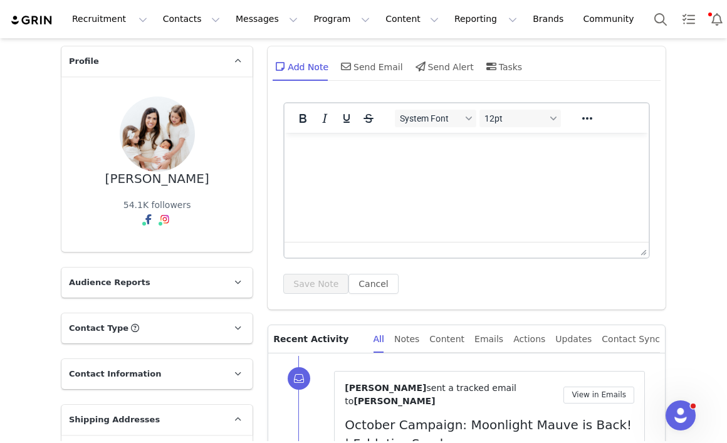
scroll to position [0, 0]
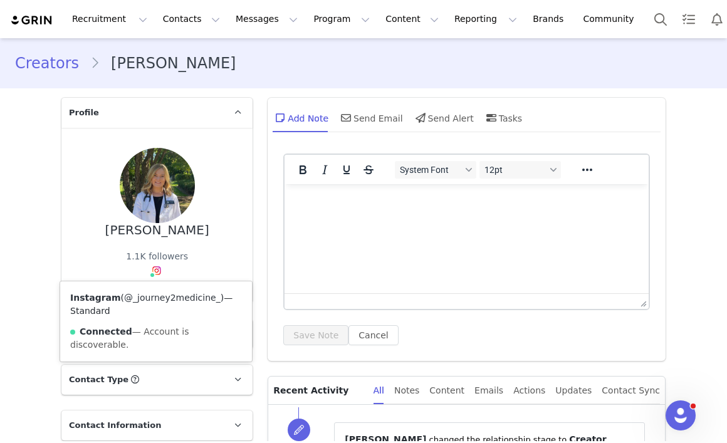
click at [159, 301] on link "@_journey2medicine_" at bounding box center [172, 298] width 96 height 10
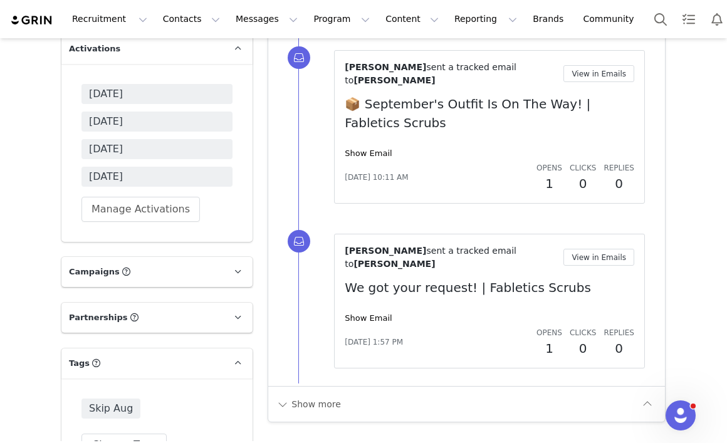
scroll to position [1241, 0]
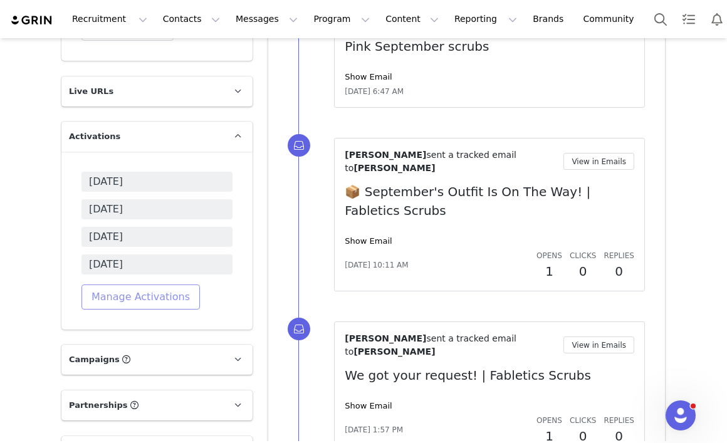
click at [149, 298] on button "Manage Activations" at bounding box center [140, 296] width 118 height 25
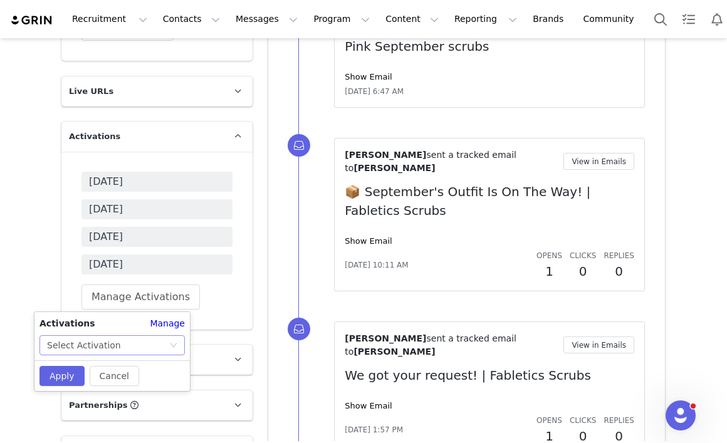
click at [117, 339] on div "Select Activation" at bounding box center [108, 345] width 122 height 19
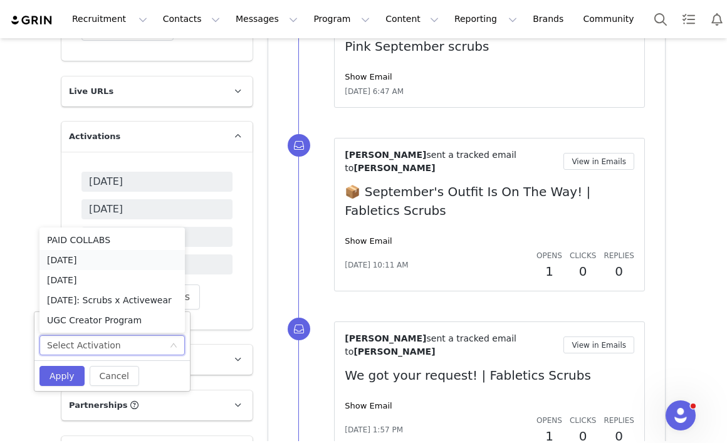
click at [101, 259] on li "[DATE]" at bounding box center [111, 260] width 145 height 20
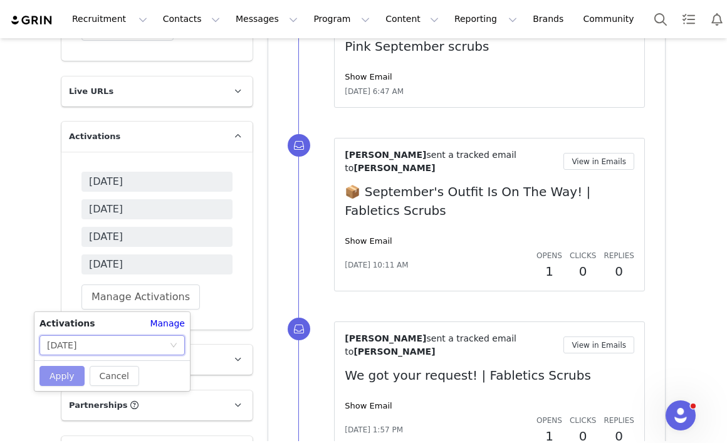
click at [60, 380] on button "Apply" at bounding box center [61, 376] width 45 height 20
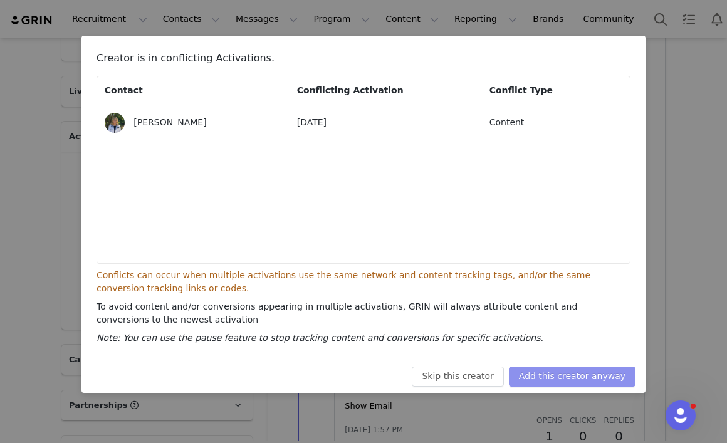
click at [561, 380] on button "Add this creator anyway" at bounding box center [572, 376] width 127 height 20
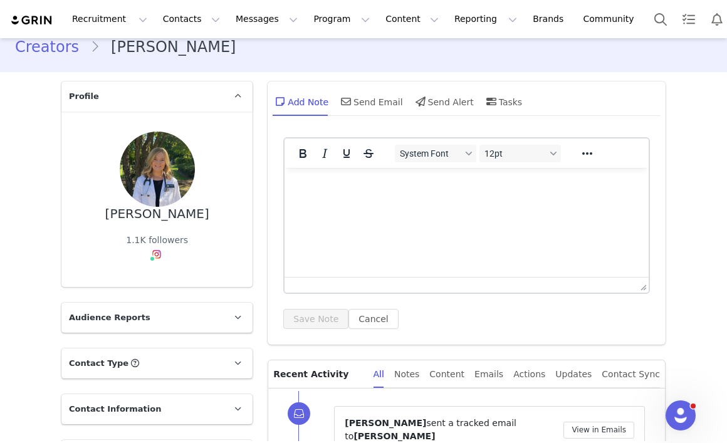
scroll to position [0, 0]
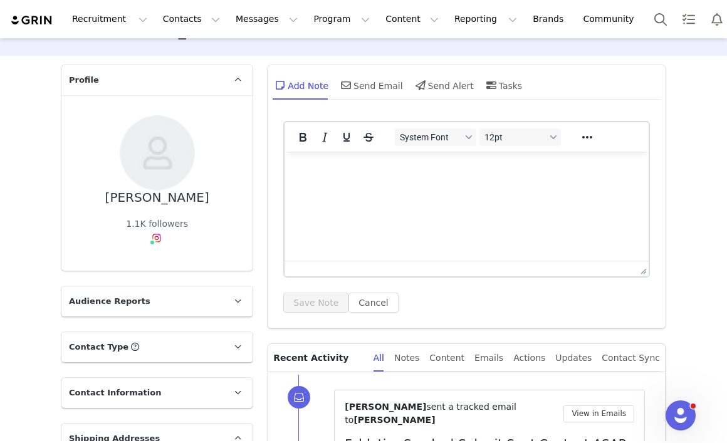
scroll to position [34, 0]
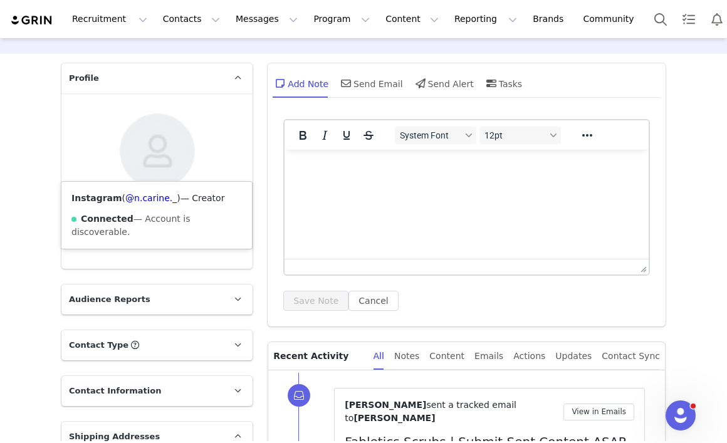
click at [157, 231] on img at bounding box center [157, 236] width 10 height 10
click at [155, 204] on div "Instagram ( @n.carine._ ) — Creator Connected — Account is discoverable." at bounding box center [156, 215] width 190 height 67
click at [153, 197] on link "@n.carine._" at bounding box center [150, 198] width 51 height 10
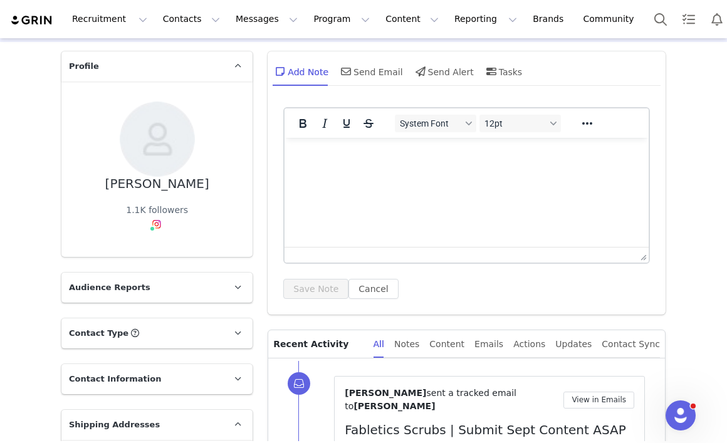
scroll to position [0, 0]
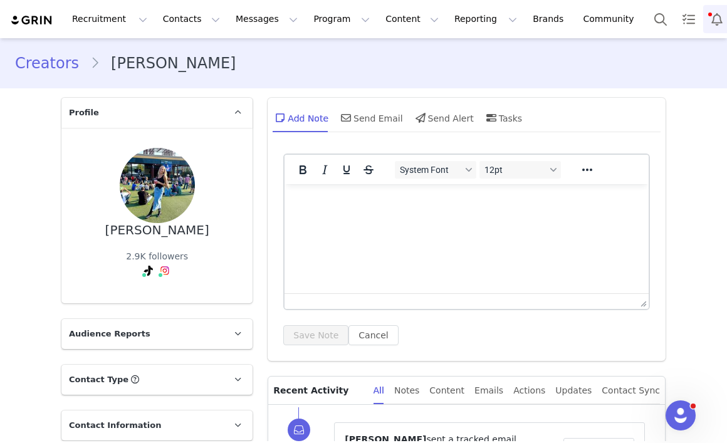
click at [703, 19] on button "Notifications" at bounding box center [717, 19] width 28 height 28
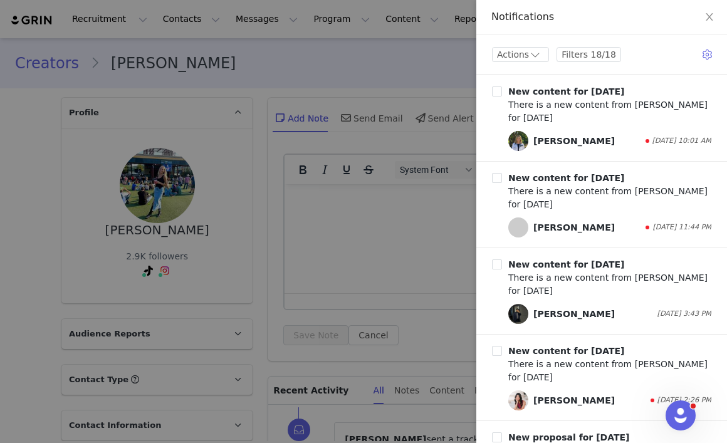
click at [380, 68] on div at bounding box center [363, 221] width 727 height 443
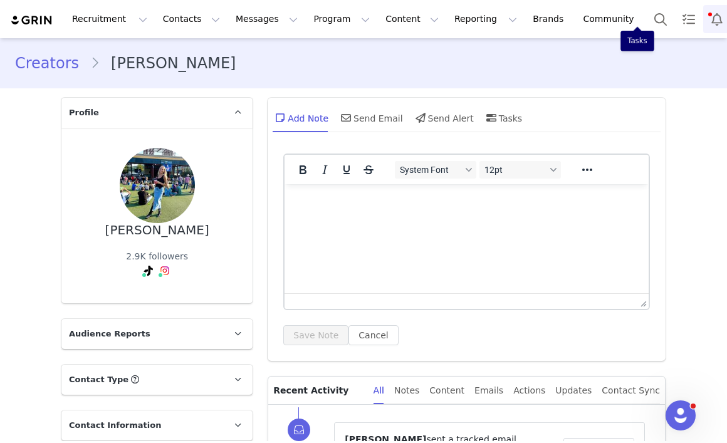
click at [703, 27] on button "Notifications" at bounding box center [717, 19] width 28 height 28
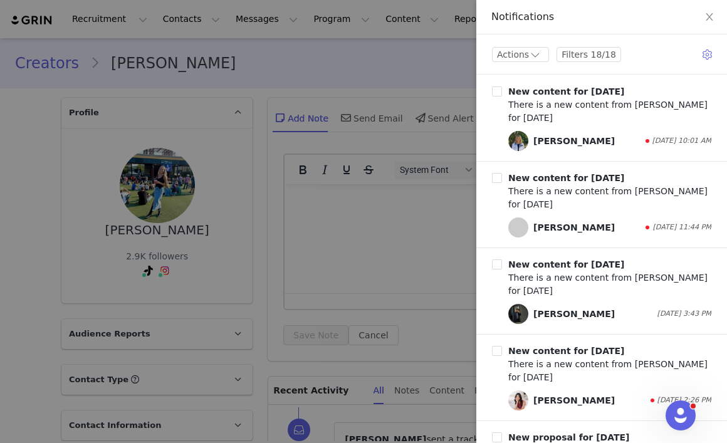
click at [430, 80] on div at bounding box center [363, 221] width 727 height 443
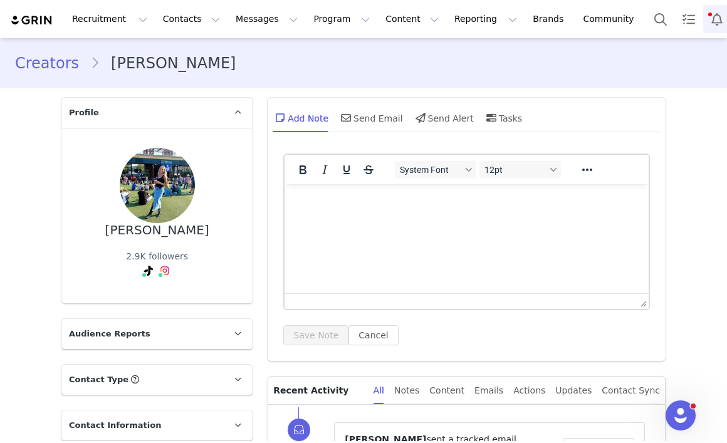
click at [703, 23] on button "Notifications" at bounding box center [717, 19] width 28 height 28
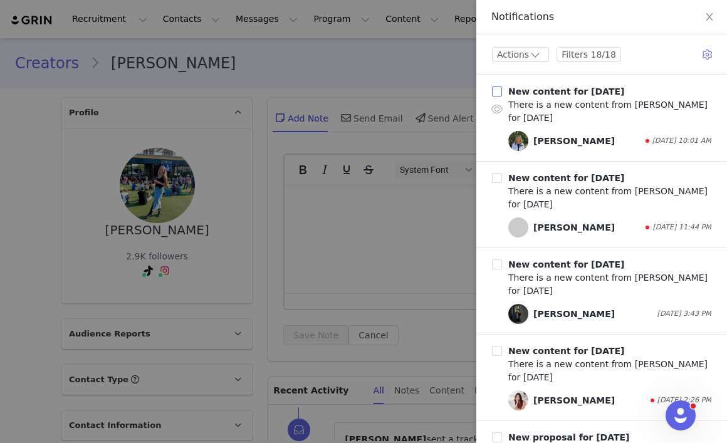
click at [499, 91] on input "checkbox" at bounding box center [497, 91] width 10 height 10
checkbox input "false"
click at [527, 53] on button "Actions" at bounding box center [520, 54] width 57 height 15
click at [523, 145] on li "Mark All as Read" at bounding box center [536, 143] width 88 height 20
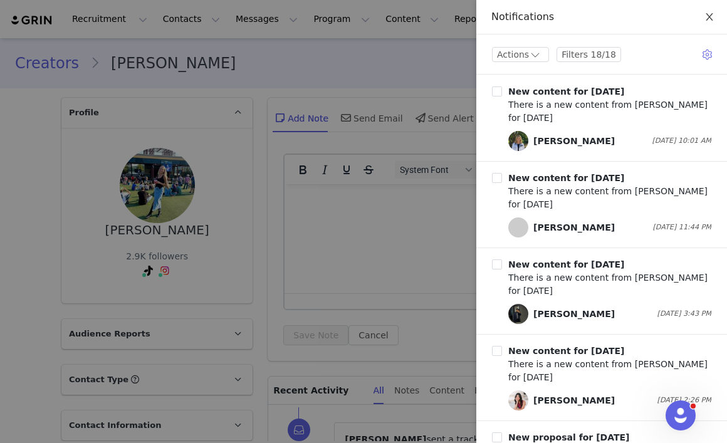
click at [711, 16] on icon "icon: close" at bounding box center [709, 17] width 10 height 10
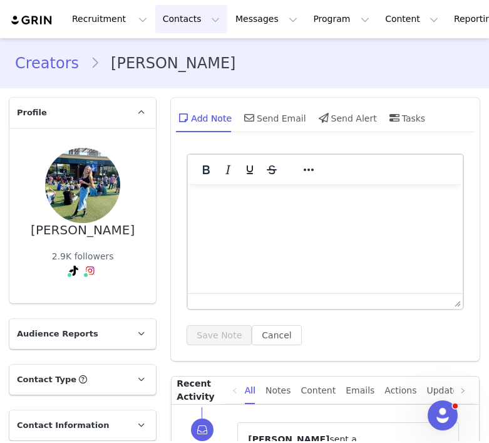
click at [177, 23] on button "Contacts Contacts" at bounding box center [191, 19] width 72 height 28
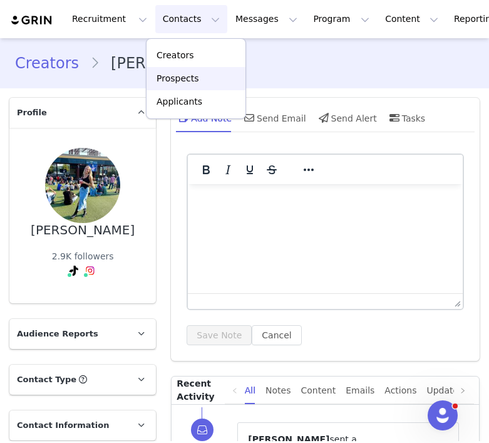
click at [187, 81] on p "Prospects" at bounding box center [178, 78] width 42 height 13
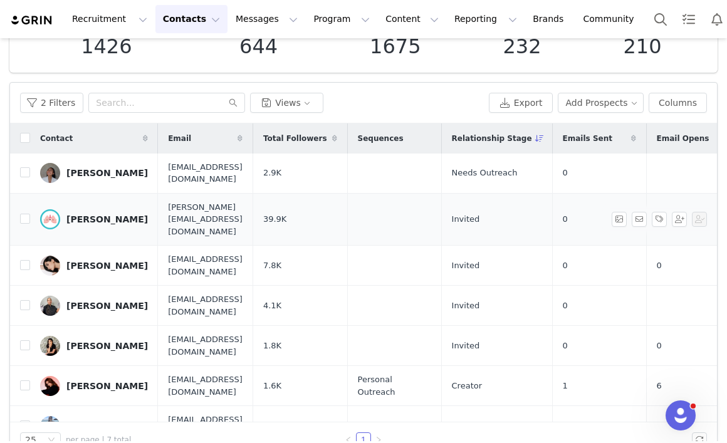
scroll to position [120, 0]
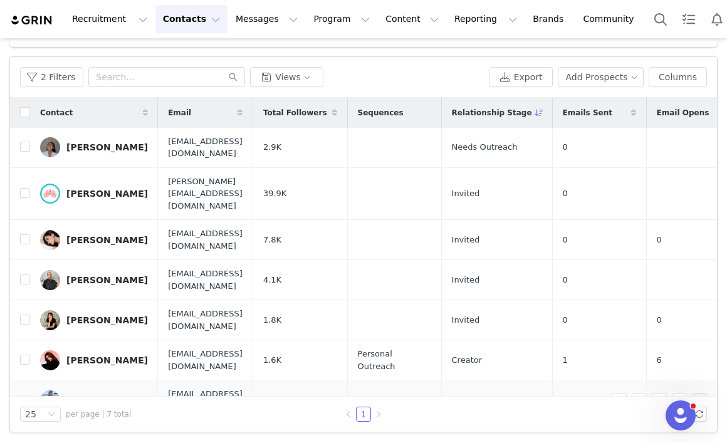
click at [119, 395] on div "[PERSON_NAME]" at bounding box center [106, 400] width 81 height 10
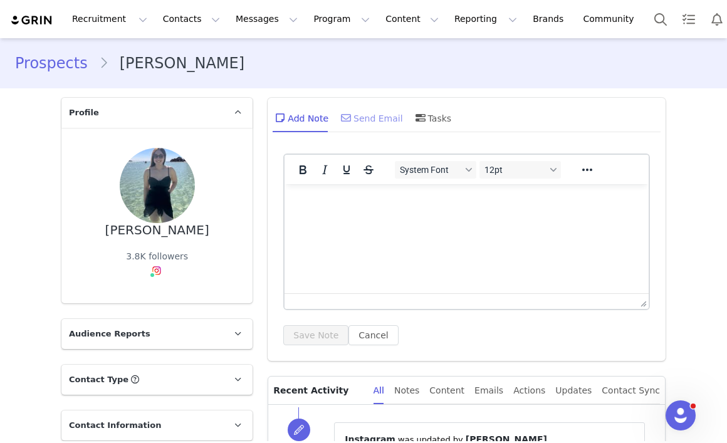
click at [377, 122] on div "Send Email" at bounding box center [370, 118] width 65 height 30
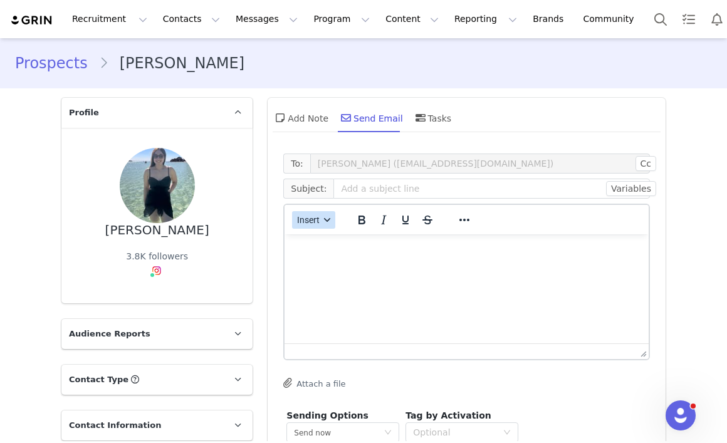
click at [323, 223] on button "Insert" at bounding box center [313, 220] width 43 height 18
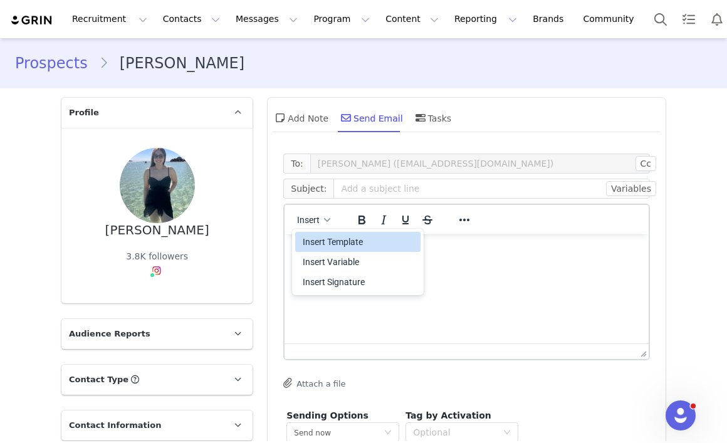
click at [329, 242] on div "Insert Template" at bounding box center [359, 241] width 113 height 15
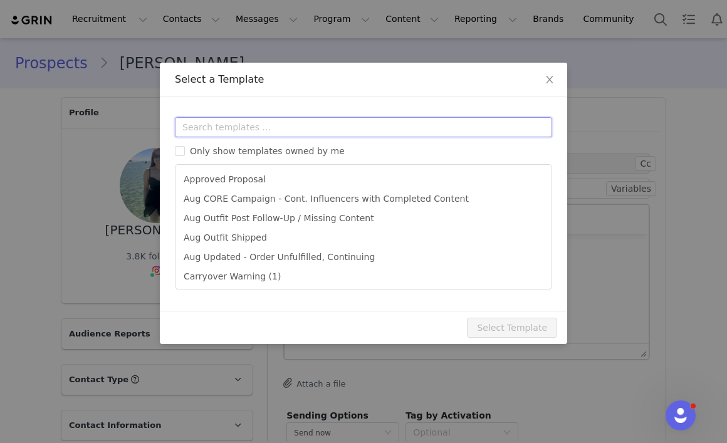
click at [270, 123] on input "text" at bounding box center [363, 127] width 377 height 20
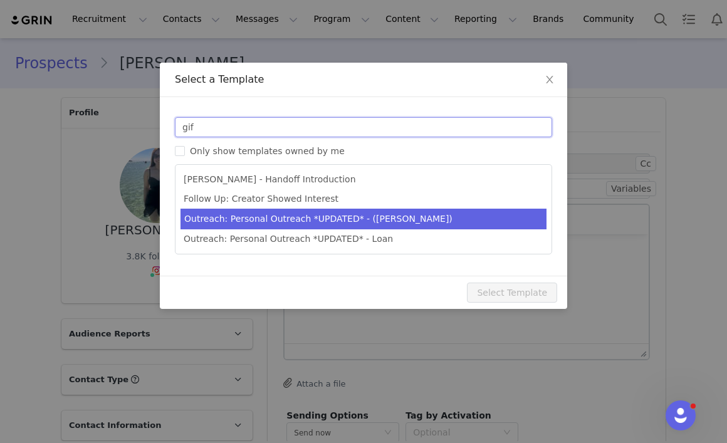
type input "gif"
click at [287, 221] on li "Outreach: Personal Outreach *UPDATED* - (DANNA)" at bounding box center [363, 219] width 366 height 21
type input "Fabletics Scrubs Influencer Gifting Program"
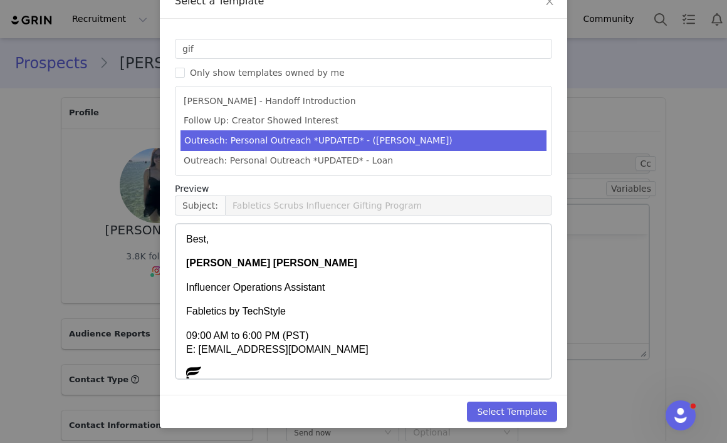
scroll to position [420, 0]
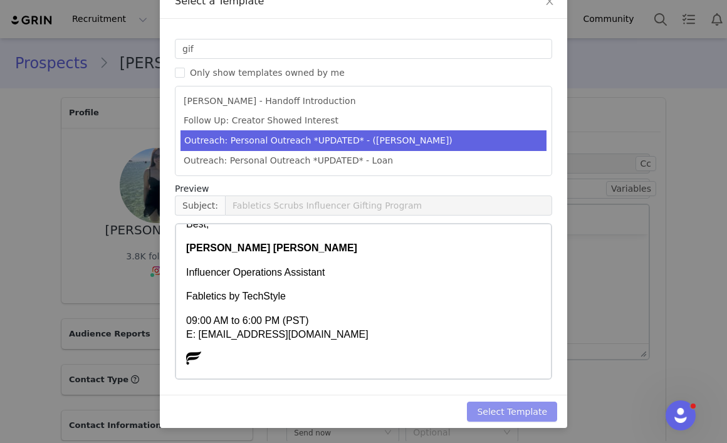
click at [507, 409] on button "Select Template" at bounding box center [512, 411] width 90 height 20
type input "Fabletics Scrubs Influencer Gifting Program"
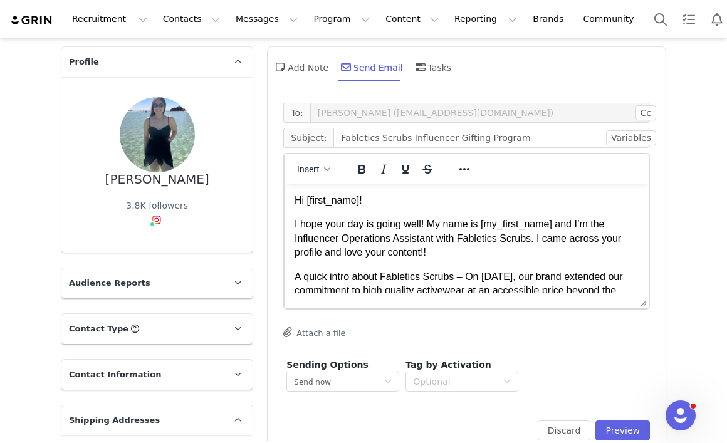
scroll to position [60, 0]
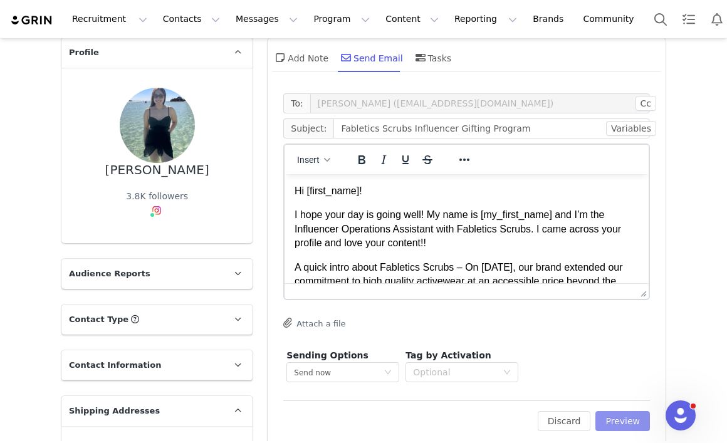
click at [628, 418] on button "Preview" at bounding box center [622, 421] width 54 height 20
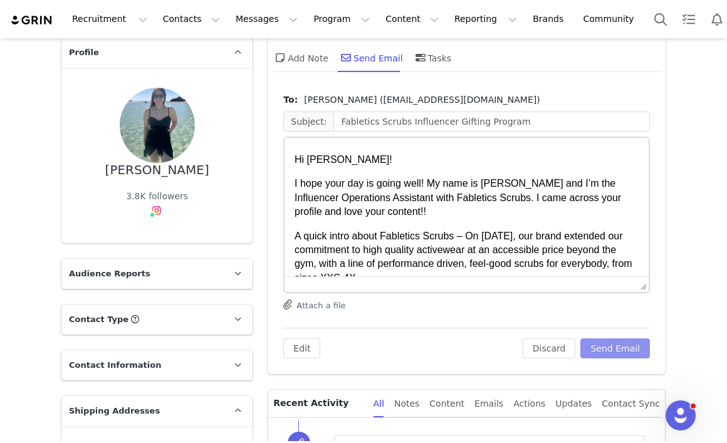
scroll to position [0, 0]
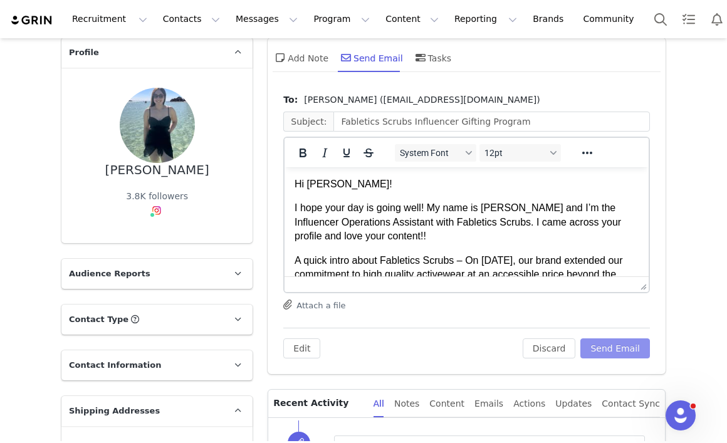
click at [626, 350] on button "Send Email" at bounding box center [615, 348] width 70 height 20
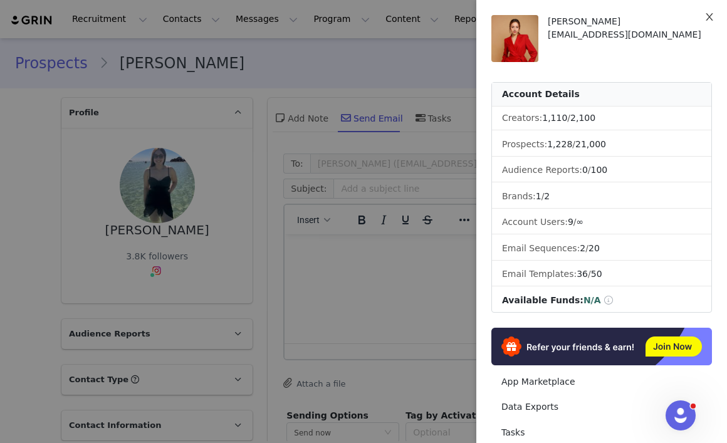
click at [706, 18] on icon "icon: close" at bounding box center [709, 17] width 10 height 10
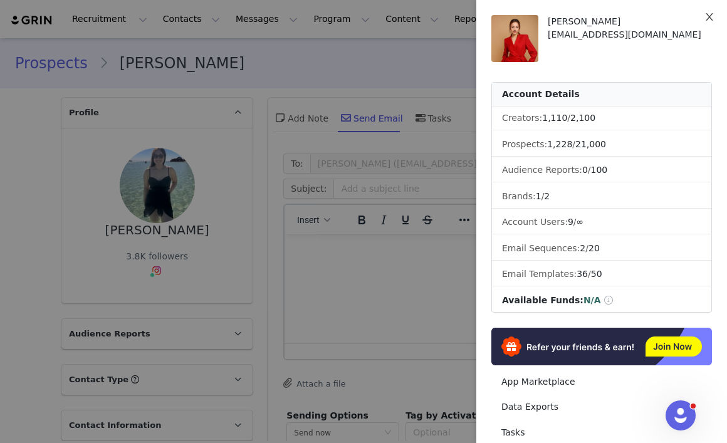
click at [713, 19] on icon "icon: close" at bounding box center [709, 17] width 10 height 10
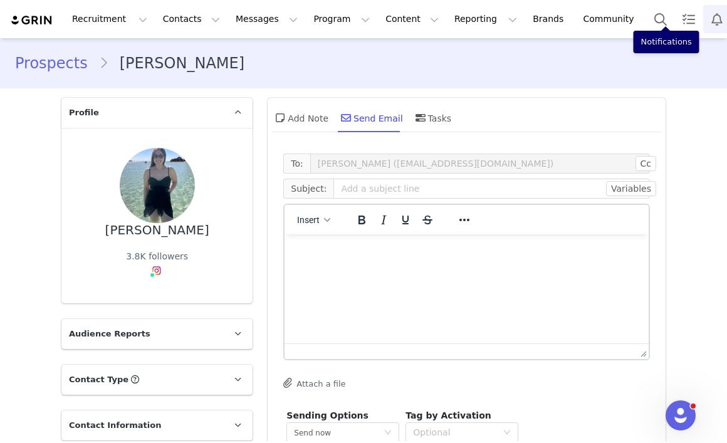
click at [703, 20] on button "Notifications" at bounding box center [717, 19] width 28 height 28
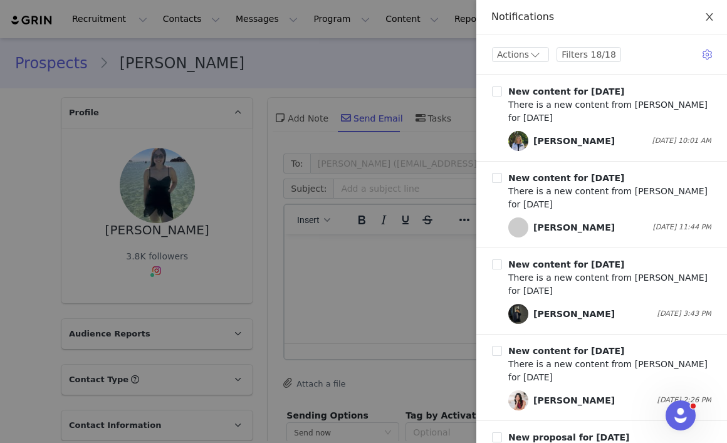
click at [707, 18] on icon "icon: close" at bounding box center [709, 17] width 10 height 10
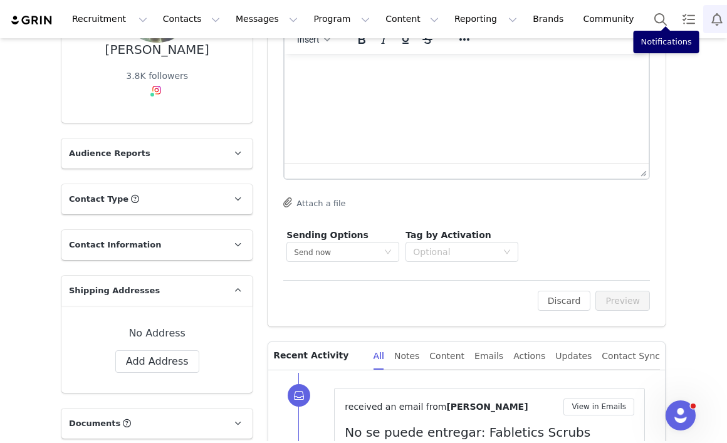
scroll to position [176, 0]
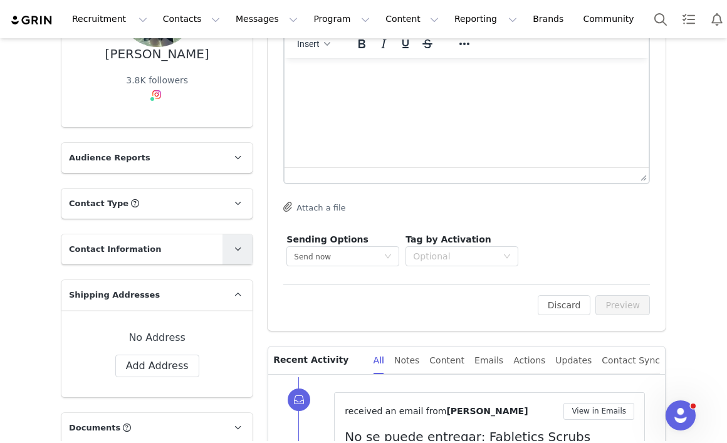
click at [230, 244] on span at bounding box center [237, 249] width 15 height 15
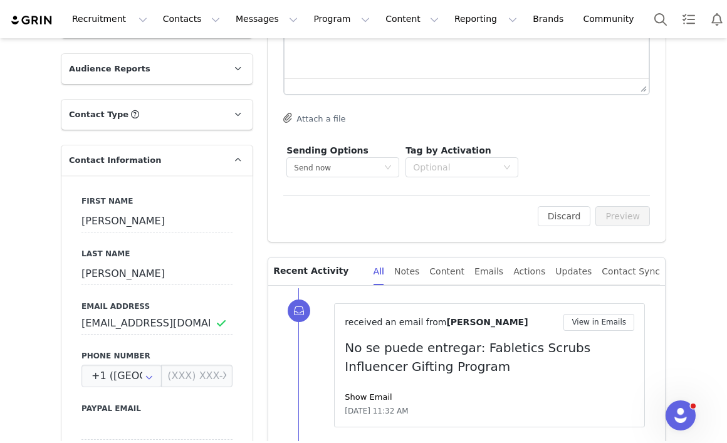
scroll to position [279, 0]
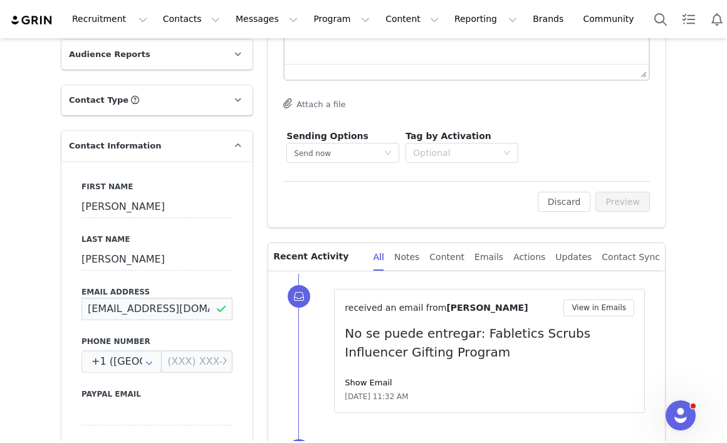
click at [200, 308] on input "vmachuca@edubc.edu.mx" at bounding box center [156, 309] width 151 height 23
click at [197, 309] on input "vmachuca@edubc.edu.mx" at bounding box center [156, 309] width 151 height 23
type input "I"
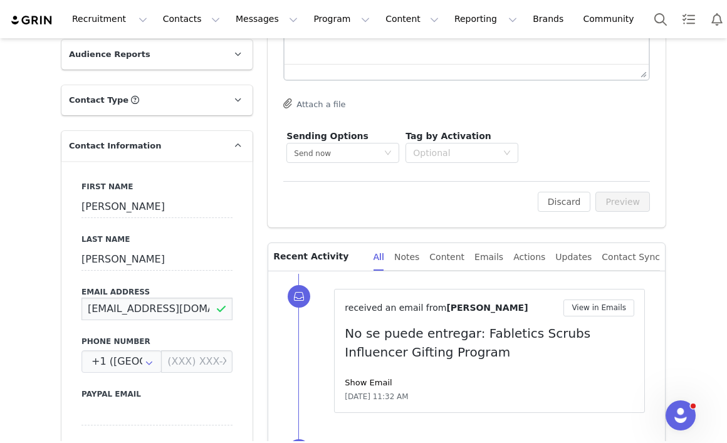
type input "info@dentalist.clinic"
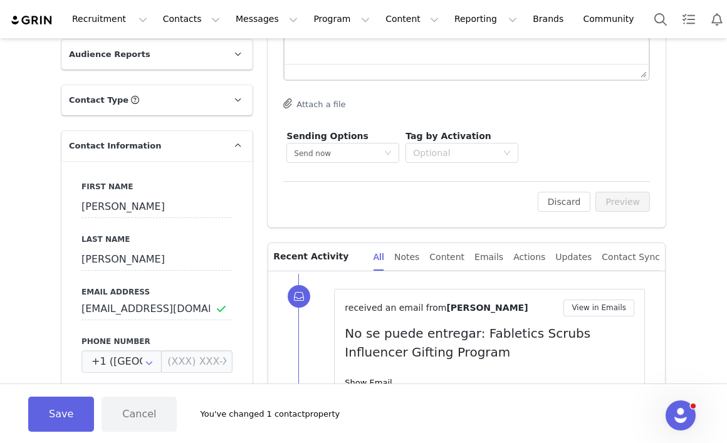
click at [245, 334] on div "First Name Vanessa Last Name Machuca Email Address info@dentalist.clinic Phone …" at bounding box center [156, 390] width 191 height 458
click at [47, 421] on button "Save" at bounding box center [61, 413] width 66 height 35
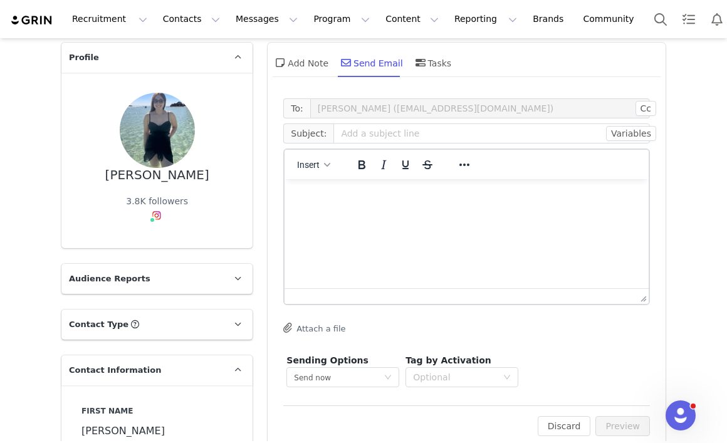
scroll to position [29, 0]
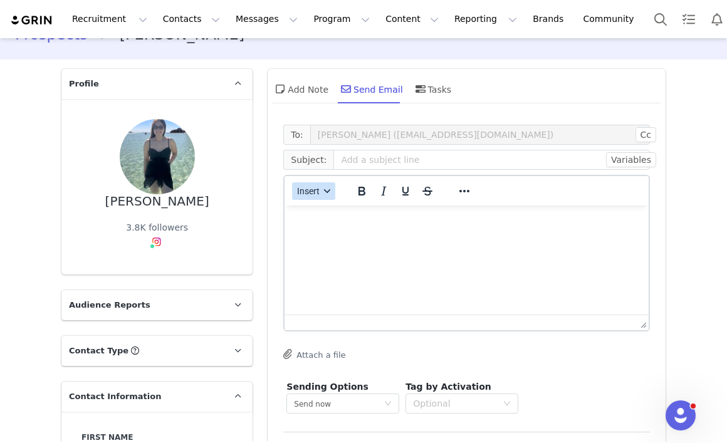
click at [326, 186] on button "Insert" at bounding box center [313, 191] width 43 height 18
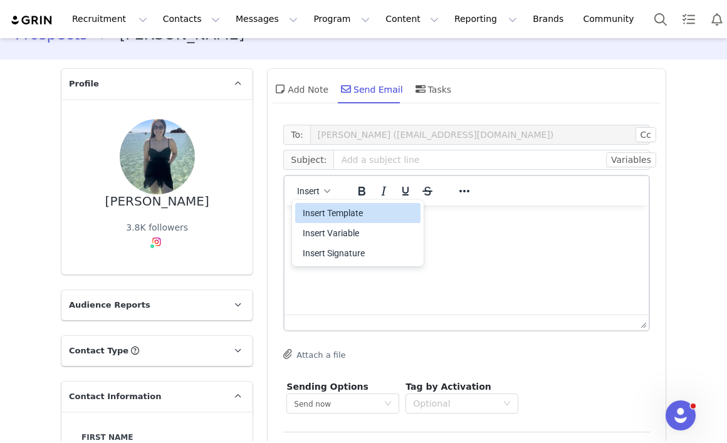
click at [329, 213] on div "Insert Template" at bounding box center [359, 212] width 113 height 15
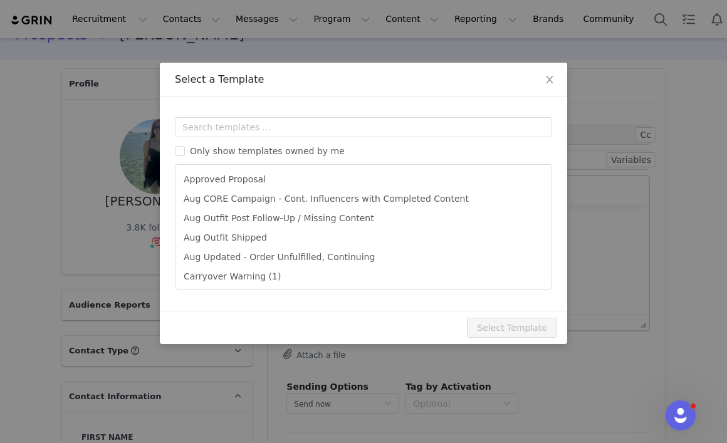
scroll to position [0, 0]
click at [279, 127] on input "text" at bounding box center [363, 127] width 377 height 20
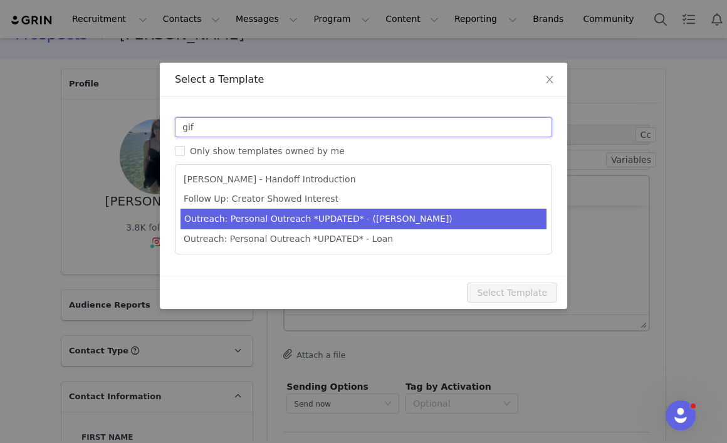
type input "gif"
click at [281, 217] on li "Outreach: Personal Outreach *UPDATED* - (DANNA)" at bounding box center [363, 219] width 366 height 21
type input "Fabletics Scrubs Influencer Gifting Program"
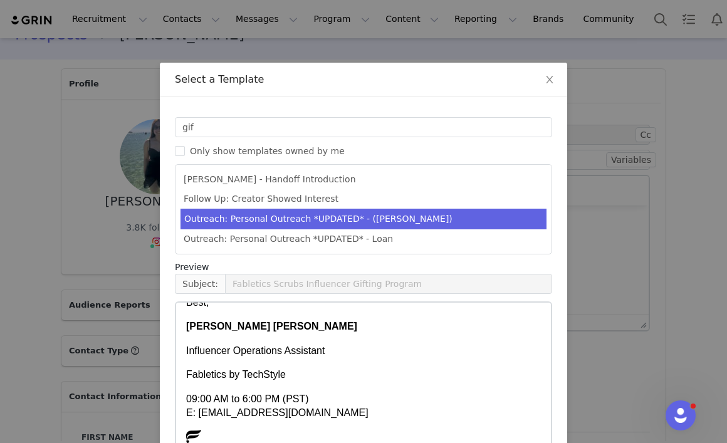
scroll to position [78, 0]
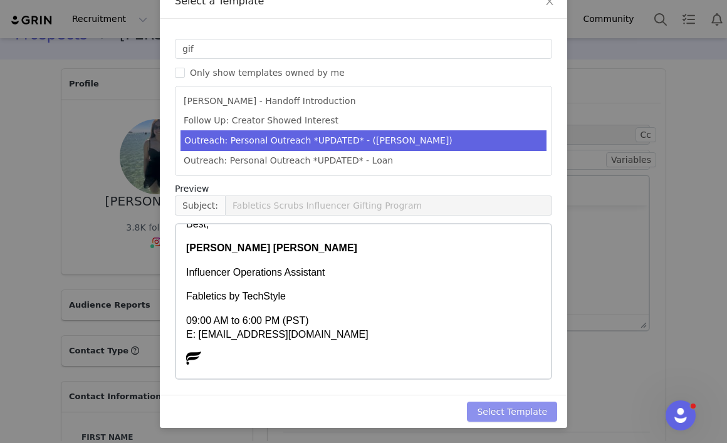
click at [496, 413] on button "Select Template" at bounding box center [512, 411] width 90 height 20
type input "Fabletics Scrubs Influencer Gifting Program"
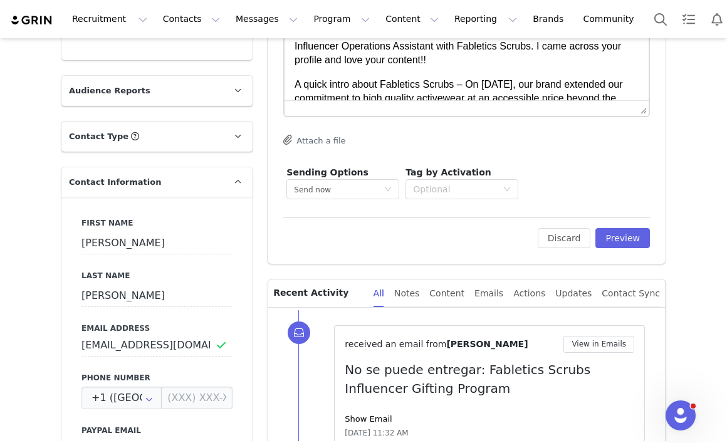
scroll to position [251, 0]
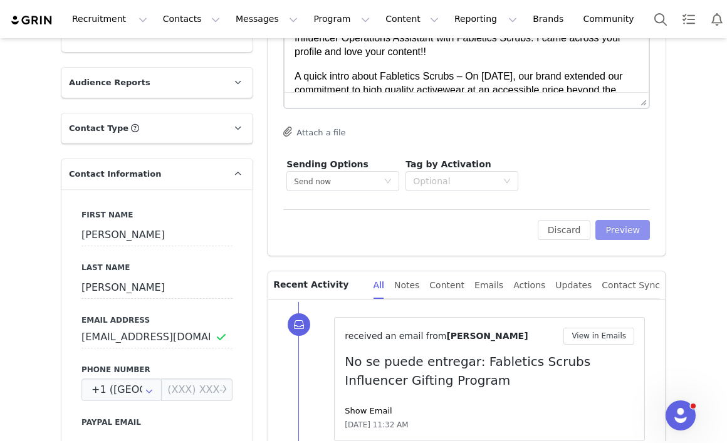
click at [631, 233] on button "Preview" at bounding box center [622, 230] width 54 height 20
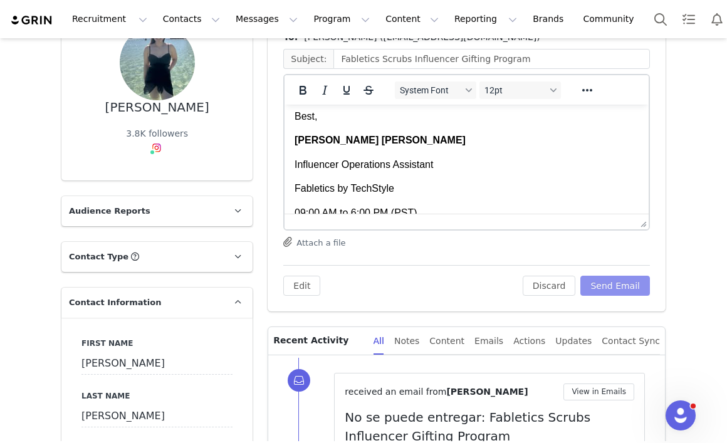
scroll to position [465, 0]
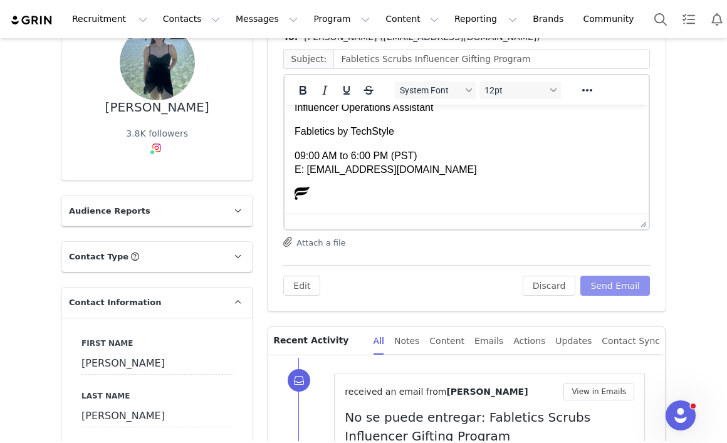
click at [614, 287] on button "Send Email" at bounding box center [615, 286] width 70 height 20
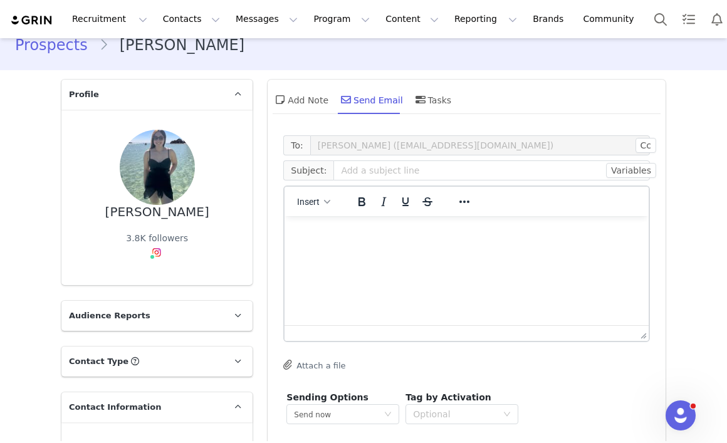
scroll to position [0, 0]
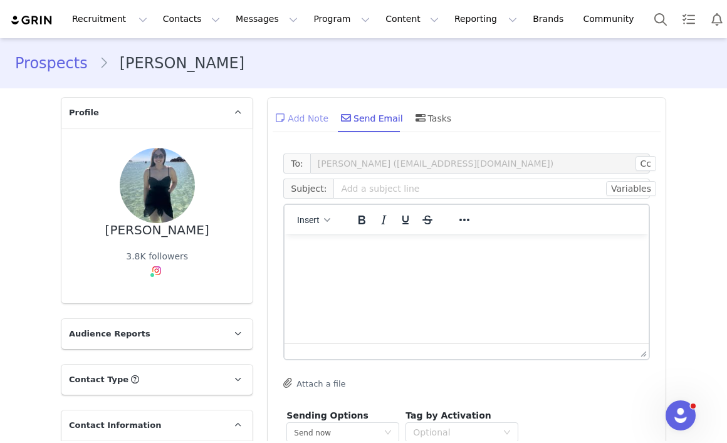
click at [300, 125] on div "Add Note" at bounding box center [300, 118] width 56 height 30
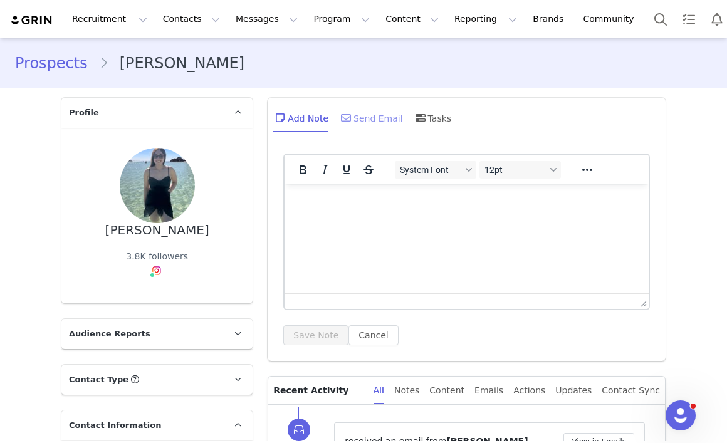
click at [367, 118] on div "Send Email" at bounding box center [370, 118] width 65 height 30
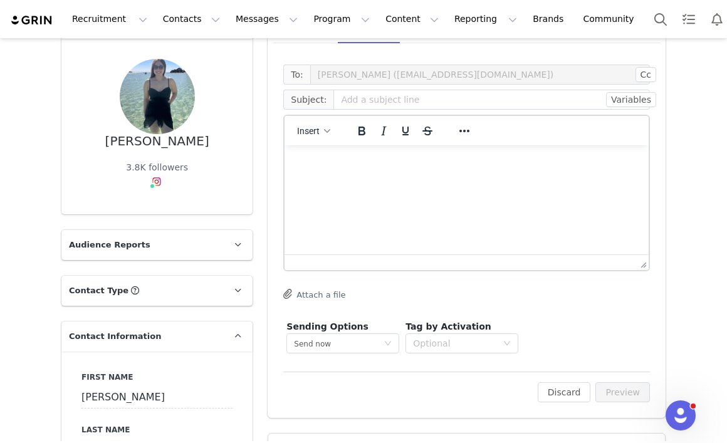
scroll to position [76, 0]
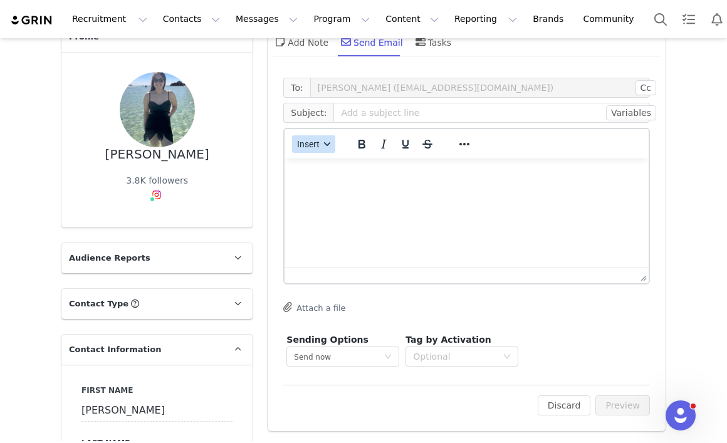
click at [322, 139] on button "Insert" at bounding box center [313, 144] width 43 height 18
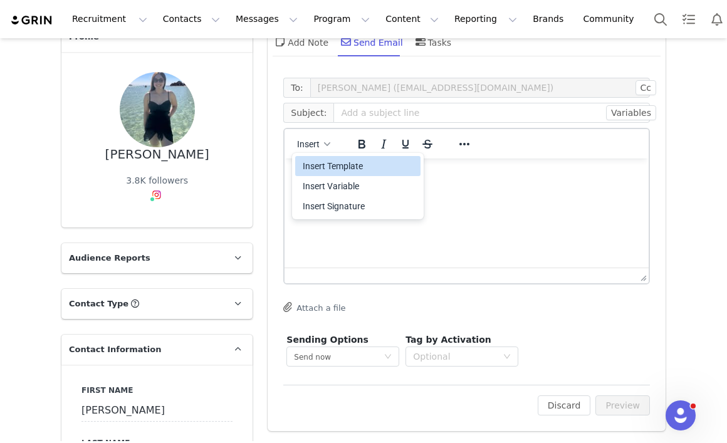
click at [329, 168] on div "Insert Template" at bounding box center [359, 165] width 113 height 15
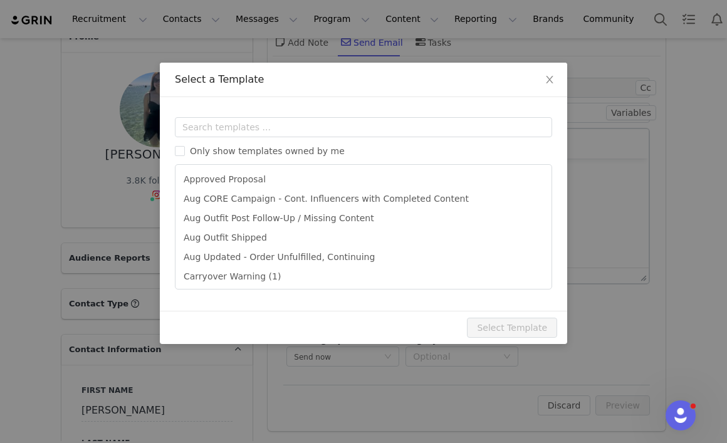
scroll to position [0, 0]
click at [273, 128] on input "text" at bounding box center [363, 127] width 377 height 20
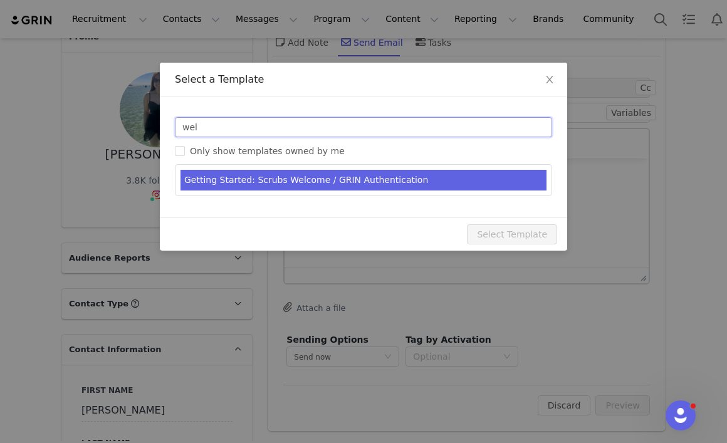
type input "wel"
type input "Welcome to Fabletics Scrubs!"
click at [269, 184] on li "Getting Started: Scrubs Welcome / GRIN Authentication" at bounding box center [363, 180] width 366 height 21
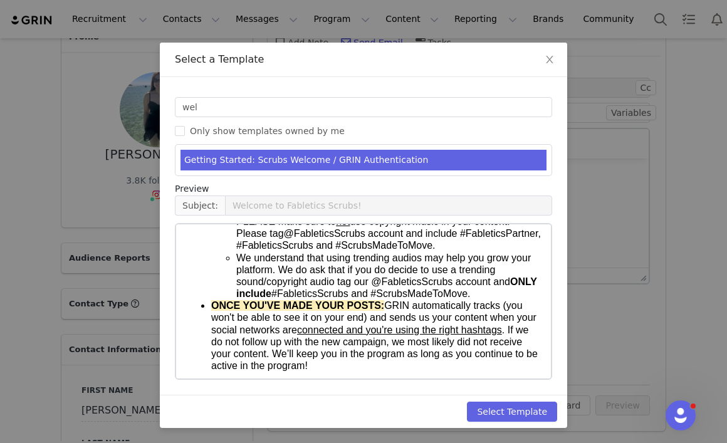
scroll to position [553, 0]
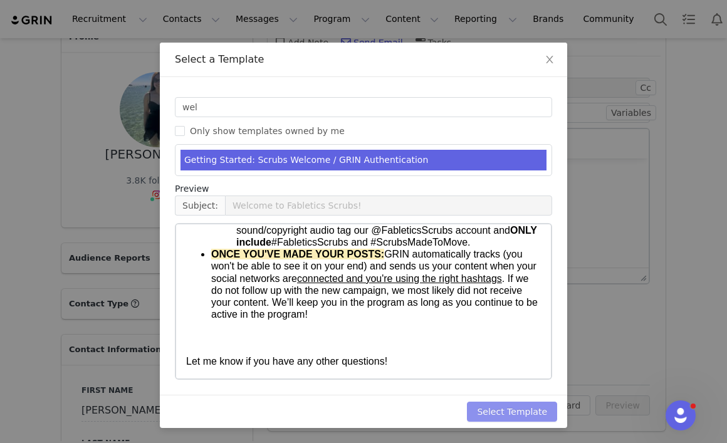
click at [496, 409] on button "Select Template" at bounding box center [512, 411] width 90 height 20
type input "Welcome to Fabletics Scrubs!"
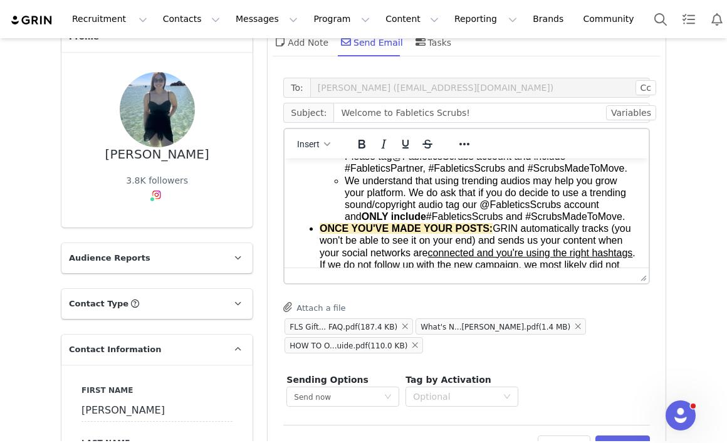
scroll to position [610, 0]
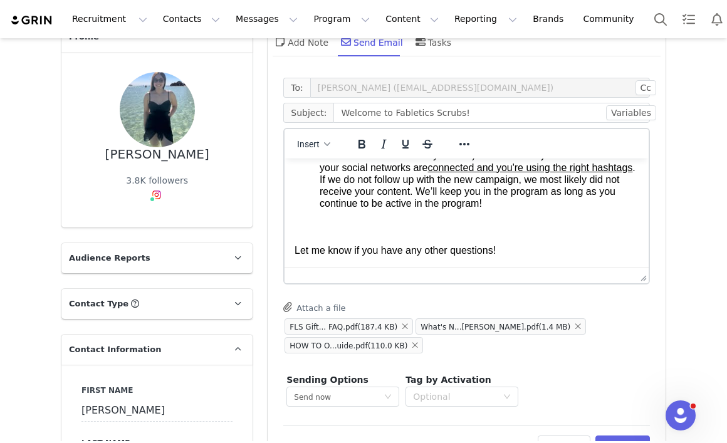
click at [527, 251] on p "Let me know if you have any other questions!" at bounding box center [466, 251] width 344 height 14
click at [504, 249] on p "Let me know if you have any other questions!" at bounding box center [466, 251] width 344 height 14
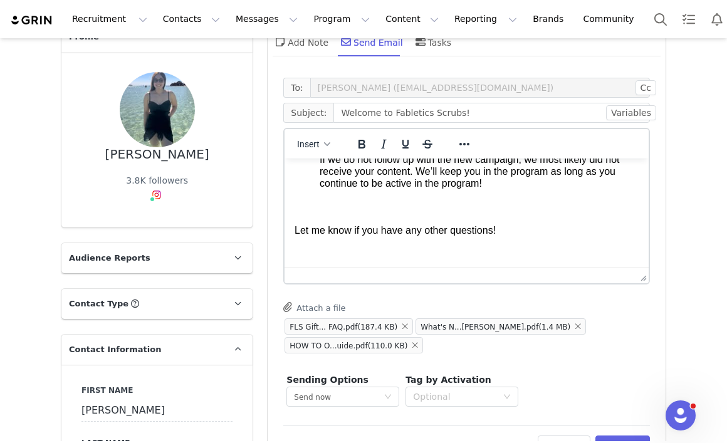
scroll to position [624, 0]
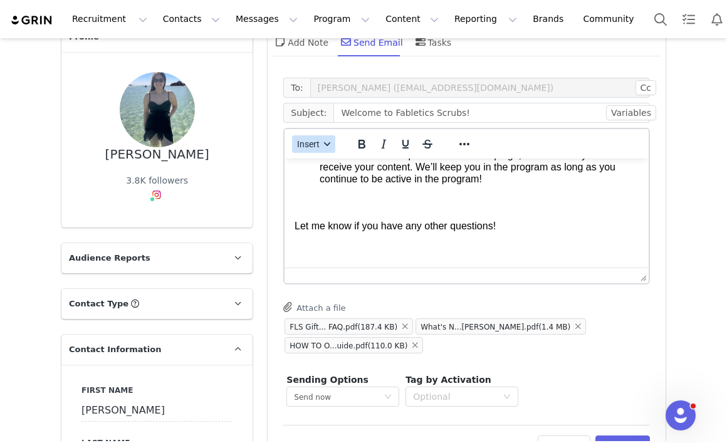
click at [311, 147] on span "Insert" at bounding box center [309, 144] width 23 height 10
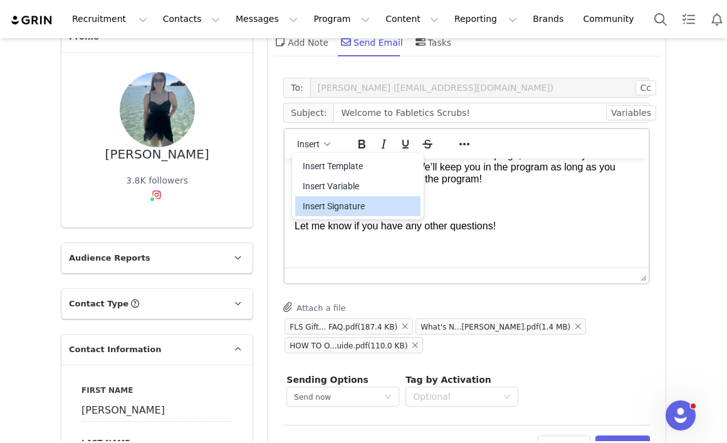
click at [319, 212] on div "Insert Signature" at bounding box center [359, 206] width 113 height 15
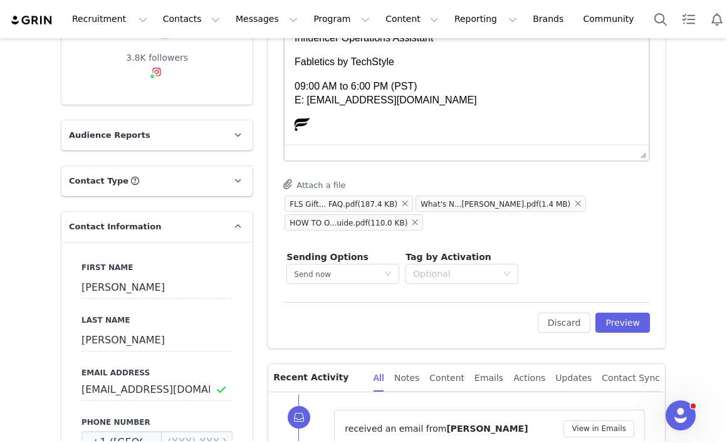
scroll to position [200, 0]
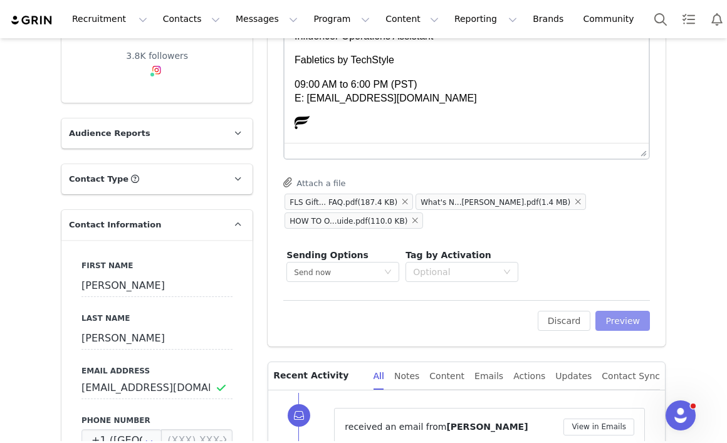
click at [618, 324] on button "Preview" at bounding box center [622, 321] width 54 height 20
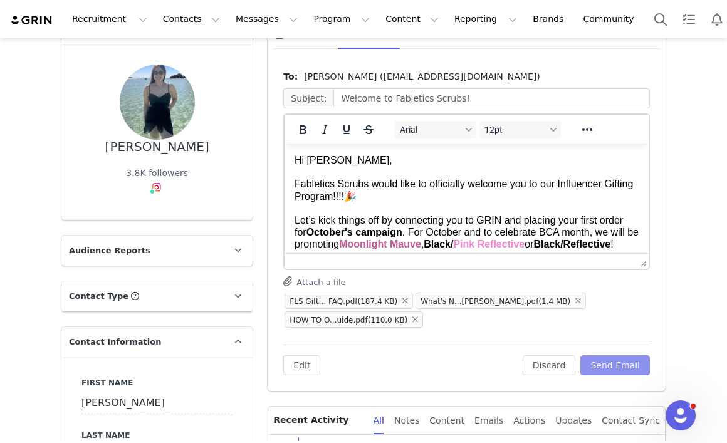
scroll to position [84, 0]
click at [613, 365] on button "Send Email" at bounding box center [615, 365] width 70 height 20
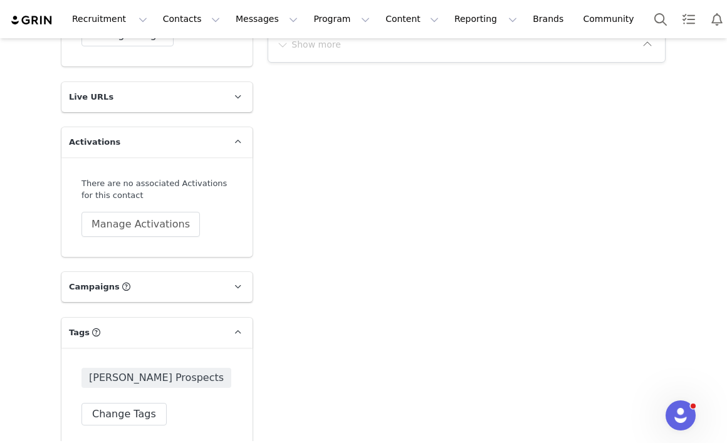
scroll to position [1653, 0]
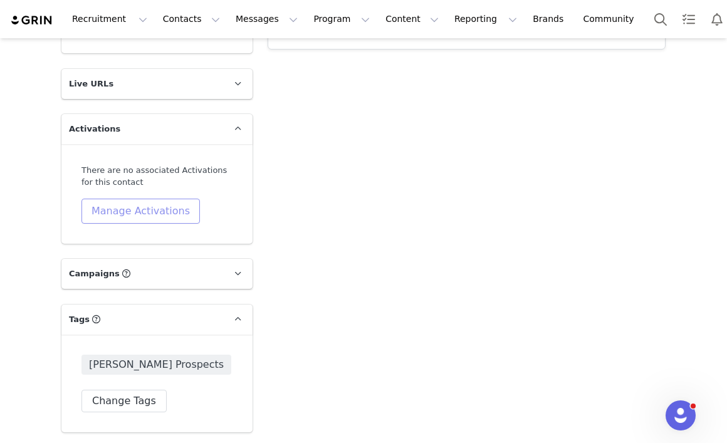
click at [160, 214] on button "Manage Activations" at bounding box center [140, 211] width 118 height 25
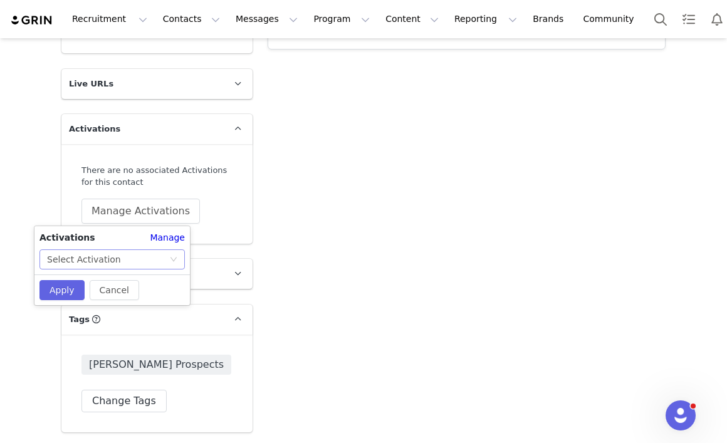
click at [118, 261] on div "Select Activation" at bounding box center [108, 259] width 122 height 19
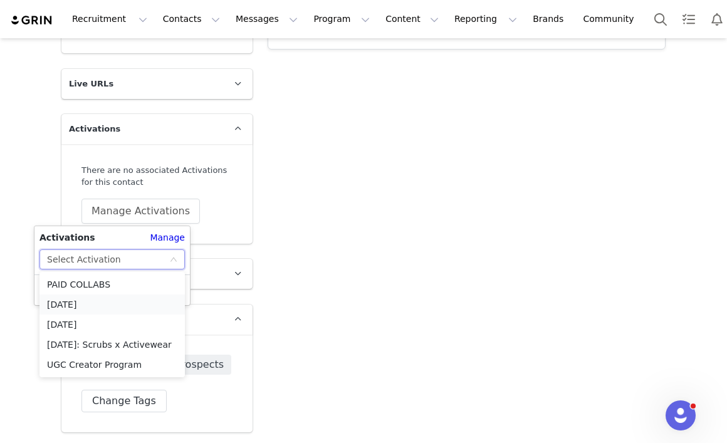
click at [111, 305] on li "[DATE]" at bounding box center [111, 304] width 145 height 20
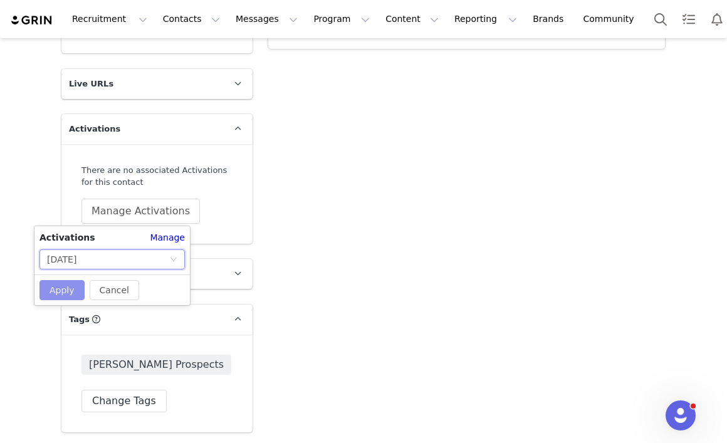
click at [58, 295] on button "Apply" at bounding box center [61, 290] width 45 height 20
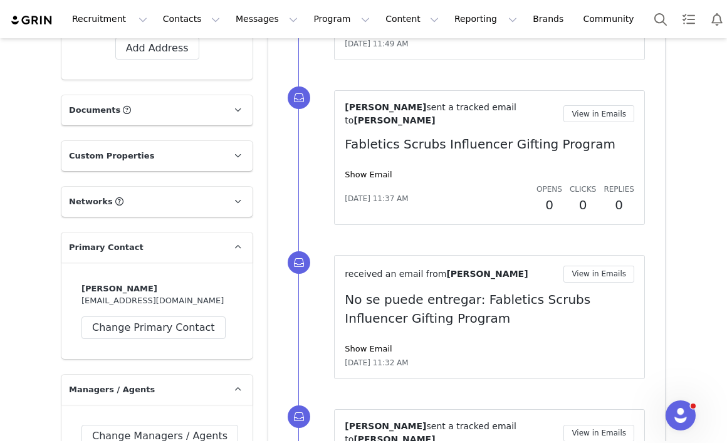
scroll to position [965, 0]
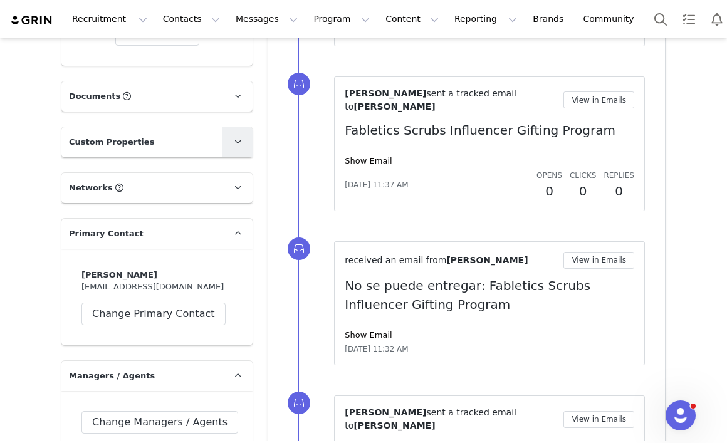
click at [244, 142] on span at bounding box center [237, 142] width 15 height 15
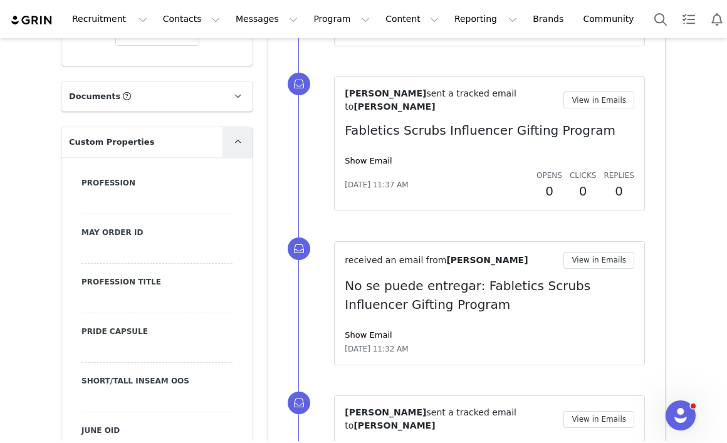
click at [244, 142] on span at bounding box center [237, 142] width 15 height 15
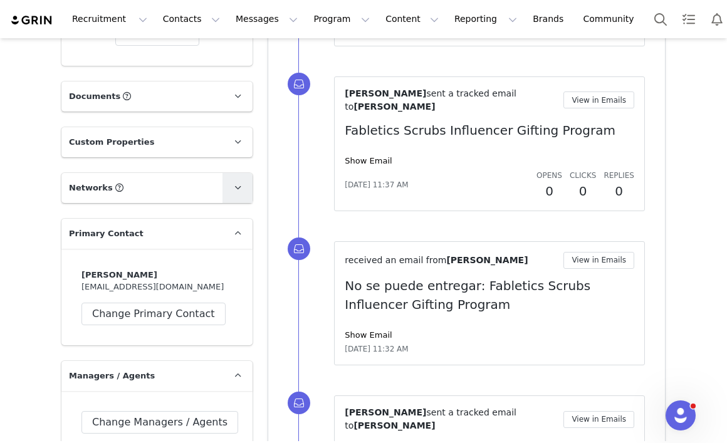
click at [244, 186] on span at bounding box center [237, 187] width 15 height 15
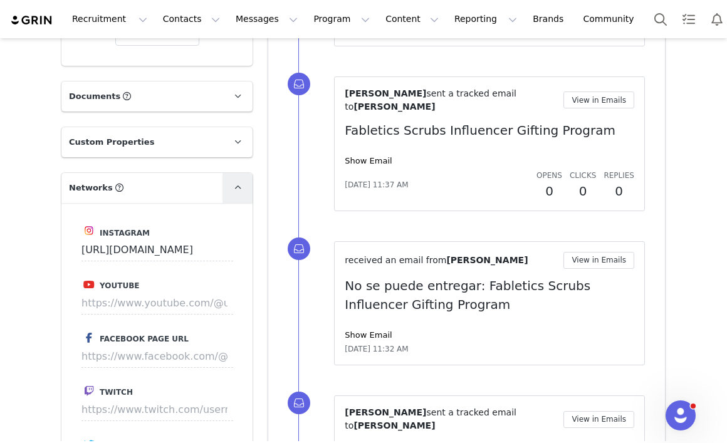
click at [244, 186] on span at bounding box center [237, 187] width 15 height 15
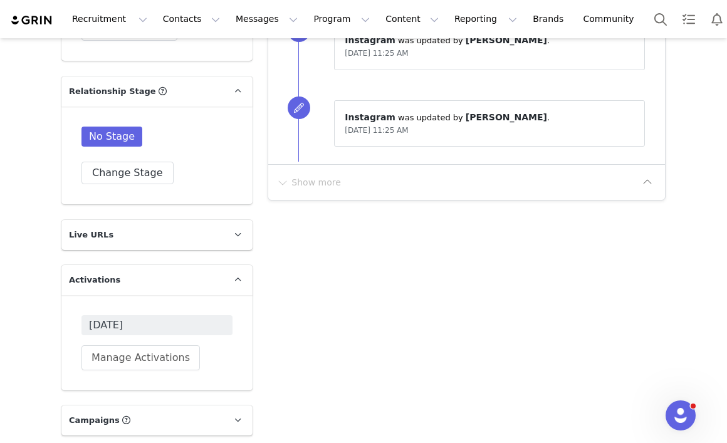
scroll to position [1505, 0]
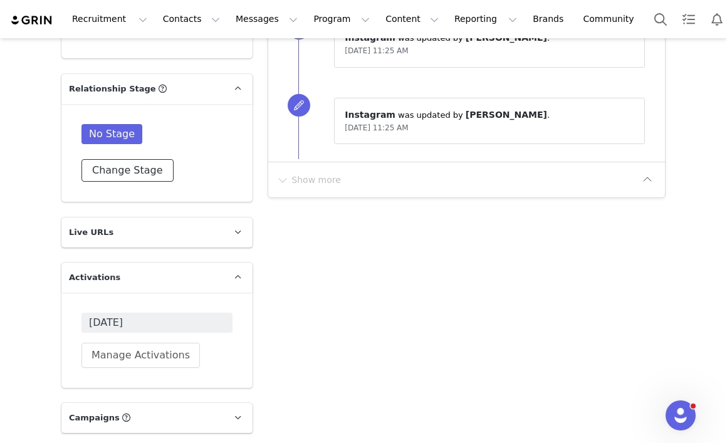
click at [157, 171] on button "Change Stage" at bounding box center [127, 170] width 92 height 23
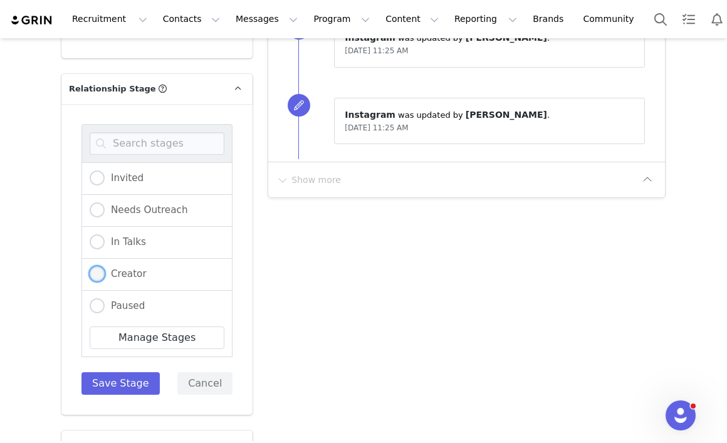
click at [112, 271] on span "Creator" at bounding box center [126, 273] width 42 height 11
click at [105, 271] on input "Creator" at bounding box center [97, 274] width 15 height 16
radio input "true"
click at [118, 386] on button "Save Stage" at bounding box center [120, 383] width 78 height 23
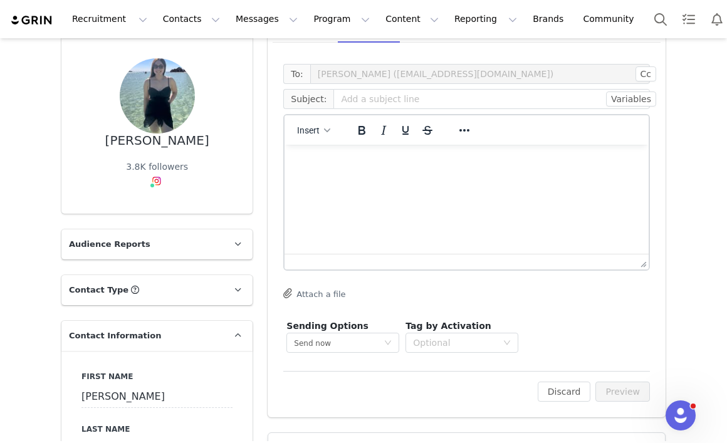
scroll to position [0, 0]
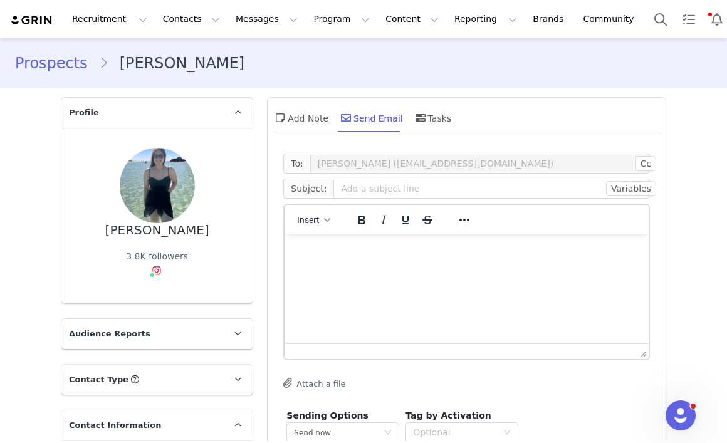
click at [300, 68] on div "Prospects Vanessa Machuca" at bounding box center [363, 63] width 697 height 23
click at [703, 19] on button "Notifications" at bounding box center [717, 19] width 28 height 28
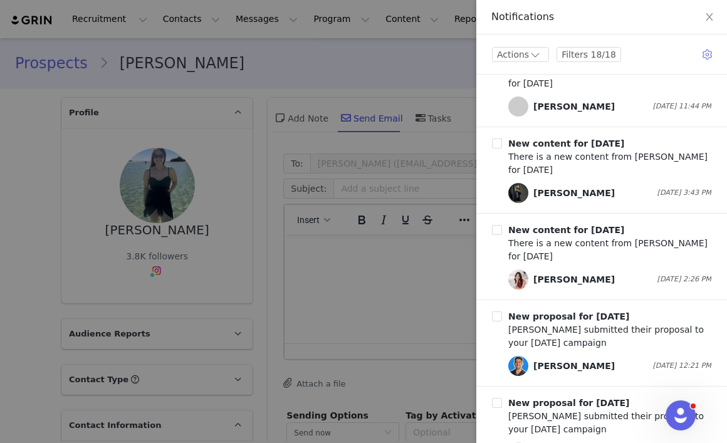
scroll to position [221, 0]
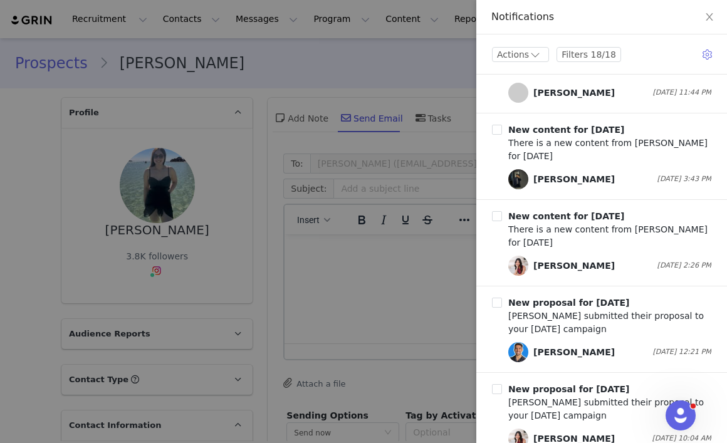
click at [609, 171] on div "Matthew Yu" at bounding box center [582, 179] width 149 height 20
click at [561, 129] on b "New content for SEPTEMBER 2025" at bounding box center [566, 130] width 116 height 10
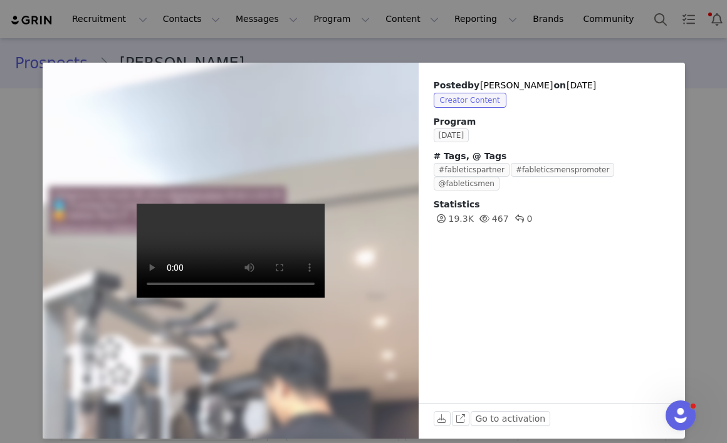
click at [509, 86] on span "by Matthew Yu" at bounding box center [510, 85] width 86 height 10
click at [698, 85] on div "Posted by Matthew Yu on Sep 28, 2025 Creator Content Program SEPTEMBER 2025 # T…" at bounding box center [363, 221] width 727 height 443
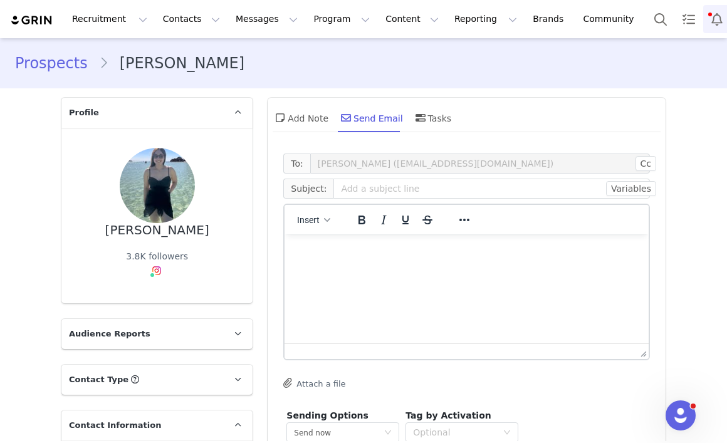
click at [703, 24] on button "Notifications" at bounding box center [717, 19] width 28 height 28
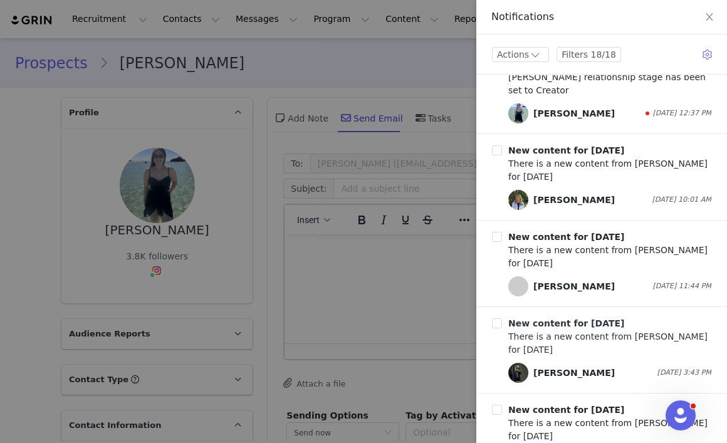
scroll to position [0, 0]
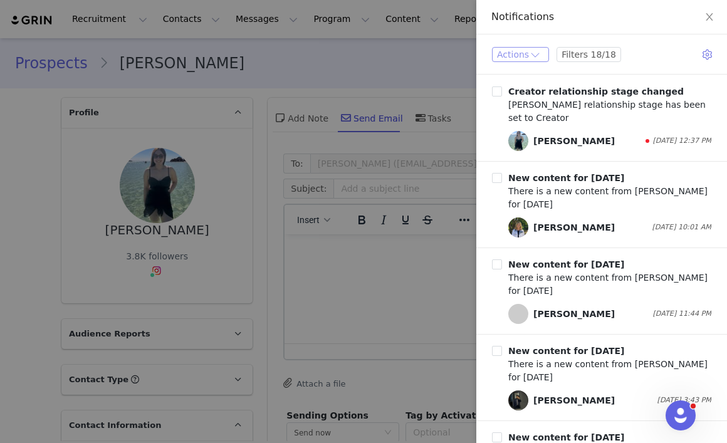
click at [533, 51] on button "Actions" at bounding box center [520, 54] width 57 height 15
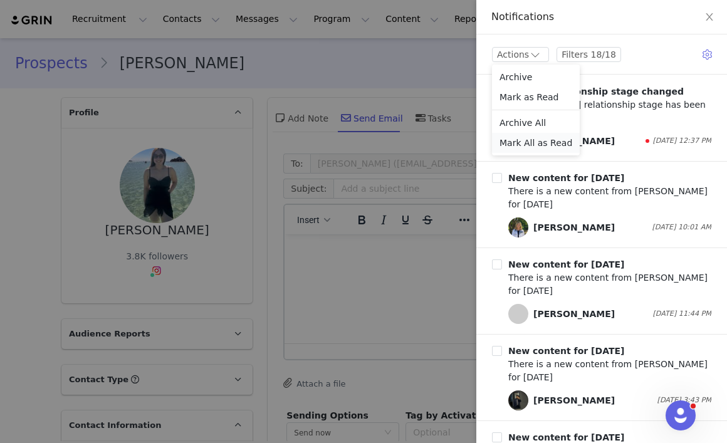
click at [521, 150] on li "Mark All as Read" at bounding box center [536, 143] width 88 height 20
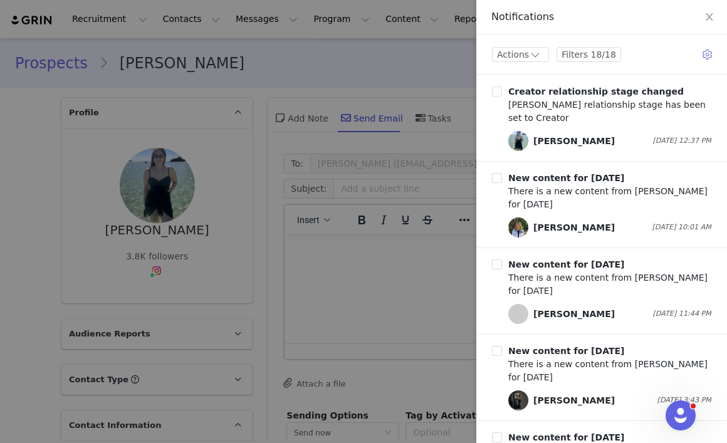
click at [408, 67] on div at bounding box center [363, 221] width 727 height 443
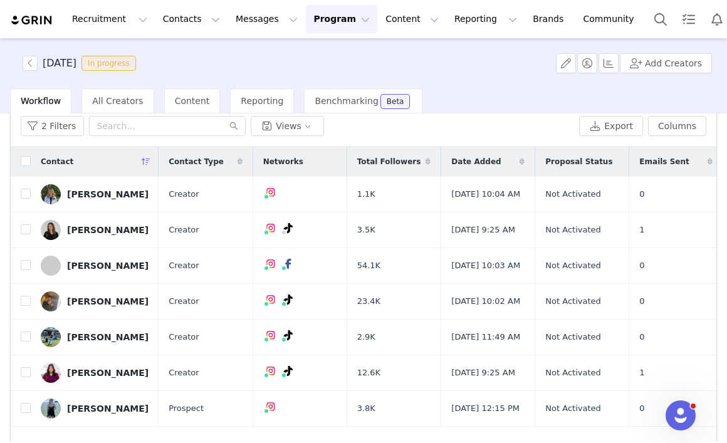
scroll to position [103, 0]
